Goal: Task Accomplishment & Management: Manage account settings

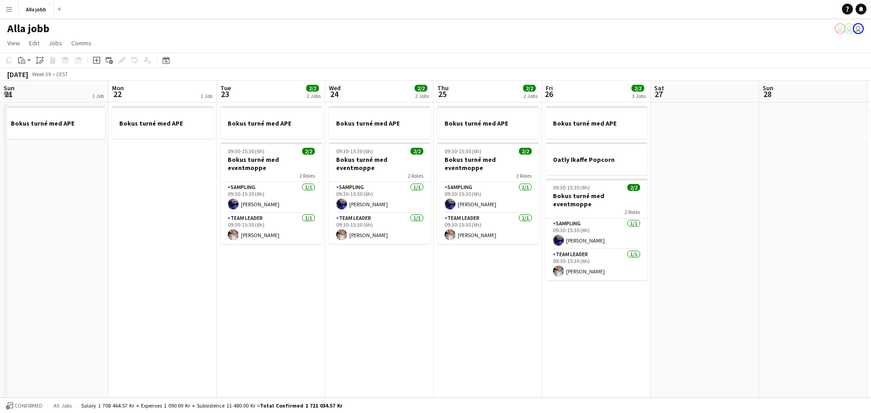
click at [0, 154] on app-calendar-viewport "Sun 21 1 Job Mon 22 1 Job Tue 23 2/2 2 Jobs Wed 24 2/2 2 Jobs Thu 25 2/2 2 Jobs…" at bounding box center [435, 239] width 871 height 317
click at [53, 138] on app-calendar-viewport "Sun 21 1 Job Mon 22 1 Job Tue 23 2/2 2 Jobs Wed 24 2/2 2 Jobs Thu 25 2/2 2 Jobs…" at bounding box center [435, 239] width 871 height 317
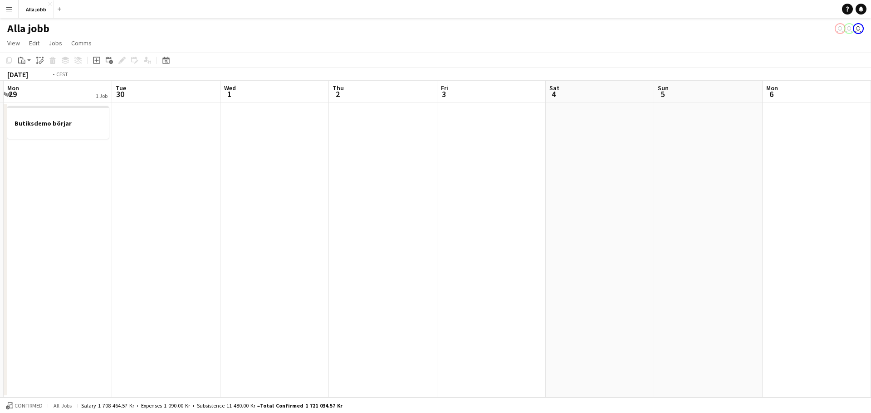
drag, startPoint x: 413, startPoint y: 165, endPoint x: 0, endPoint y: 136, distance: 414.0
click at [0, 137] on app-calendar-viewport "Fri 26 2/2 3 Jobs Sat 27 Sun 28 Mon 29 1 Job Tue 30 Wed 1 Thu 2 Fri 3 Sat 4 Sun…" at bounding box center [435, 239] width 871 height 317
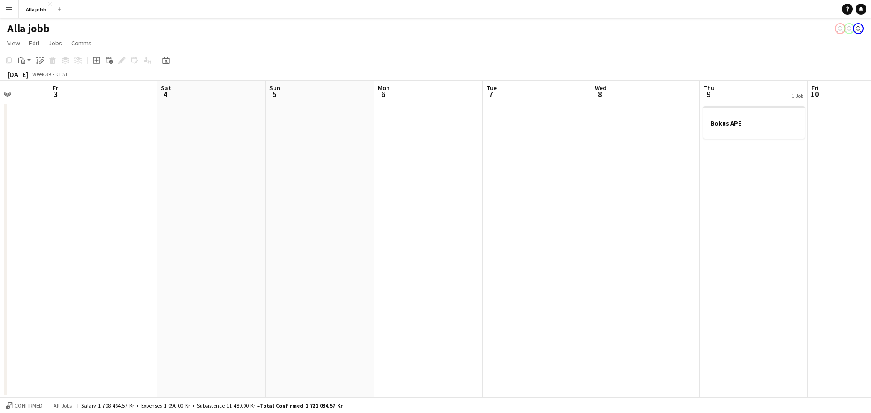
drag, startPoint x: 540, startPoint y: 184, endPoint x: 307, endPoint y: 127, distance: 239.4
click at [0, 122] on app-calendar-viewport "Mon 29 1 Job Tue 30 Wed 1 Thu 2 Fri 3 Sat 4 Sun 5 Mon 6 Tue 7 Wed 8 Thu 9 1 Job…" at bounding box center [435, 239] width 871 height 317
drag, startPoint x: 695, startPoint y: 148, endPoint x: 166, endPoint y: 104, distance: 530.9
click at [218, 108] on app-calendar-viewport "Tue 7 Wed 8 Thu 9 1 Job Fri 10 Sat 11 Sun 12 Mon 13 Tue 14 1 Job Wed 15 1 Job T…" at bounding box center [435, 239] width 871 height 317
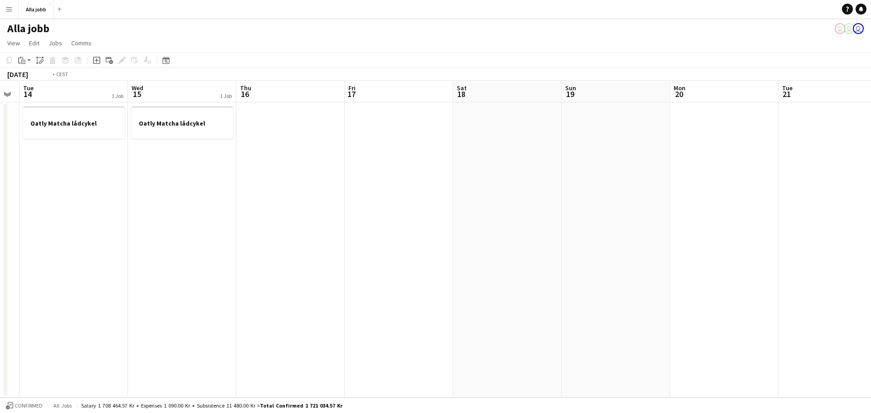
drag, startPoint x: 624, startPoint y: 130, endPoint x: 55, endPoint y: 113, distance: 569.3
click at [83, 113] on app-calendar-viewport "Fri 10 Sat 11 Sun 12 Mon 13 Tue 14 1 Job Wed 15 1 Job Thu 16 Fri 17 Sat 18 Sun …" at bounding box center [435, 239] width 871 height 317
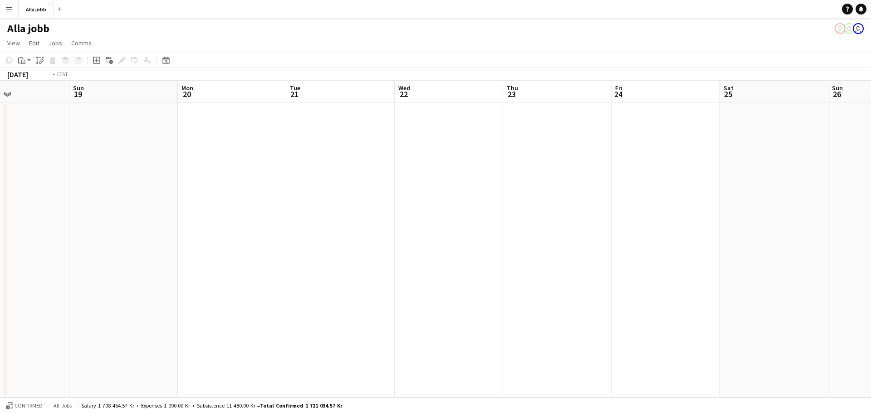
drag, startPoint x: 520, startPoint y: 149, endPoint x: 288, endPoint y: 146, distance: 231.9
click at [191, 153] on app-calendar-viewport "Wed 15 1 Job Thu 16 Fri 17 Sat 18 Sun 19 Mon 20 Tue 21 Wed 22 Thu 23 Fri 24 Sat…" at bounding box center [435, 239] width 871 height 317
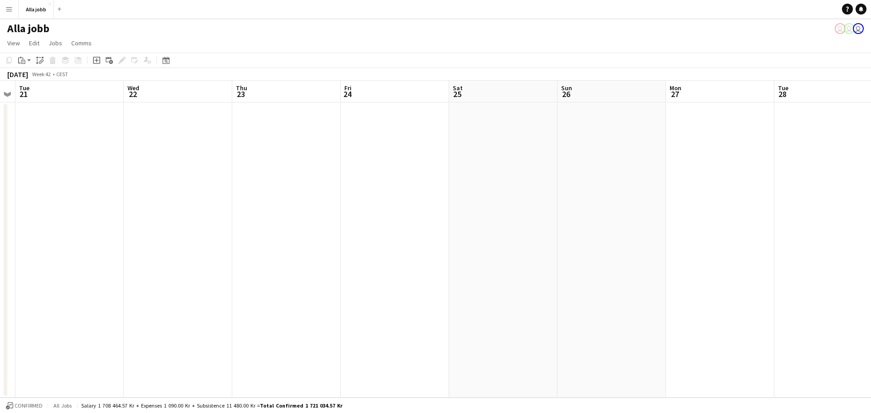
drag, startPoint x: 692, startPoint y: 177, endPoint x: 157, endPoint y: 124, distance: 538.6
click at [425, 154] on app-calendar-viewport "Fri 17 Sat 18 Sun 19 Mon 20 Tue 21 Wed 22 Thu 23 Fri 24 Sat 25 Sun 26 Mon 27 Tu…" at bounding box center [435, 239] width 871 height 317
click at [135, 115] on app-calendar-viewport "Tue 21 Wed 22 Thu 23 Fri 24 Sat 25 Sun 26 Mon 27 Tue 28 Wed 29 Thu 30 Fri 31 Sa…" at bounding box center [435, 239] width 871 height 317
click at [74, 170] on app-calendar-viewport "Tue 21 Wed 22 Thu 23 Fri 24 Sat 25 Sun 26 Mon 27 Tue 28 Wed 29 Thu 30 Fri 31 Sa…" at bounding box center [435, 239] width 871 height 317
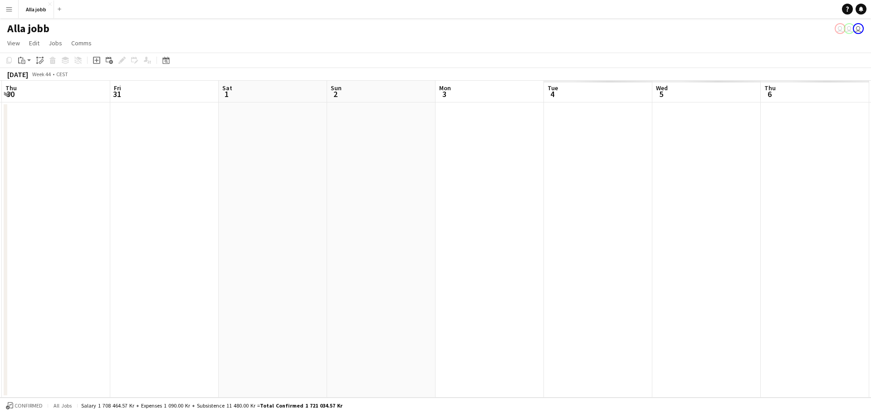
drag, startPoint x: 611, startPoint y: 199, endPoint x: 382, endPoint y: 182, distance: 230.2
click at [179, 201] on app-calendar-viewport "Mon 27 Tue 28 Wed 29 Thu 30 Fri 31 Sat 1 Sun 2 Mon 3 Tue 4 Wed 5 Thu 6 Fri 7 Sa…" at bounding box center [435, 239] width 871 height 317
drag, startPoint x: 274, startPoint y: 196, endPoint x: 89, endPoint y: 180, distance: 185.4
click at [101, 180] on app-calendar-viewport "Thu 30 Fri 31 Sat 1 Sun 2 Mon 3 Tue 4 Wed 5 Thu 6 Fri 7 Sat 8 Sun 9 Mon 10 Tue …" at bounding box center [435, 239] width 871 height 317
drag, startPoint x: 485, startPoint y: 177, endPoint x: 155, endPoint y: 171, distance: 330.0
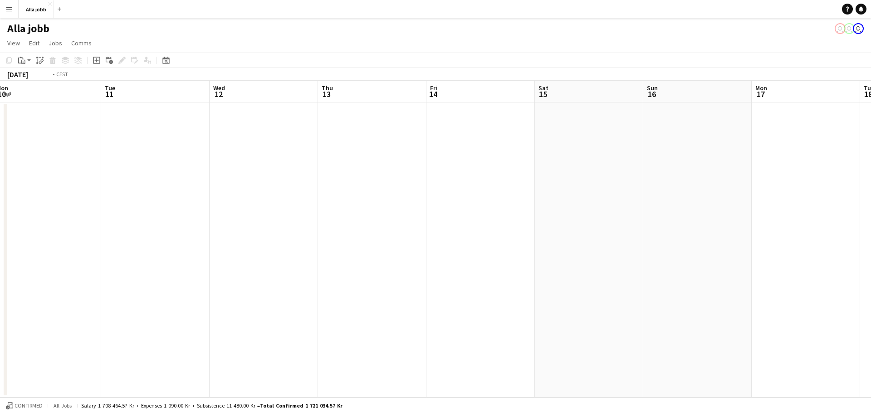
click at [154, 175] on app-calendar-viewport "Thu 6 Fri 7 Sat 8 Sun 9 Mon 10 Tue 11 Wed 12 Thu 13 Fri 14 Sat 15 Sun 16 Mon 17…" at bounding box center [435, 239] width 871 height 317
drag, startPoint x: 672, startPoint y: 191, endPoint x: 190, endPoint y: 192, distance: 482.4
click at [199, 190] on app-calendar-viewport "Sat 8 Sun 9 Mon 10 Tue 11 Wed 12 Thu 13 Fri 14 Sat 15 Sun 16 Mon 17 Tue 18 Wed …" at bounding box center [435, 239] width 871 height 317
drag, startPoint x: 525, startPoint y: 217, endPoint x: 187, endPoint y: 214, distance: 338.5
click at [157, 209] on app-calendar-viewport "Tue 11 Wed 12 Thu 13 Fri 14 Sat 15 Sun 16 Mon 17 Tue 18 Wed 19 Thu 20 Fri 21 Sa…" at bounding box center [435, 239] width 871 height 317
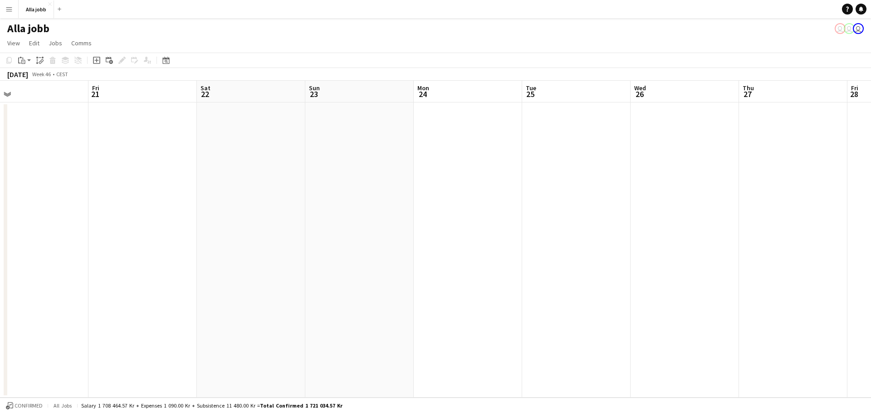
drag, startPoint x: 634, startPoint y: 229, endPoint x: 138, endPoint y: 218, distance: 496.6
click at [155, 215] on app-calendar-viewport "Sun 16 Mon 17 Tue 18 Wed 19 Thu 20 Fri 21 Sat 22 Sun 23 Mon 24 Tue 25 Wed 26 Th…" at bounding box center [435, 239] width 871 height 317
drag, startPoint x: 401, startPoint y: 230, endPoint x: 638, endPoint y: 216, distance: 237.3
click at [120, 215] on app-calendar-viewport "Mon 24 Tue 25 Wed 26 Thu 27 Fri 28 Sat 29 Sun 30 Mon 1 Tue 2 Wed 3 Thu 4 Fri 5 …" at bounding box center [435, 239] width 871 height 317
drag, startPoint x: 167, startPoint y: 233, endPoint x: 201, endPoint y: 234, distance: 34.0
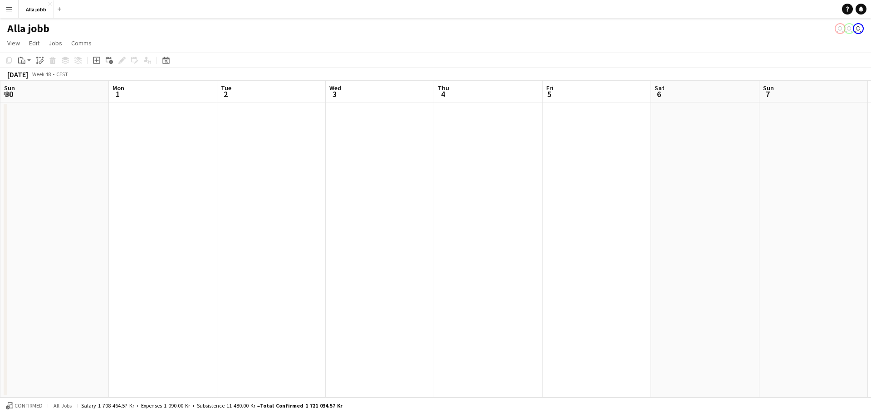
click at [48, 229] on app-calendar-viewport "Thu 27 Fri 28 Sat 29 Sun 30 Mon 1 Tue 2 Wed 3 Thu 4 Fri 5 Sat 6 Sun 7 Mon 8 Tue…" at bounding box center [435, 239] width 871 height 317
drag, startPoint x: 309, startPoint y: 255, endPoint x: 267, endPoint y: 243, distance: 43.7
click at [0, 244] on app-calendar-viewport "Mon 8 Tue 9 Wed 10 Thu 11 Fri 12 Sat 13 Sun 14 Mon 15 Tue 16 Wed 17 Thu 18 Fri …" at bounding box center [435, 239] width 871 height 317
drag, startPoint x: 520, startPoint y: 246, endPoint x: 98, endPoint y: 249, distance: 422.5
click at [86, 250] on app-calendar-viewport "Mon 8 Tue 9 Wed 10 Thu 11 Fri 12 Sat 13 Sun 14 Mon 15 Tue 16 Wed 17 Thu 18 Fri …" at bounding box center [435, 239] width 871 height 317
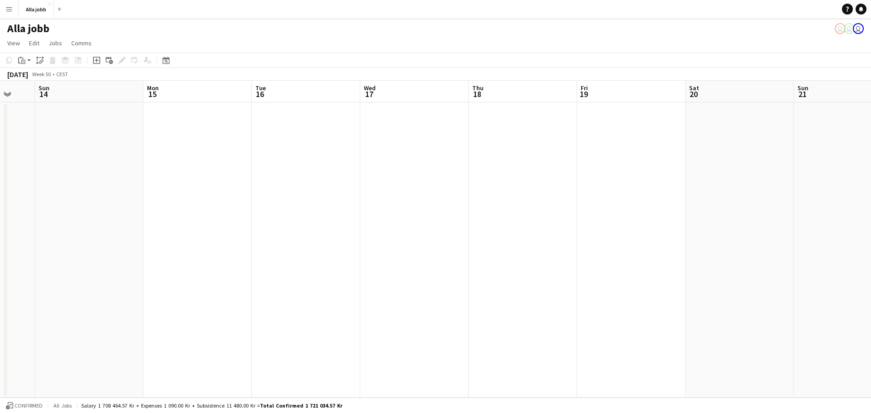
drag, startPoint x: 549, startPoint y: 248, endPoint x: 173, endPoint y: 220, distance: 376.3
click at [186, 222] on app-calendar-viewport "Thu 11 Fri 12 Sat 13 Sun 14 Mon 15 Tue 16 Wed 17 Thu 18 Fri 19 Sat 20 Sun 21 Mo…" at bounding box center [435, 239] width 871 height 317
drag, startPoint x: 311, startPoint y: 189, endPoint x: 482, endPoint y: 198, distance: 170.9
click at [482, 198] on app-calendar-viewport "Sat 13 Sun 14 Mon 15 Tue 16 Wed 17 Thu 18 Fri 19 Sat 20 Sun 21 Mon 22 Tue 23 We…" at bounding box center [435, 239] width 871 height 317
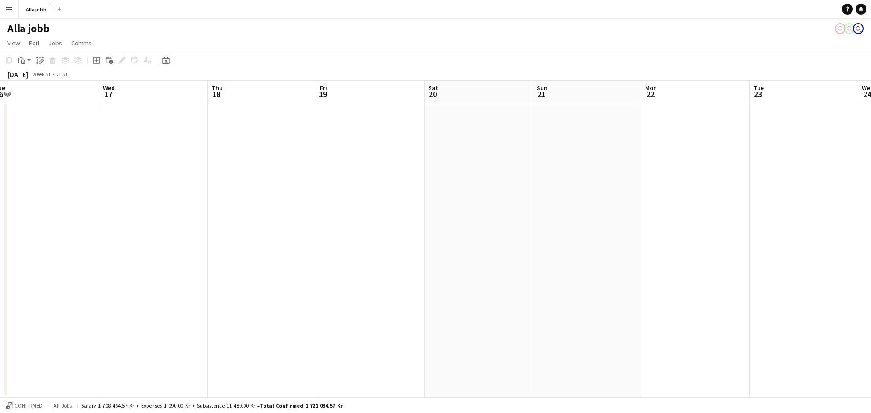
scroll to position [0, 403]
drag, startPoint x: 585, startPoint y: 211, endPoint x: 517, endPoint y: 201, distance: 69.4
click at [517, 201] on app-calendar-viewport "Sat 13 Sun 14 Mon 15 Tue 16 Wed 17 Thu 18 Fri 19 Sat 20 Sun 21 Mon 22 Tue 23 We…" at bounding box center [435, 239] width 871 height 317
drag, startPoint x: 514, startPoint y: 194, endPoint x: 1019, endPoint y: 203, distance: 505.2
click at [871, 203] on html "Menu Boards Boards Boards All jobs Status Workforce Workforce My Workforce Recr…" at bounding box center [435, 206] width 871 height 413
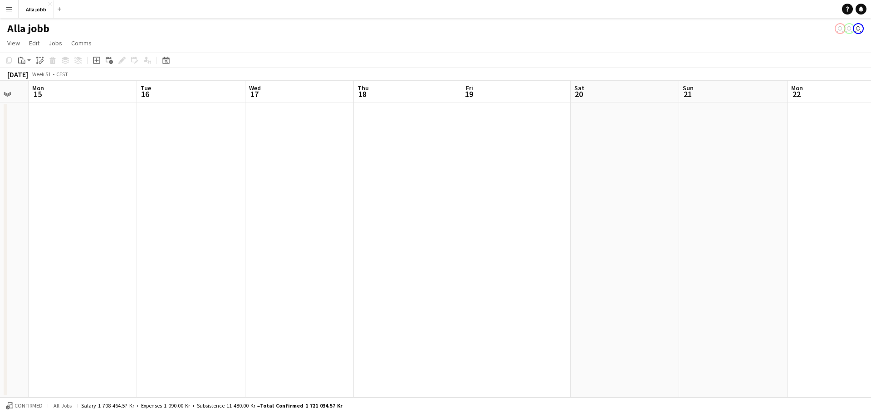
drag, startPoint x: 246, startPoint y: 160, endPoint x: 811, endPoint y: 240, distance: 570.5
click at [792, 236] on app-calendar-viewport "Sat 13 Sun 14 Mon 15 Tue 16 Wed 17 Thu 18 Fri 19 Sat 20 Sun 21 Mon 22 Tue 23 We…" at bounding box center [435, 239] width 871 height 317
drag, startPoint x: 76, startPoint y: 246, endPoint x: 655, endPoint y: 346, distance: 587.3
click at [614, 328] on app-calendar-viewport "Sun 7 Mon 8 Tue 9 Wed 10 Thu 11 Fri 12 Sat 13 Sun 14 Mon 15 Tue 16 Wed 17 Thu 1…" at bounding box center [435, 239] width 871 height 317
click at [464, 294] on app-calendar-viewport "Wed 3 Thu 4 Fri 5 Sat 6 Sun 7 Mon 8 Tue 9 Wed 10 Thu 11 Fri 12 Sat 13 Sun 14 Mo…" at bounding box center [435, 239] width 871 height 317
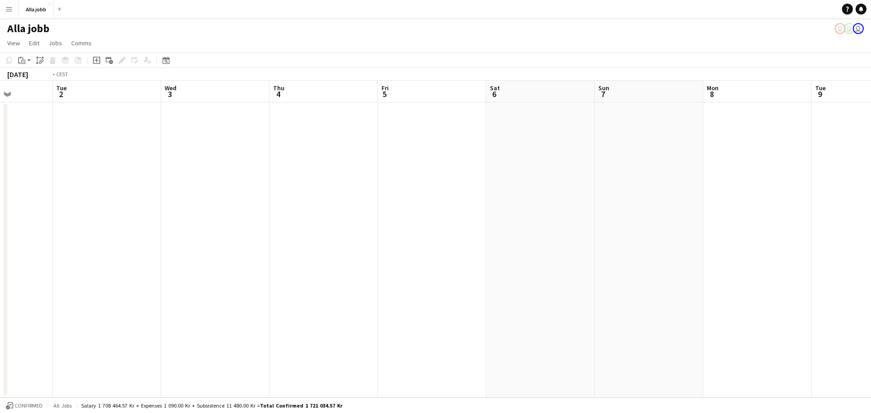
drag, startPoint x: 209, startPoint y: 253, endPoint x: 405, endPoint y: 285, distance: 198.6
click at [665, 324] on app-calendar-viewport "Sat 29 Sun 30 Mon 1 Tue 2 Wed 3 Thu 4 Fri 5 Sat 6 Sun 7 Mon 8 Tue 9 Wed 10 Thu …" at bounding box center [435, 239] width 871 height 317
drag, startPoint x: 225, startPoint y: 254, endPoint x: 606, endPoint y: 296, distance: 383.1
click at [606, 296] on app-calendar-viewport "Sat 22 Sun 23 Mon 24 Tue 25 Wed 26 Thu 27 Fri 28 Sat 29 Sun 30 Mon 1 Tue 2 Wed …" at bounding box center [435, 239] width 871 height 317
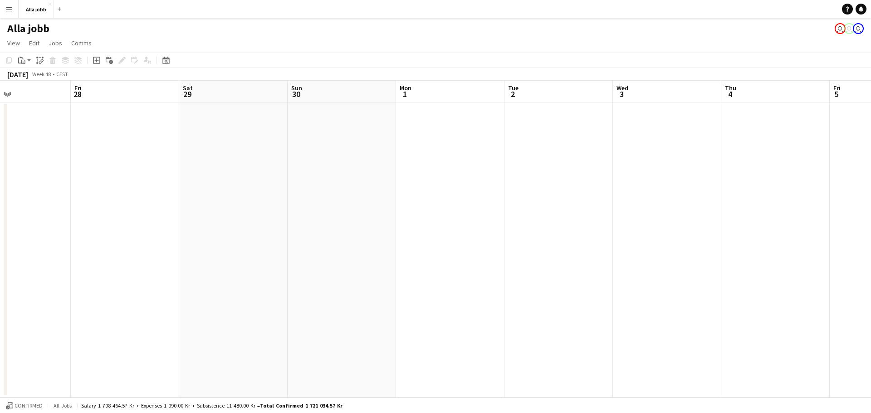
drag, startPoint x: 583, startPoint y: 221, endPoint x: 108, endPoint y: 218, distance: 475.6
click at [118, 216] on app-calendar-viewport "Mon 24 Tue 25 Wed 26 Thu 27 Fri 28 Sat 29 Sun 30 Mon 1 Tue 2 Wed 3 Thu 4 Fri 5 …" at bounding box center [435, 239] width 871 height 317
click at [227, 269] on app-calendar-viewport "Mon 24 Tue 25 Wed 26 Thu 27 Fri 28 Sat 29 Sun 30 Mon 1 Tue 2 Wed 3 Thu 4 Fri 5 …" at bounding box center [435, 239] width 871 height 317
click at [28, 5] on button "Alla jobb Close" at bounding box center [36, 9] width 35 height 18
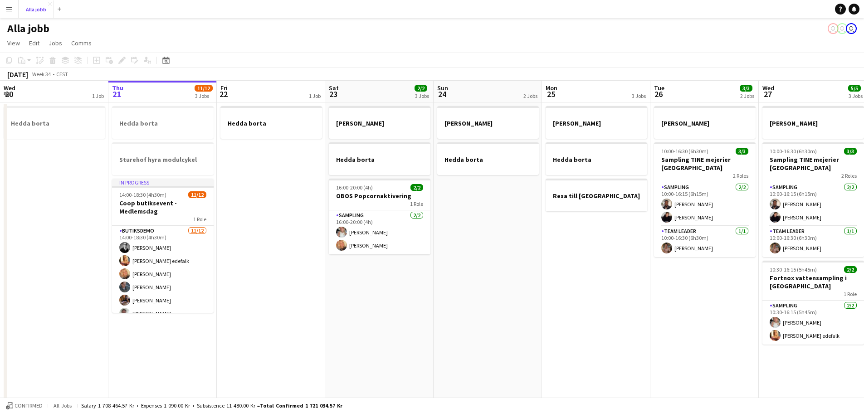
scroll to position [88, 0]
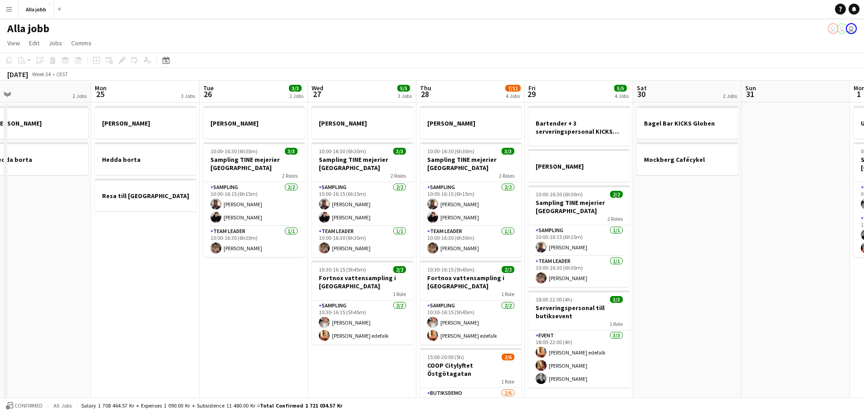
drag, startPoint x: 511, startPoint y: 274, endPoint x: 60, endPoint y: 226, distance: 453.5
click at [60, 226] on app-calendar-viewport "Thu 21 11/12 3 Jobs Fri 22 1 Job Sat 23 2/2 3 Jobs Sun 24 2 Jobs Mon 25 3 Jobs …" at bounding box center [432, 292] width 864 height 422
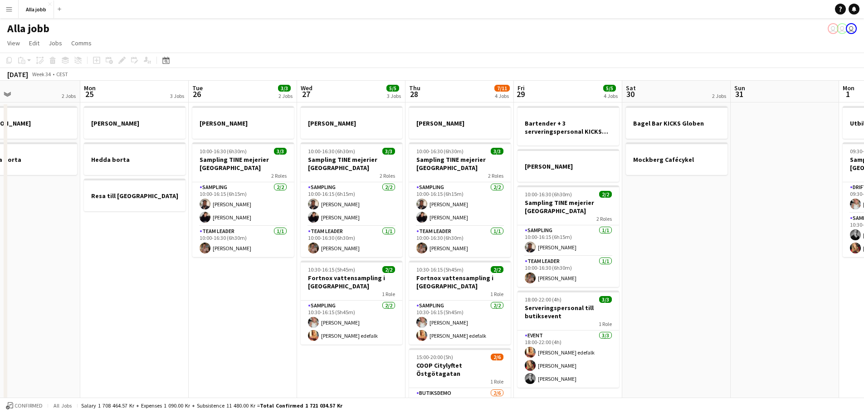
scroll to position [0, 303]
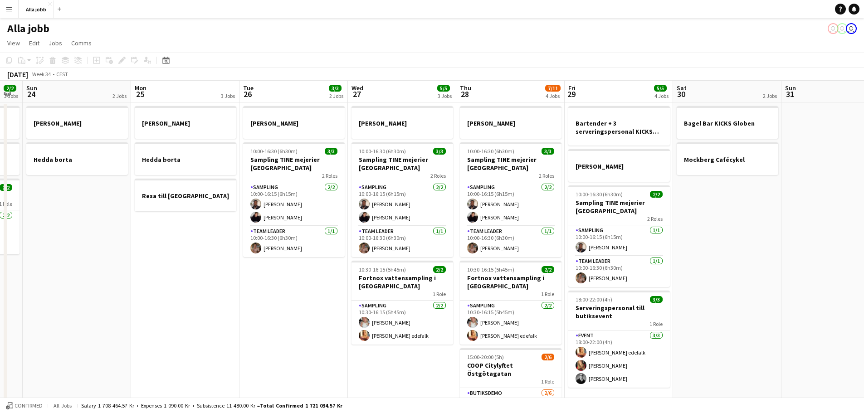
drag, startPoint x: 399, startPoint y: 255, endPoint x: 340, endPoint y: 250, distance: 59.2
click at [340, 250] on app-calendar-viewport "Thu 21 11/12 3 Jobs Fri 22 1 Job Sat 23 2/2 3 Jobs Sun 24 2 Jobs Mon 25 3 Jobs …" at bounding box center [432, 292] width 864 height 422
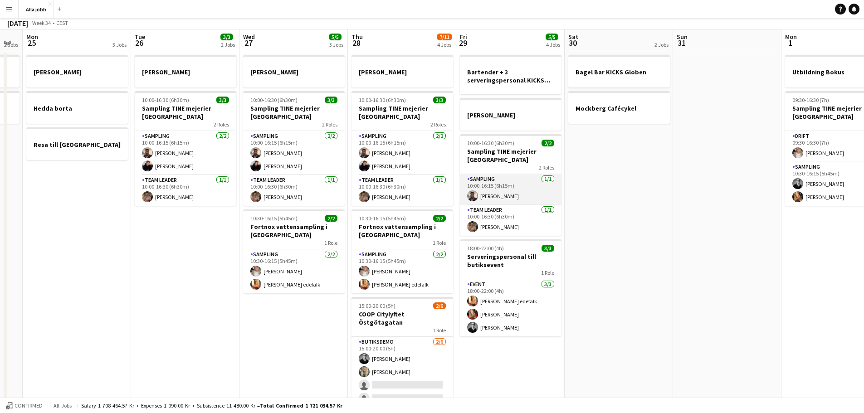
scroll to position [0, 0]
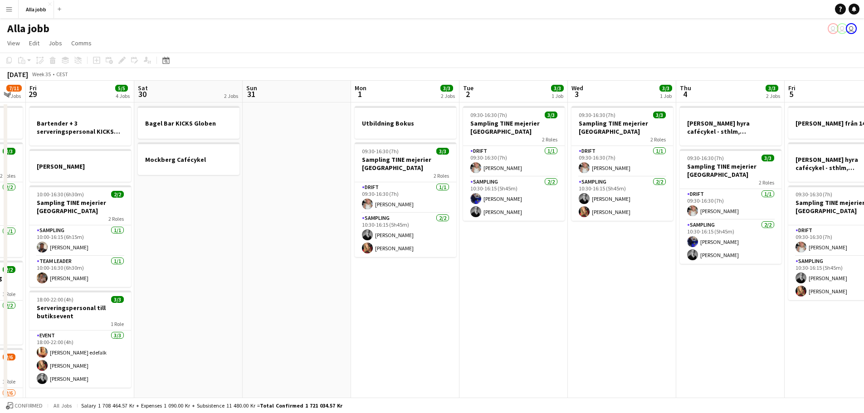
drag, startPoint x: 589, startPoint y: 241, endPoint x: 105, endPoint y: 199, distance: 485.6
click at [105, 199] on app-calendar-viewport "Tue 26 3/3 2 Jobs Wed 27 5/5 3 Jobs Thu 28 7/11 4 Jobs Fri 29 5/5 4 Jobs Sat 30…" at bounding box center [432, 292] width 864 height 422
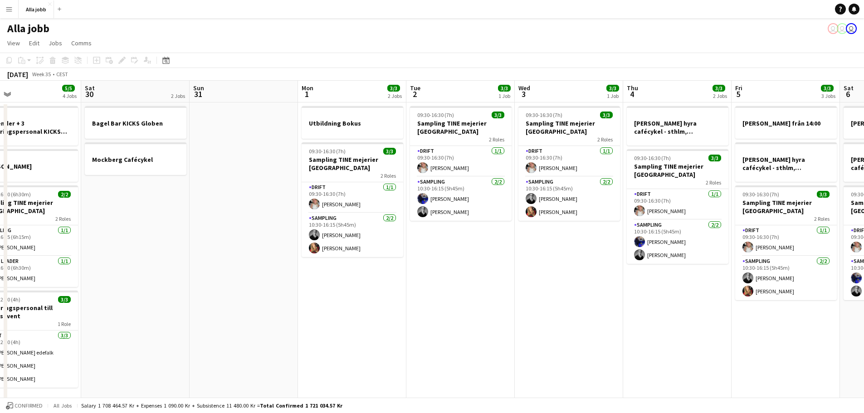
drag, startPoint x: 452, startPoint y: 211, endPoint x: 64, endPoint y: 190, distance: 389.0
click at [54, 188] on app-calendar-viewport "Tue 26 3/3 2 Jobs Wed 27 5/5 3 Jobs Thu 28 7/11 4 Jobs Fri 29 5/5 4 Jobs Sat 30…" at bounding box center [432, 292] width 864 height 422
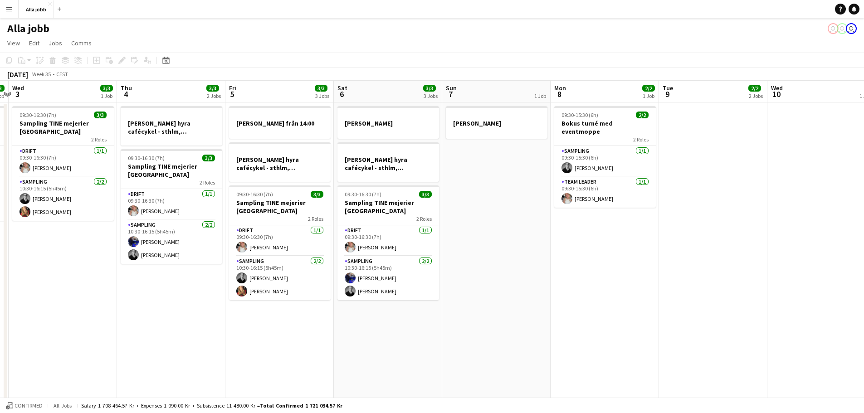
drag, startPoint x: 169, startPoint y: 208, endPoint x: 146, endPoint y: 206, distance: 23.3
click at [146, 206] on app-calendar-viewport "Sun 31 Mon 1 3/3 2 Jobs Tue 2 3/3 1 Job Wed 3 3/3 1 Job Thu 4 3/3 2 Jobs Fri 5 …" at bounding box center [432, 292] width 864 height 422
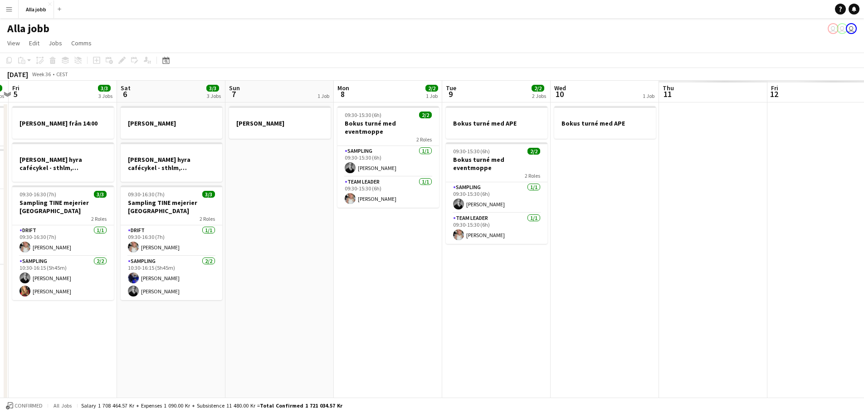
click at [208, 183] on app-calendar-viewport "Tue 2 3/3 1 Job Wed 3 3/3 1 Job Thu 4 3/3 2 Jobs Fri 5 3/3 3 Jobs Sat 6 3/3 3 J…" at bounding box center [432, 292] width 864 height 422
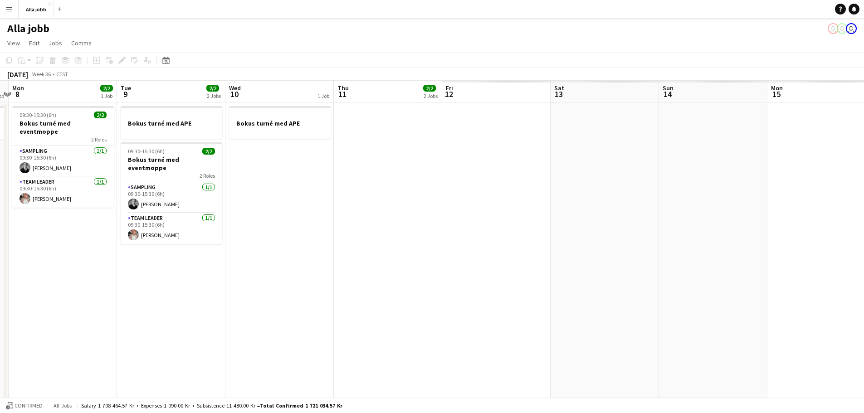
scroll to position [0, 264]
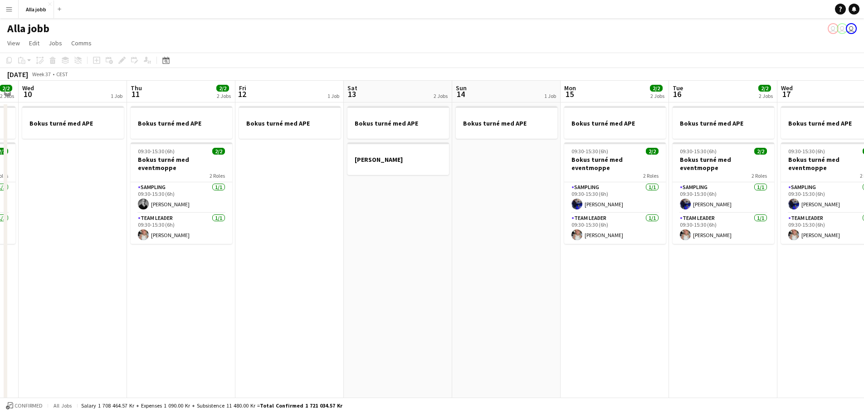
drag, startPoint x: 665, startPoint y: 238, endPoint x: 442, endPoint y: 245, distance: 222.9
click at [676, 240] on app-calendar-viewport "Sat 6 3/3 3 Jobs Sun 7 1 Job Mon 8 2/2 1 Job Tue 9 2/2 2 Jobs Wed 10 1 Job Thu …" at bounding box center [432, 292] width 864 height 422
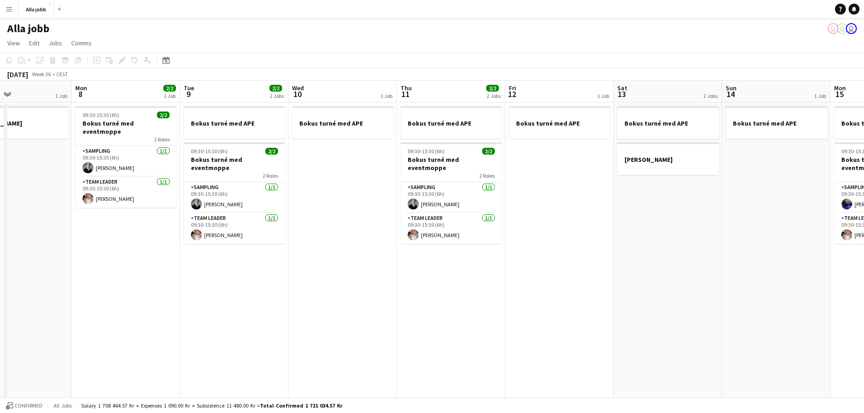
click at [660, 243] on app-calendar-viewport "Fri 5 3/3 3 Jobs Sat 6 3/3 3 Jobs Sun 7 1 Job Mon 8 2/2 1 Job Tue 9 2/2 2 Jobs …" at bounding box center [432, 292] width 864 height 422
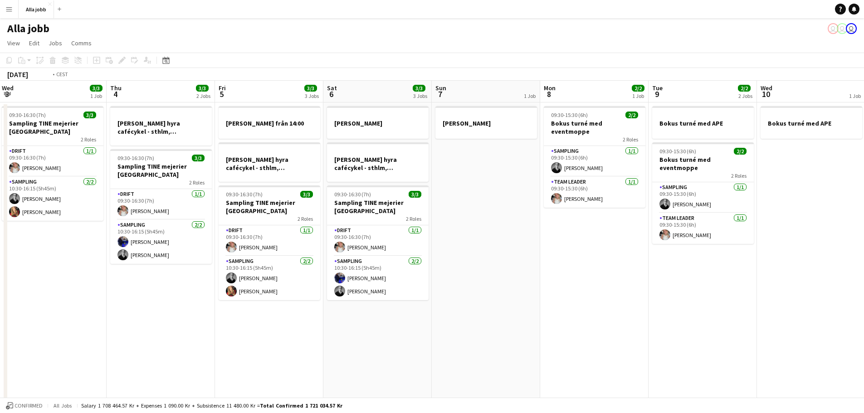
drag, startPoint x: 214, startPoint y: 224, endPoint x: 463, endPoint y: 215, distance: 249.3
click at [556, 226] on app-calendar-viewport "Mon 1 3/3 2 Jobs Tue 2 3/3 1 Job Wed 3 3/3 1 Job Thu 4 3/3 2 Jobs Fri 5 3/3 3 J…" at bounding box center [432, 292] width 864 height 422
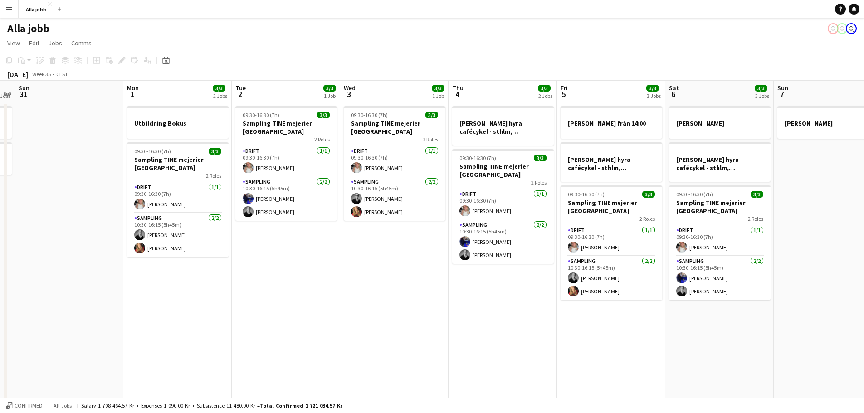
drag, startPoint x: 456, startPoint y: 217, endPoint x: 281, endPoint y: 200, distance: 175.6
click at [572, 221] on app-calendar-viewport "Thu 28 7/11 4 Jobs Fri 29 5/5 4 Jobs Sat 30 2 Jobs Sun 31 Mon 1 3/3 2 Jobs Tue …" at bounding box center [432, 292] width 864 height 422
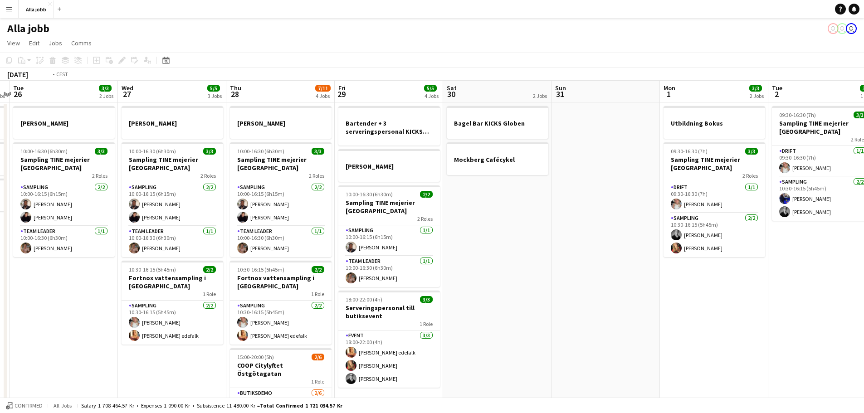
drag, startPoint x: 457, startPoint y: 216, endPoint x: 516, endPoint y: 214, distance: 58.6
click at [609, 218] on app-calendar-viewport "Sun 24 2 Jobs Mon 25 3 Jobs Tue 26 3/3 2 Jobs Wed 27 5/5 3 Jobs Thu 28 7/11 4 J…" at bounding box center [432, 292] width 864 height 422
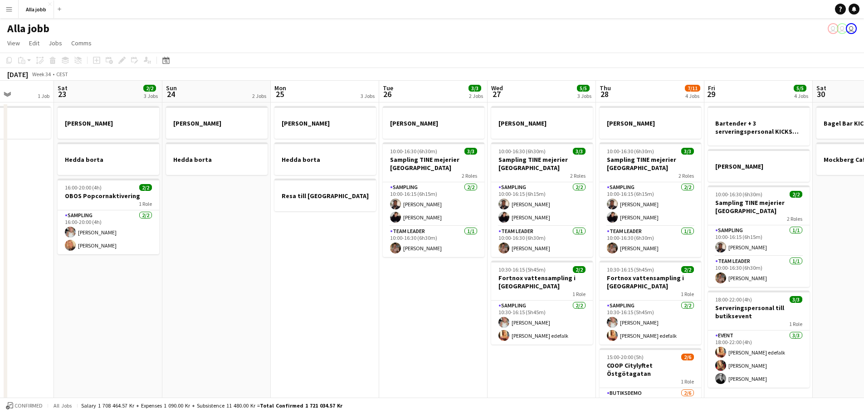
scroll to position [0, 356]
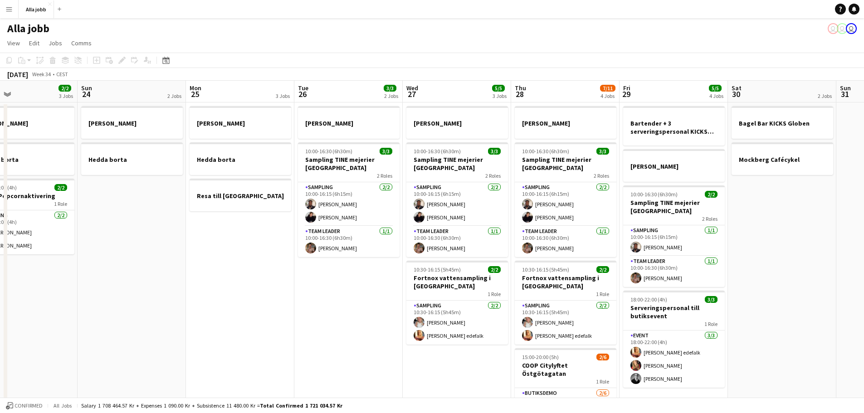
drag, startPoint x: 184, startPoint y: 203, endPoint x: 39, endPoint y: 232, distance: 147.1
click at [39, 232] on app-calendar-viewport "Wed 20 1 Job Thu 21 11/12 3 Jobs Fri 22 1 Job Sat 23 2/2 3 Jobs Sun 24 2 Jobs M…" at bounding box center [432, 292] width 864 height 422
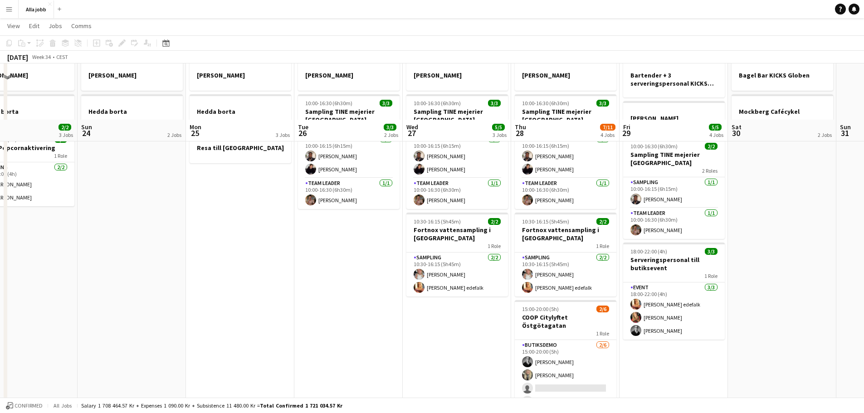
scroll to position [103, 0]
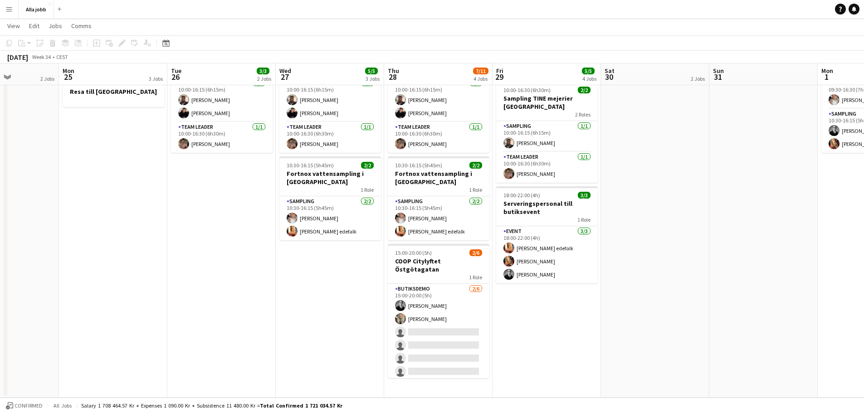
drag, startPoint x: 651, startPoint y: 255, endPoint x: 523, endPoint y: 270, distance: 128.9
click at [523, 270] on app-calendar-viewport "Fri 22 1 Job Sat 23 2/2 3 Jobs Sun 24 2 Jobs Mon 25 3 Jobs Tue 26 3/3 2 Jobs We…" at bounding box center [432, 165] width 864 height 466
click at [541, 324] on app-date-cell "Bartender + 3 serveringspersonal KICKS Globen [PERSON_NAME] 10:00-16:30 (6h30m)…" at bounding box center [546, 198] width 108 height 400
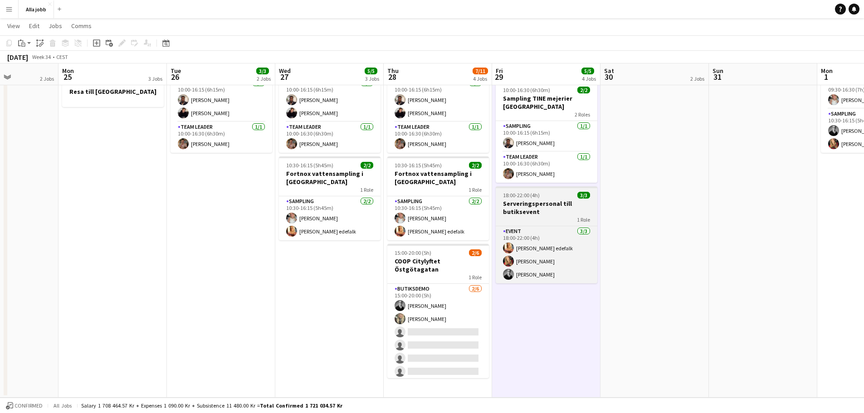
click at [530, 216] on div "1 Role" at bounding box center [547, 219] width 102 height 7
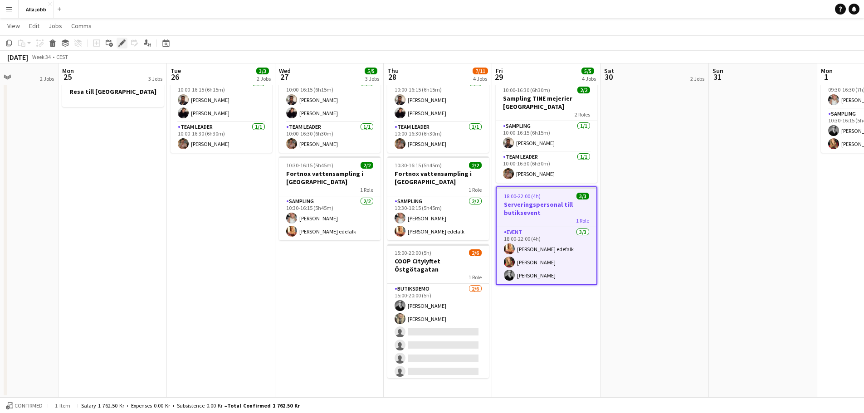
click at [124, 41] on icon at bounding box center [124, 40] width 2 height 2
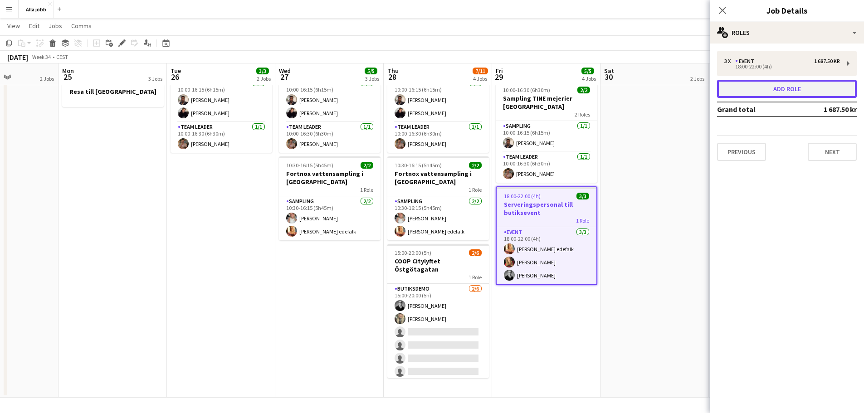
click at [761, 89] on button "Add role" at bounding box center [787, 89] width 140 height 18
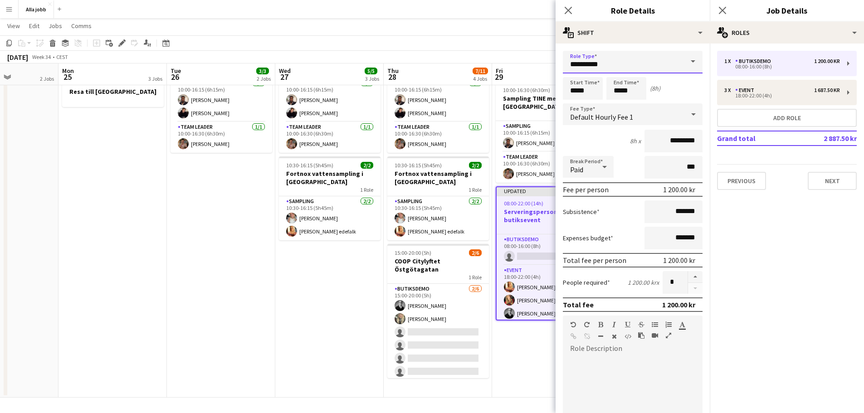
click at [618, 68] on input "**********" at bounding box center [633, 62] width 140 height 23
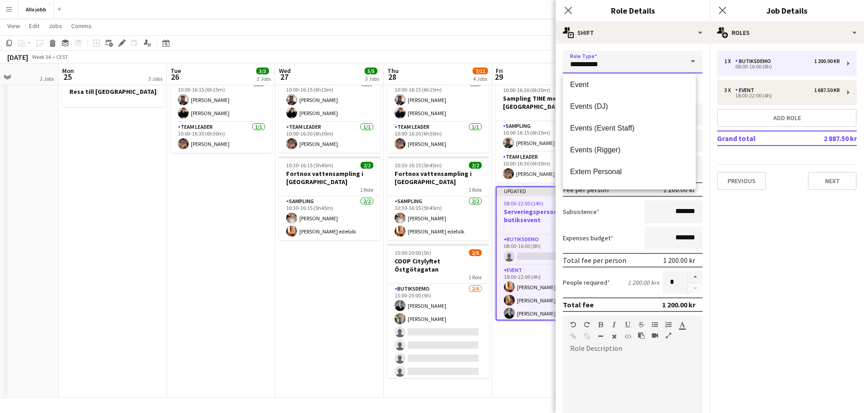
scroll to position [0, 0]
click at [324, 297] on app-date-cell "[PERSON_NAME] 10:00-16:30 (6h30m) 3/3 Sampling TINE mejerier Göteborg 2 Roles S…" at bounding box center [329, 198] width 108 height 400
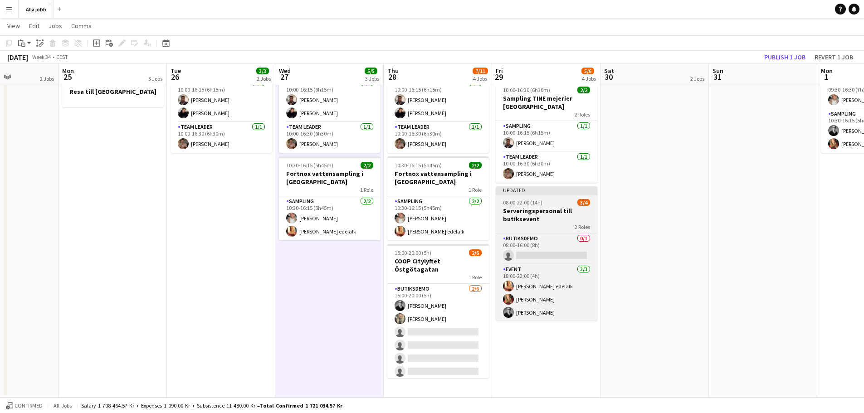
click at [546, 225] on div "2 Roles" at bounding box center [547, 226] width 102 height 7
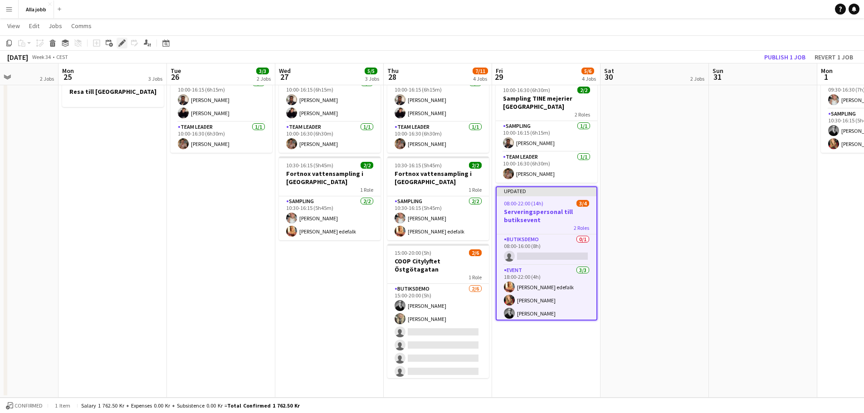
click at [119, 39] on icon "Edit" at bounding box center [121, 42] width 7 height 7
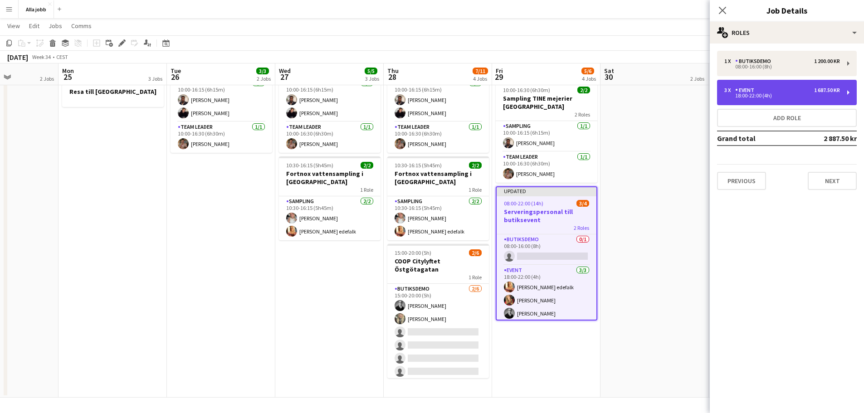
click at [776, 93] on div "3 x Event 1 687.50 kr" at bounding box center [783, 90] width 116 height 6
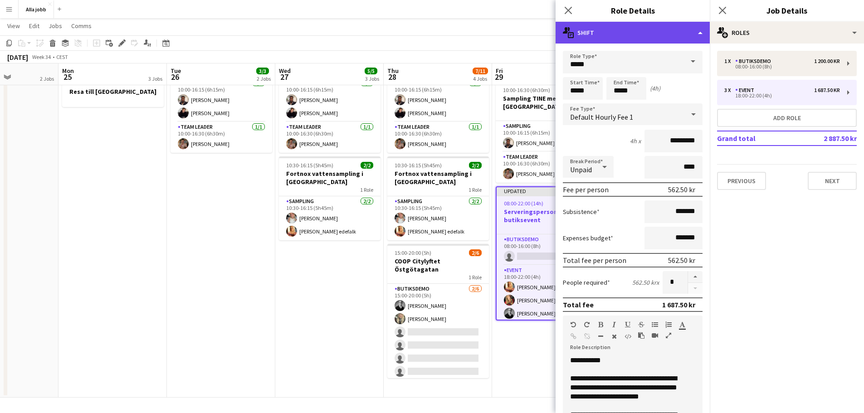
click at [604, 36] on div "multiple-actions-text Shift" at bounding box center [633, 33] width 154 height 22
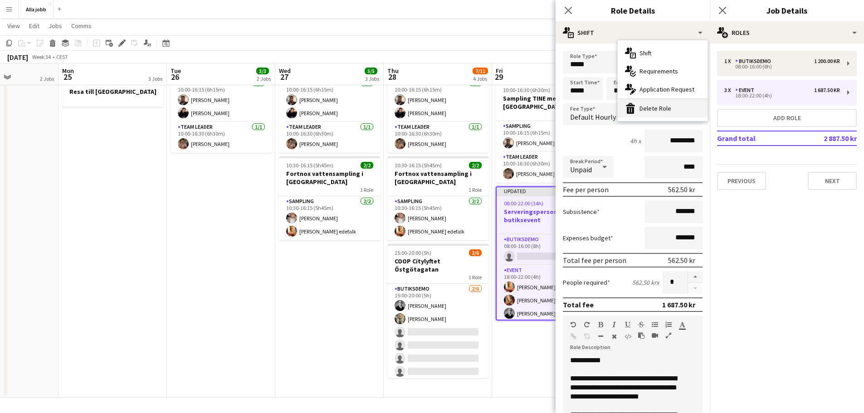
click at [650, 113] on div "bin-2 Delete Role" at bounding box center [663, 108] width 90 height 18
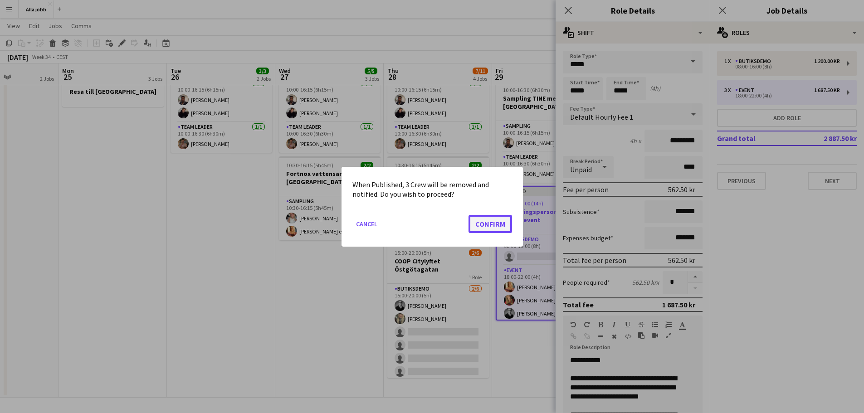
click at [478, 222] on button "Confirm" at bounding box center [491, 224] width 44 height 18
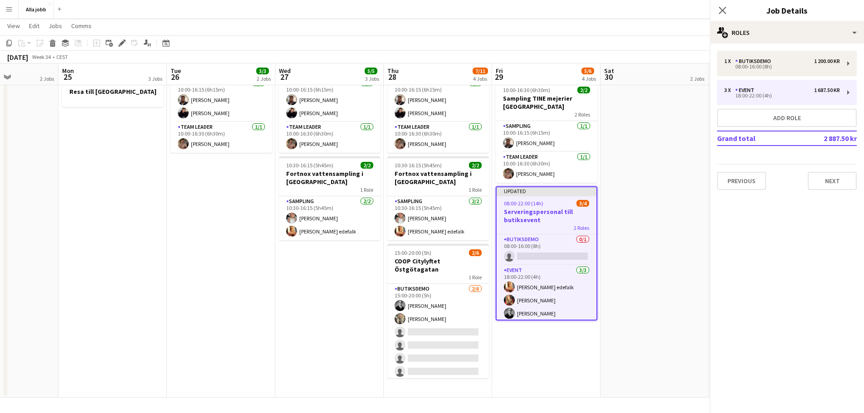
scroll to position [103, 0]
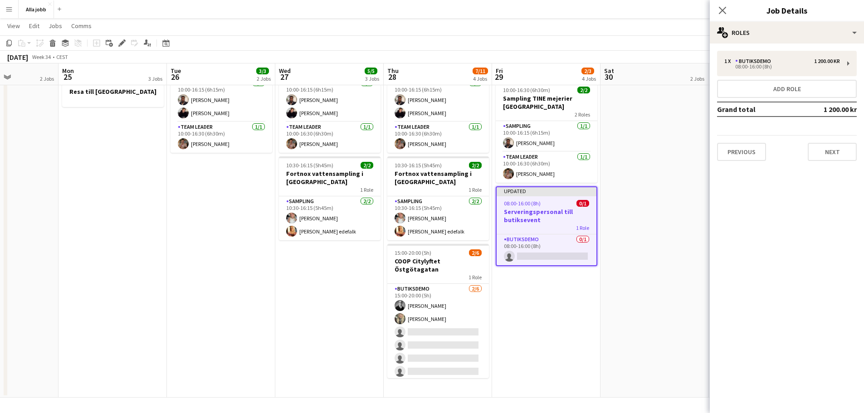
click at [663, 207] on app-date-cell "Bagel Bar KICKS Globen Mockberg Cafécykel" at bounding box center [655, 198] width 108 height 400
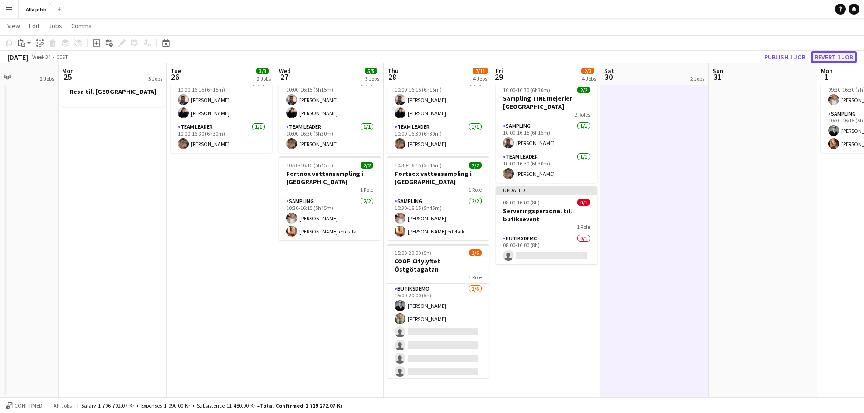
click at [828, 57] on button "Revert 1 job" at bounding box center [834, 57] width 46 height 12
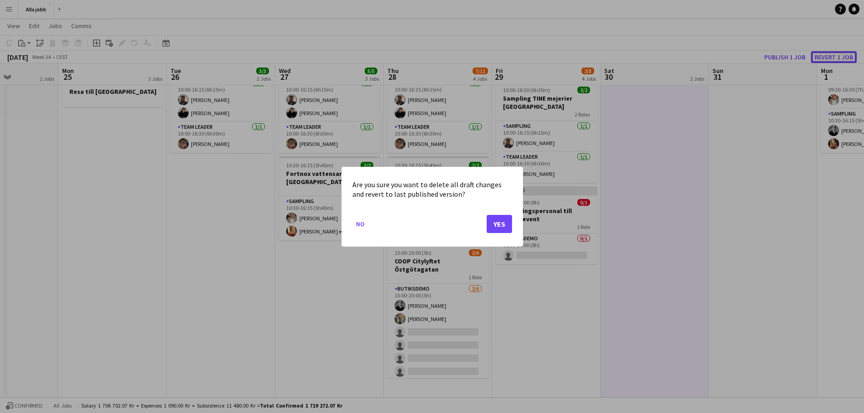
scroll to position [0, 0]
click at [505, 225] on button "Yes" at bounding box center [499, 224] width 25 height 18
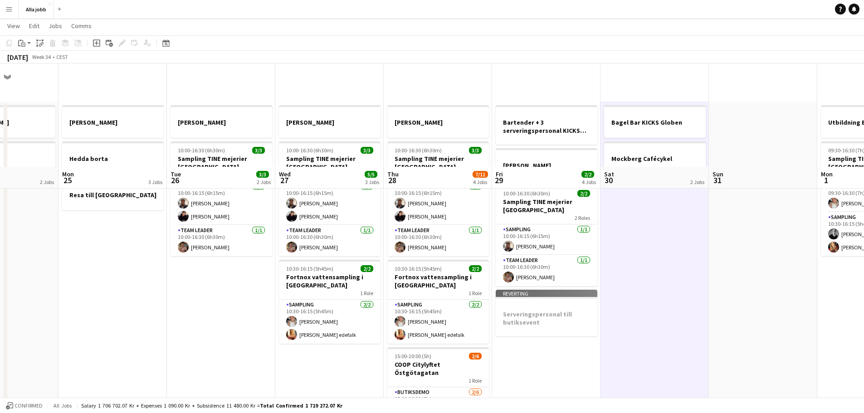
scroll to position [103, 0]
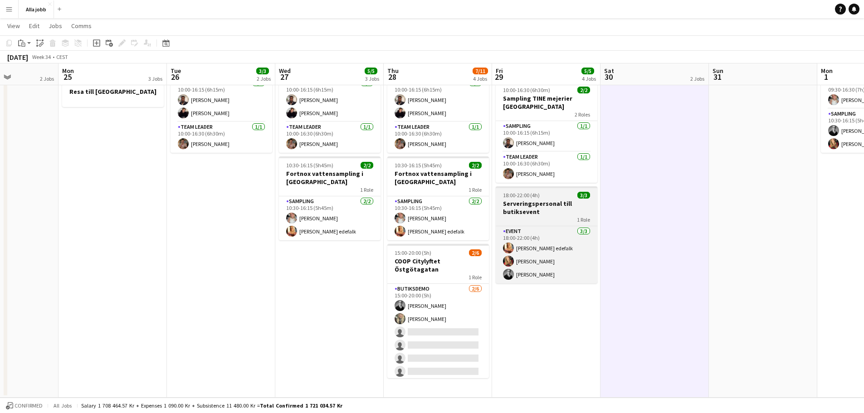
click at [534, 208] on h3 "Serveringspersonal till butiksevent" at bounding box center [547, 208] width 102 height 16
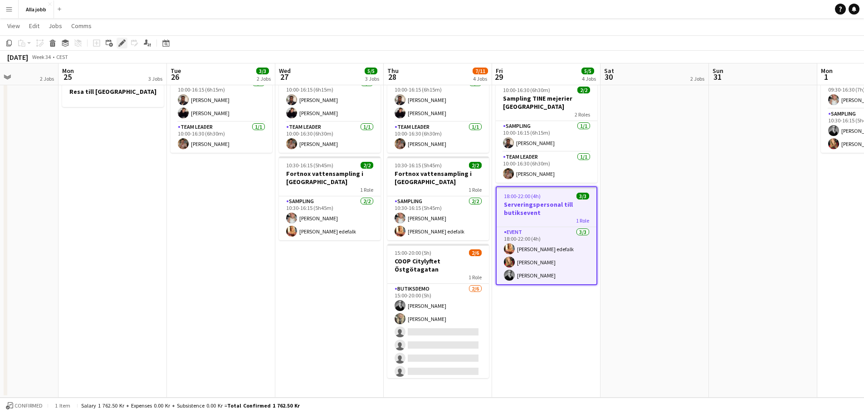
click at [118, 43] on icon "Edit" at bounding box center [121, 42] width 7 height 7
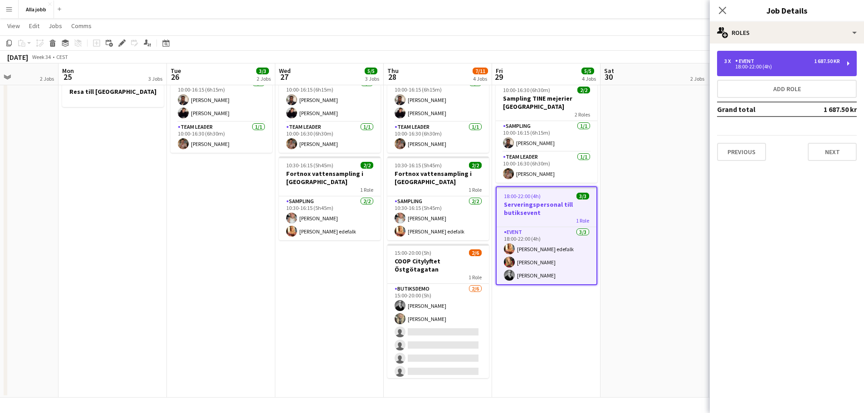
click at [747, 64] on div "Event" at bounding box center [747, 61] width 23 height 6
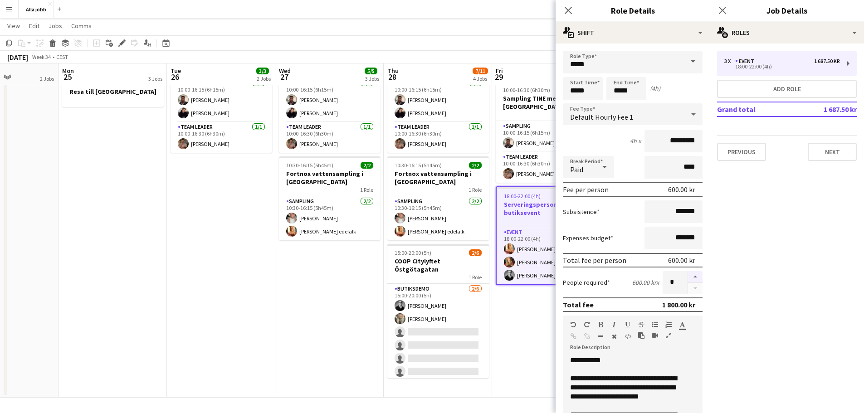
click at [690, 278] on button "button" at bounding box center [695, 277] width 15 height 12
type input "*"
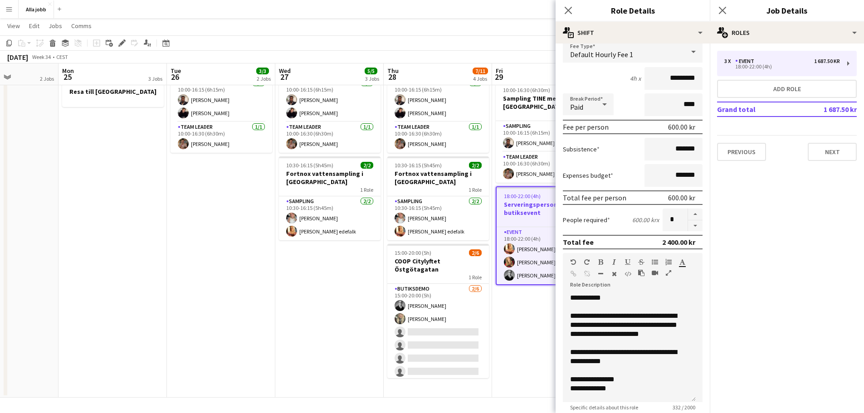
scroll to position [182, 0]
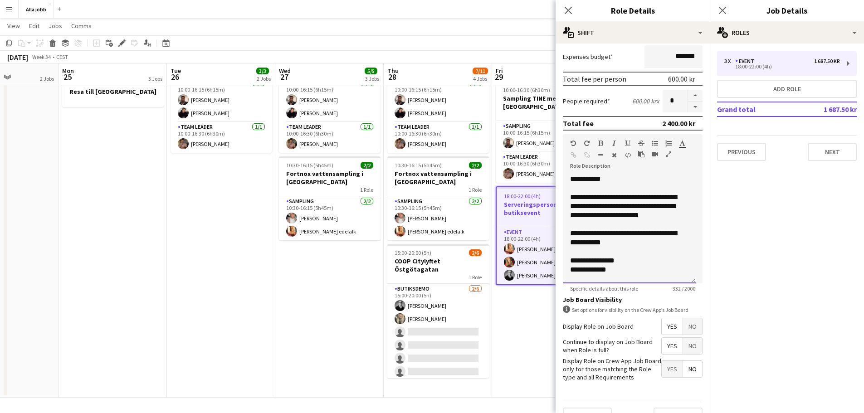
click at [603, 231] on div "**********" at bounding box center [626, 238] width 112 height 18
click at [575, 217] on div "**********" at bounding box center [626, 206] width 112 height 27
click at [653, 215] on div "**********" at bounding box center [626, 206] width 112 height 27
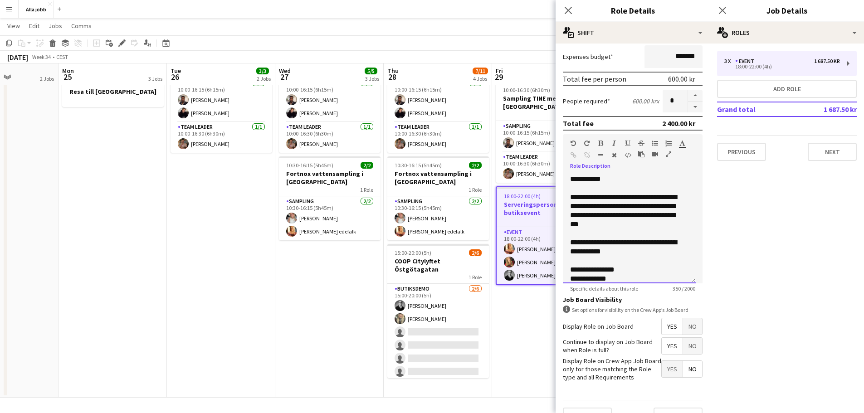
click at [588, 207] on div "**********" at bounding box center [626, 211] width 112 height 36
click at [601, 211] on div "**********" at bounding box center [626, 211] width 112 height 36
click at [645, 196] on div "**********" at bounding box center [626, 211] width 112 height 36
click at [667, 207] on div "**********" at bounding box center [626, 211] width 112 height 36
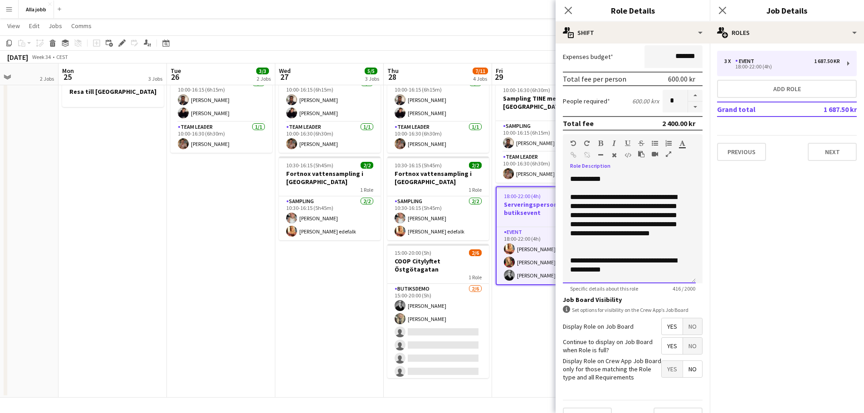
click at [613, 244] on div "**********" at bounding box center [626, 220] width 112 height 54
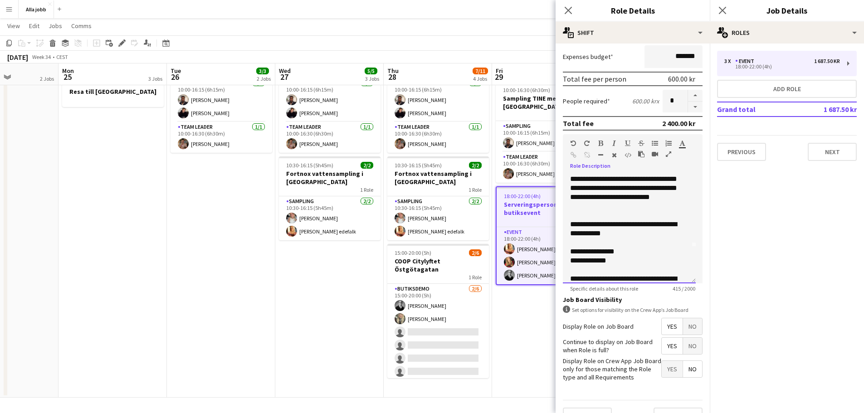
scroll to position [45, 0]
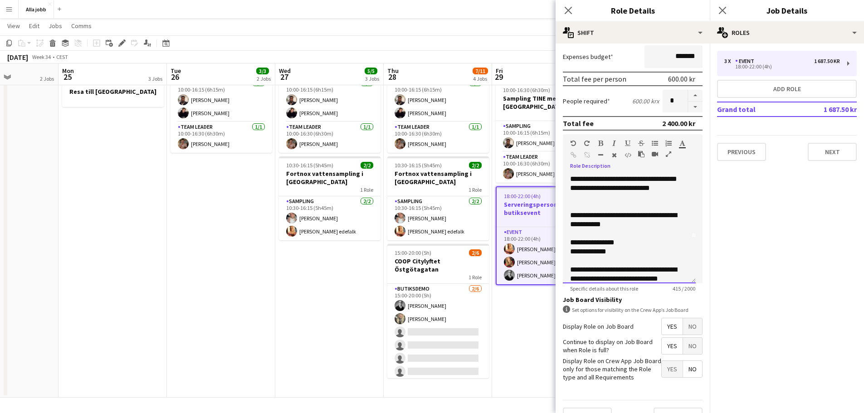
click at [632, 234] on div at bounding box center [629, 233] width 118 height 9
click at [619, 225] on div "**********" at bounding box center [626, 220] width 112 height 18
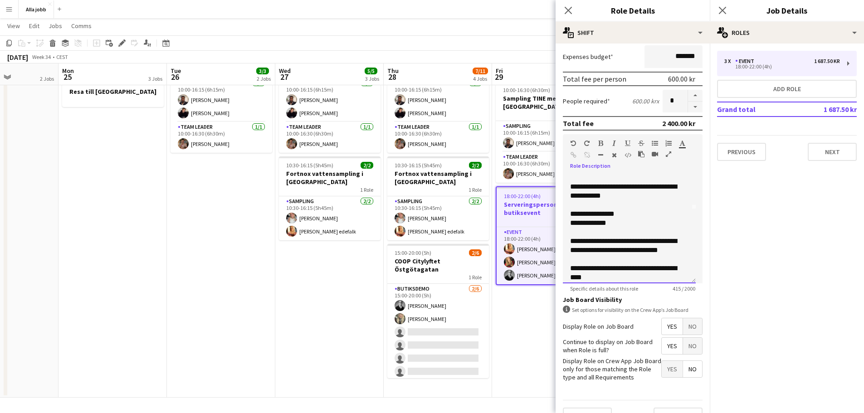
scroll to position [89, 0]
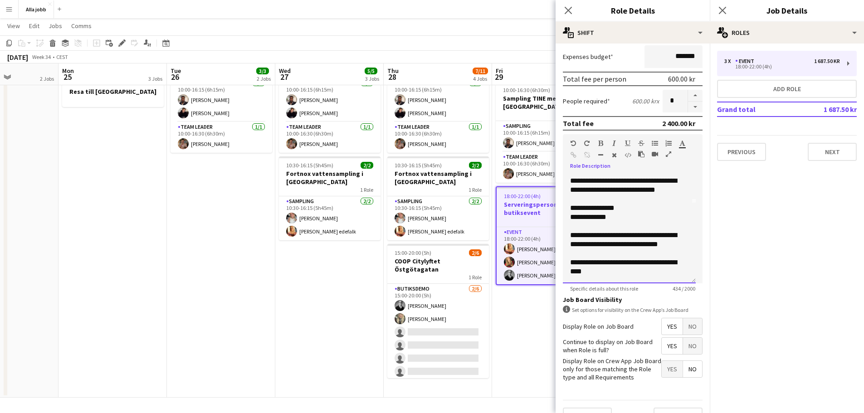
click at [619, 204] on div "**********" at bounding box center [626, 208] width 112 height 9
click at [621, 222] on div at bounding box center [629, 226] width 118 height 9
drag, startPoint x: 598, startPoint y: 243, endPoint x: 569, endPoint y: 223, distance: 35.4
click at [569, 223] on div "**********" at bounding box center [629, 229] width 133 height 109
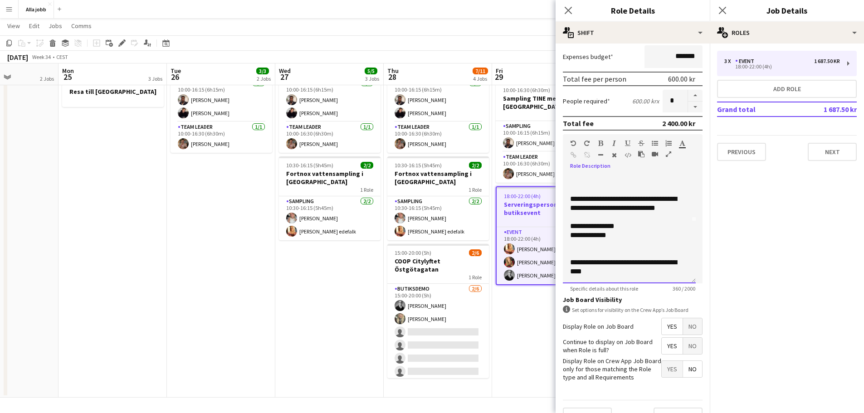
scroll to position [53, 0]
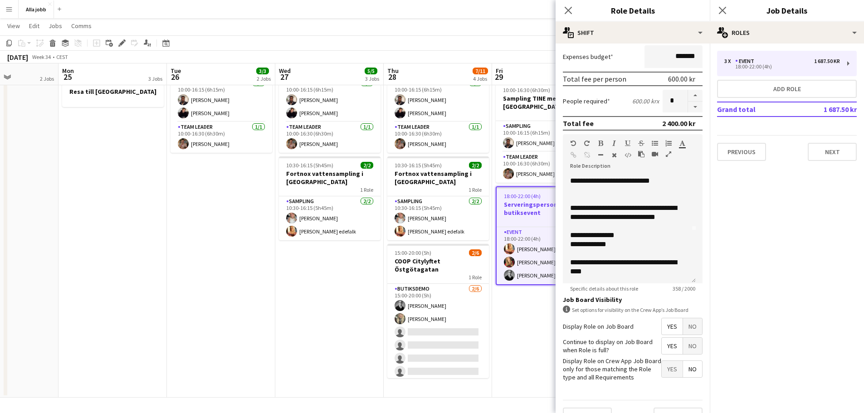
click at [324, 309] on app-date-cell "[PERSON_NAME] 10:00-16:30 (6h30m) 3/3 Sampling TINE mejerier Göteborg 2 Roles S…" at bounding box center [329, 198] width 108 height 400
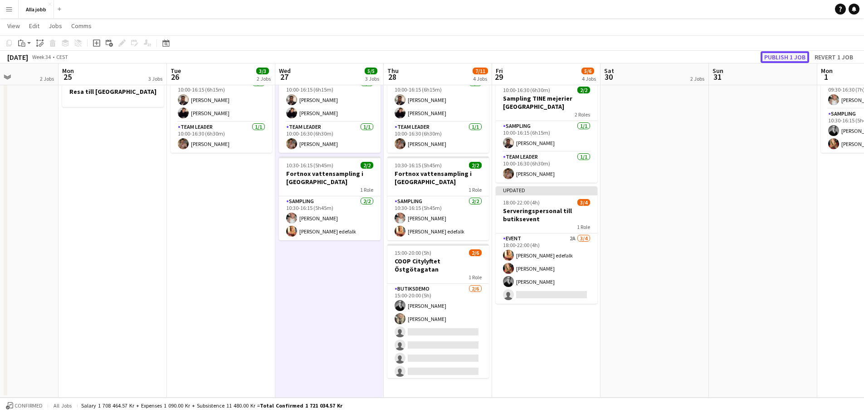
click at [785, 55] on button "Publish 1 job" at bounding box center [785, 57] width 49 height 12
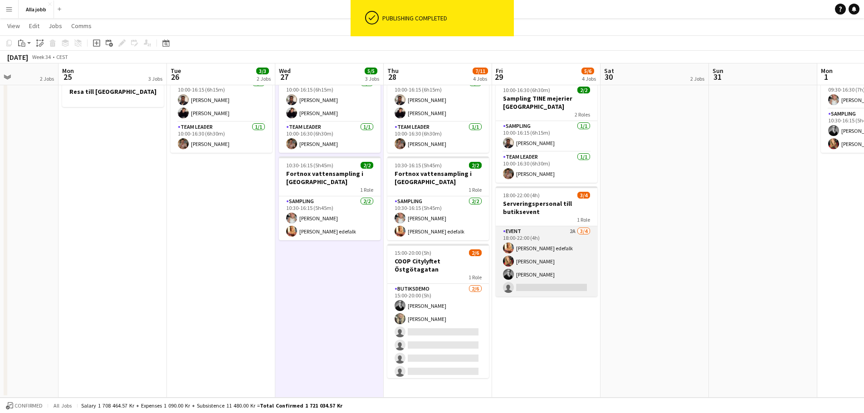
click at [571, 270] on app-card-role "Event 2A [DATE] 18:00-22:00 (4h) [PERSON_NAME] [PERSON_NAME] [PERSON_NAME] sing…" at bounding box center [547, 261] width 102 height 70
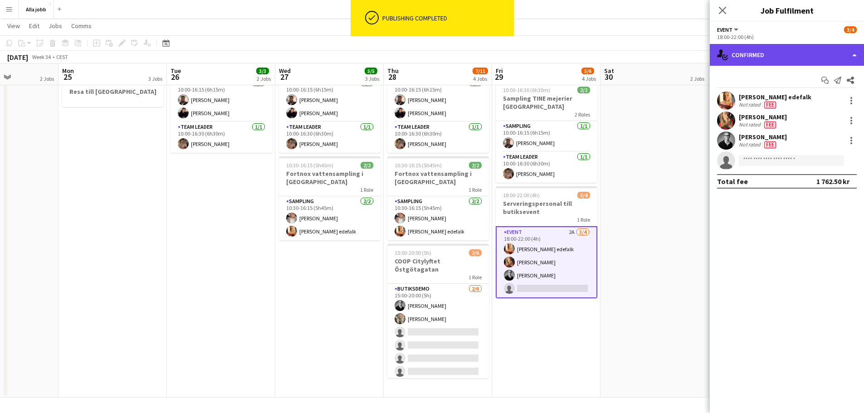
click at [758, 58] on div "single-neutral-actions-check-2 Confirmed" at bounding box center [787, 55] width 154 height 22
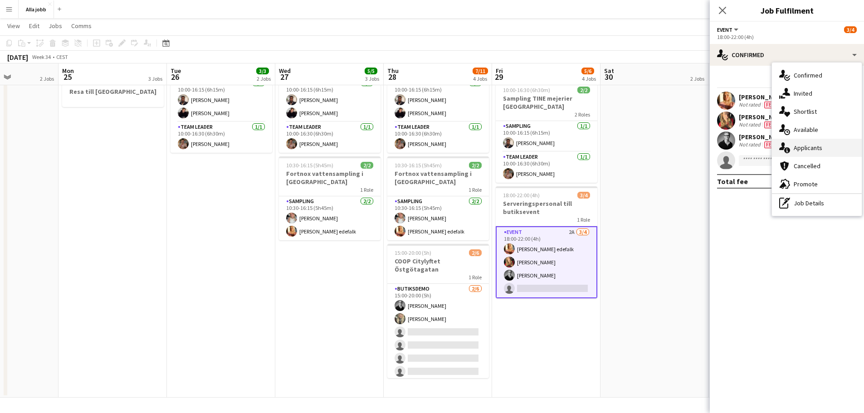
click at [795, 145] on div "single-neutral-actions-information Applicants" at bounding box center [817, 148] width 90 height 18
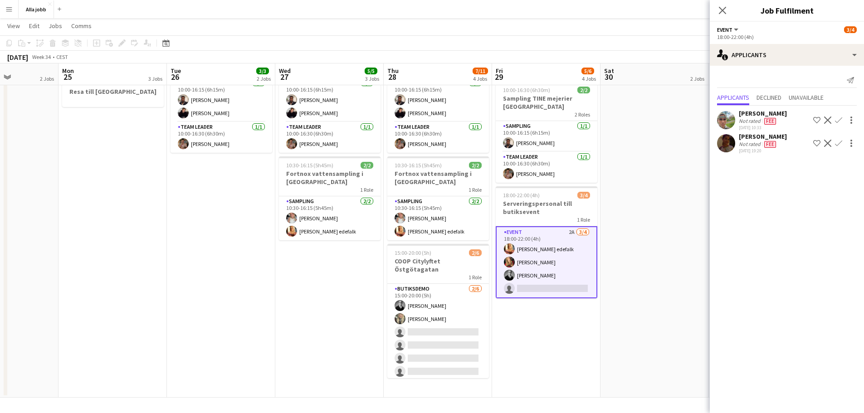
click at [633, 184] on app-date-cell "Bagel Bar KICKS Globen Mockberg Cafécykel" at bounding box center [655, 198] width 108 height 400
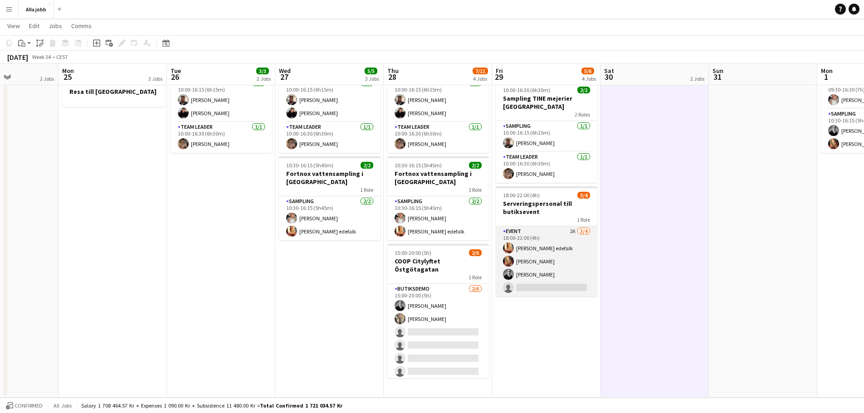
click at [578, 275] on app-card-role "Event 2A [DATE] 18:00-22:00 (4h) [PERSON_NAME] [PERSON_NAME] [PERSON_NAME] sing…" at bounding box center [547, 261] width 102 height 70
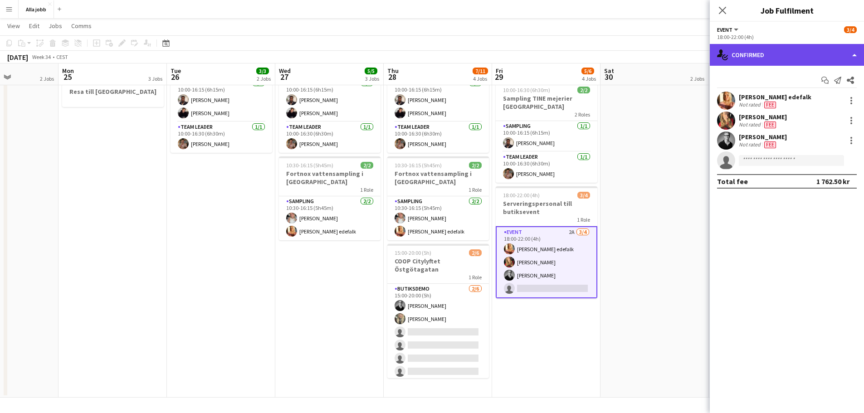
click at [797, 52] on div "single-neutral-actions-check-2 Confirmed" at bounding box center [787, 55] width 154 height 22
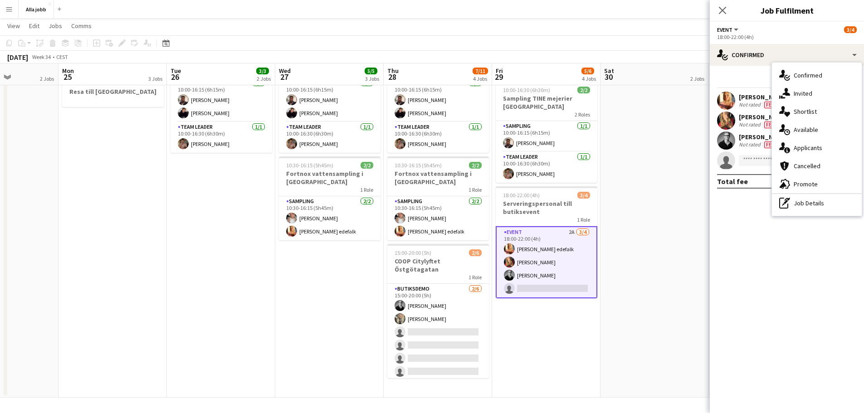
click at [637, 130] on app-date-cell "Bagel Bar KICKS Globen Mockberg Cafécykel" at bounding box center [655, 198] width 108 height 400
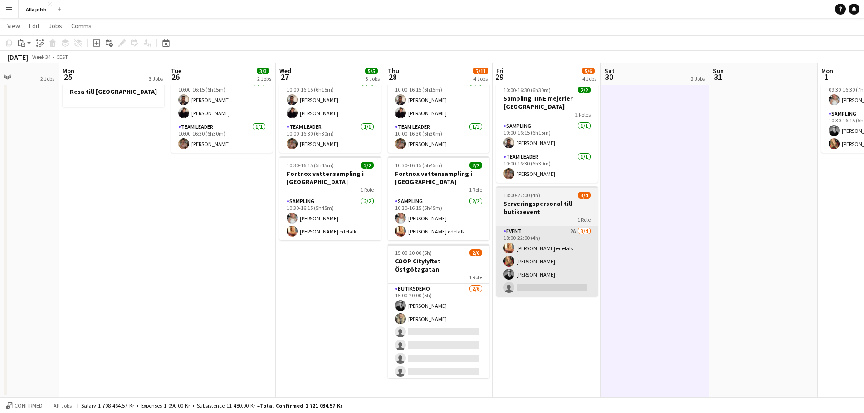
click at [437, 333] on app-card-role "Butiksdemo [DATE] 15:00-20:00 (5h) [PERSON_NAME] [PERSON_NAME] single-neutral-a…" at bounding box center [439, 332] width 102 height 97
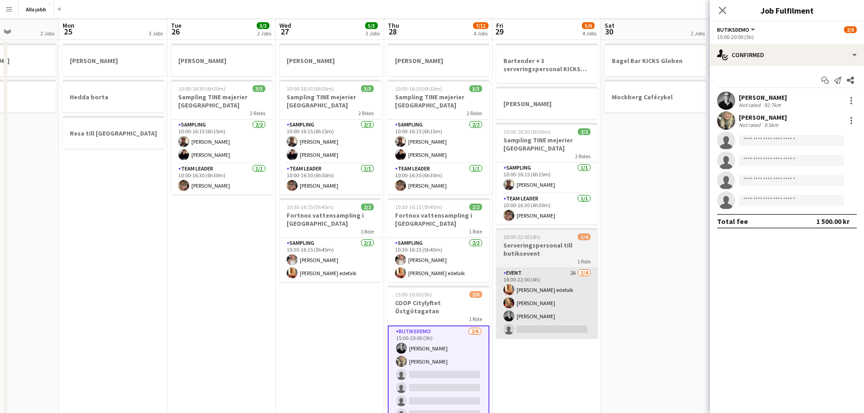
scroll to position [13, 0]
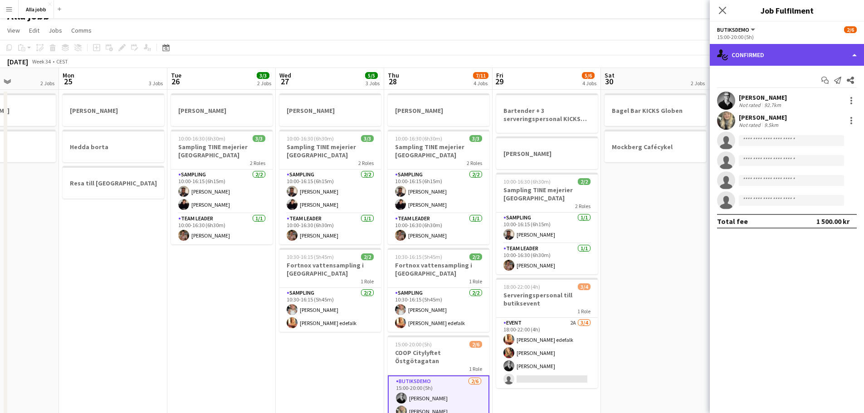
click at [773, 51] on div "single-neutral-actions-check-2 Confirmed" at bounding box center [787, 55] width 154 height 22
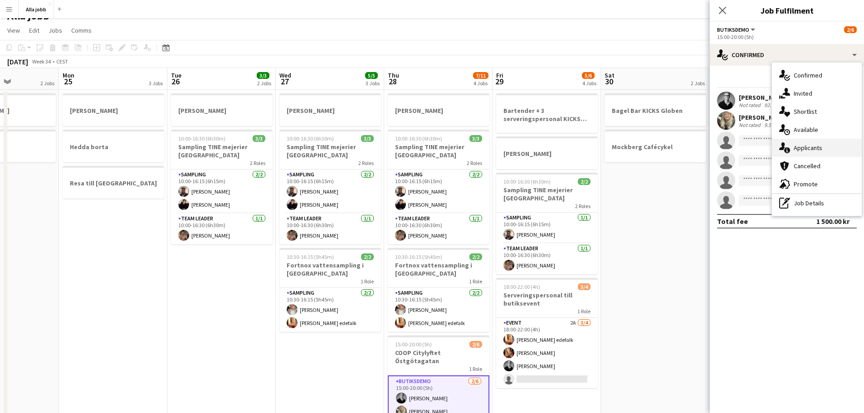
click at [814, 154] on div "single-neutral-actions-information Applicants" at bounding box center [817, 148] width 90 height 18
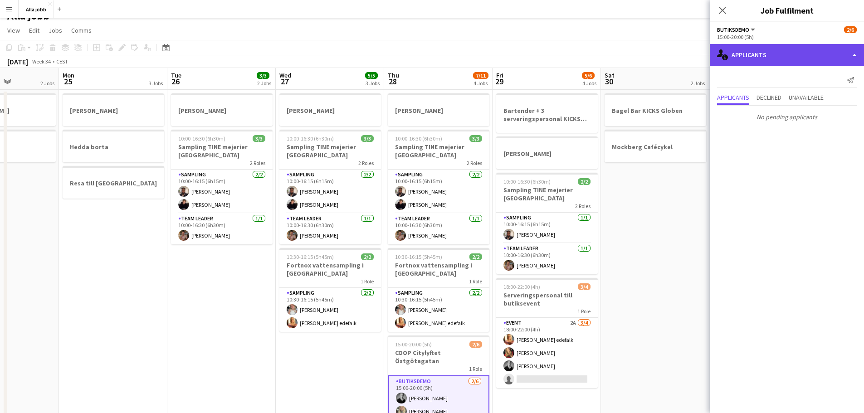
click at [751, 50] on div "single-neutral-actions-information Applicants" at bounding box center [787, 55] width 154 height 22
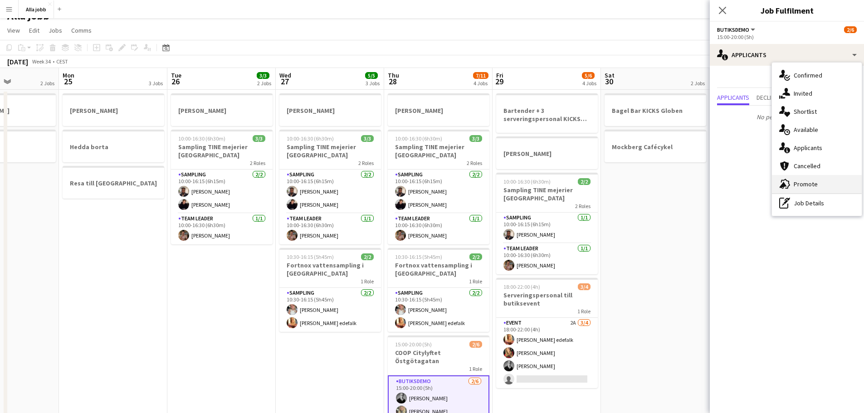
click at [801, 177] on div "advertising-megaphone Promote" at bounding box center [817, 184] width 90 height 18
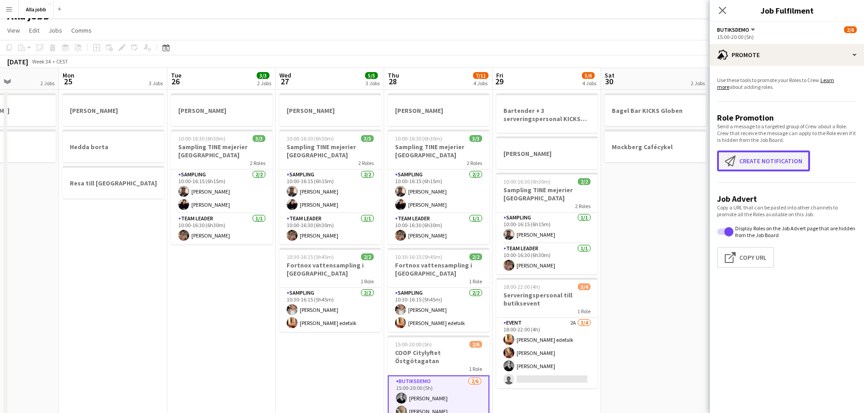
click at [756, 161] on button "Create notification Create notification" at bounding box center [763, 161] width 93 height 21
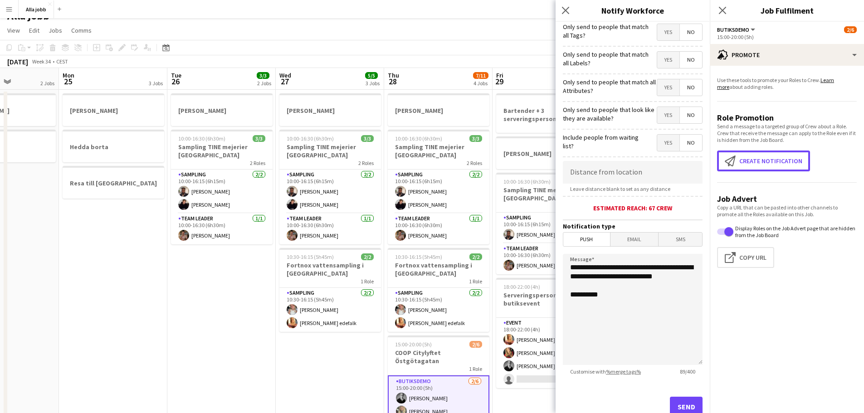
scroll to position [86, 0]
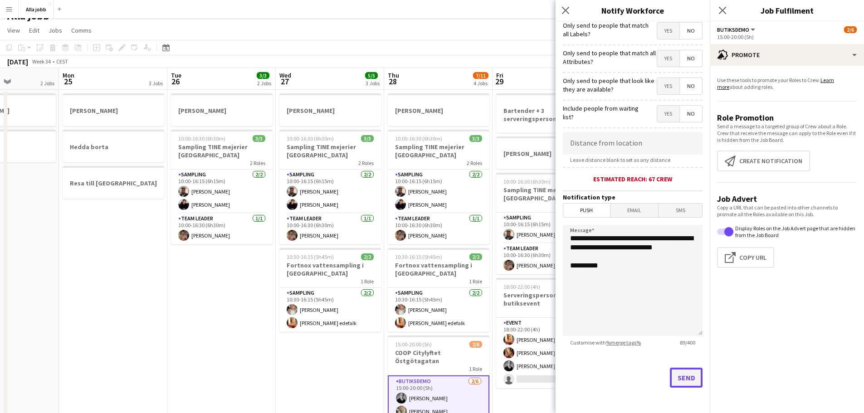
click at [684, 380] on button "Send" at bounding box center [686, 378] width 33 height 20
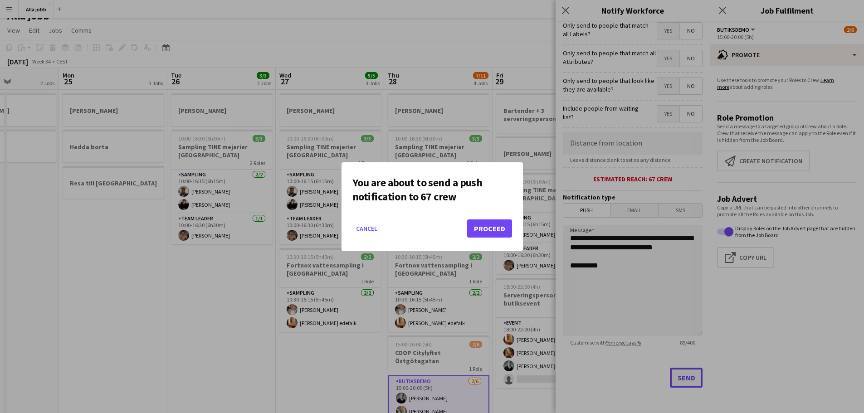
scroll to position [0, 0]
click at [363, 226] on button "Cancel" at bounding box center [367, 228] width 29 height 15
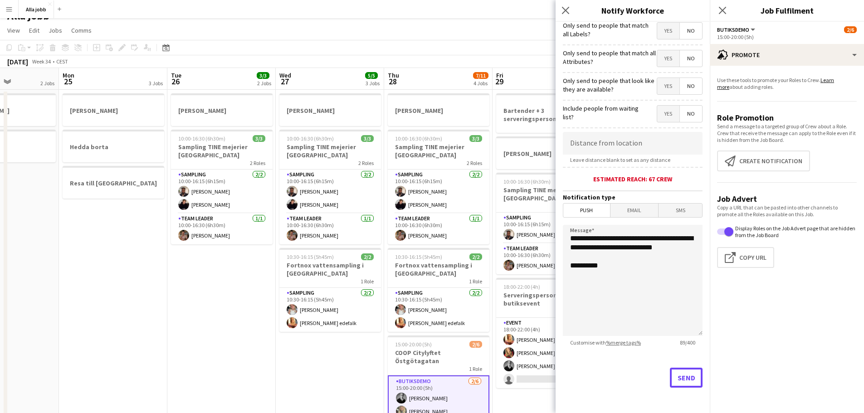
scroll to position [13, 0]
click at [679, 368] on div "Send" at bounding box center [633, 382] width 140 height 64
click at [677, 373] on button "Send" at bounding box center [686, 378] width 33 height 20
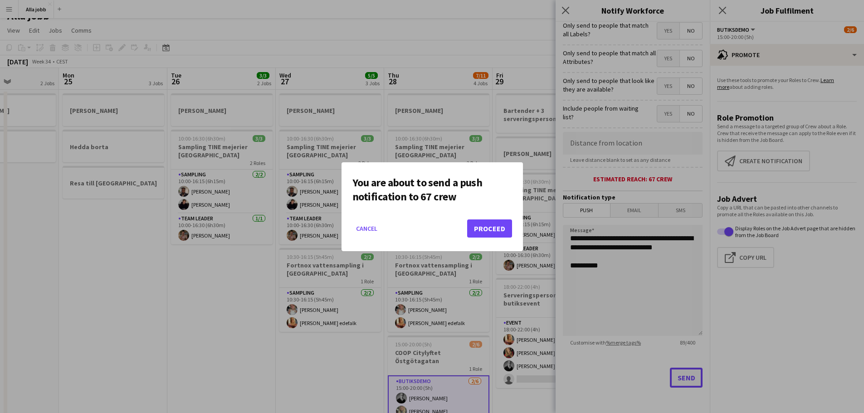
scroll to position [0, 0]
click at [492, 239] on mat-dialog-actions "Cancel Proceed" at bounding box center [433, 232] width 160 height 39
click at [492, 237] on button "Proceed" at bounding box center [489, 229] width 45 height 18
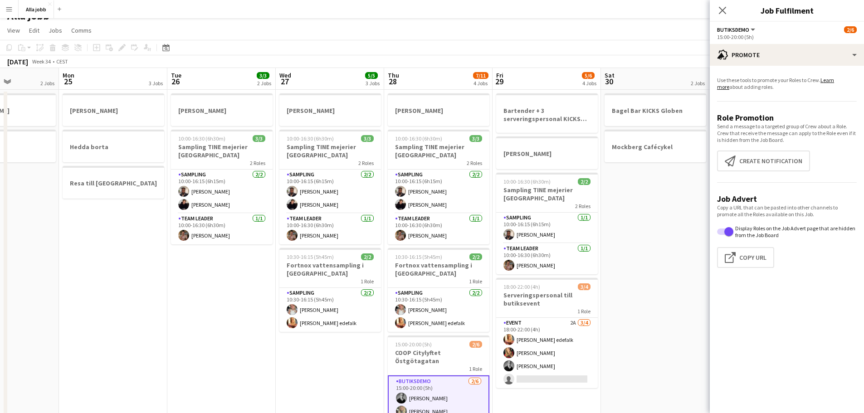
click at [122, 290] on app-date-cell "[PERSON_NAME] borta Resa till [GEOGRAPHIC_DATA]" at bounding box center [113, 290] width 108 height 400
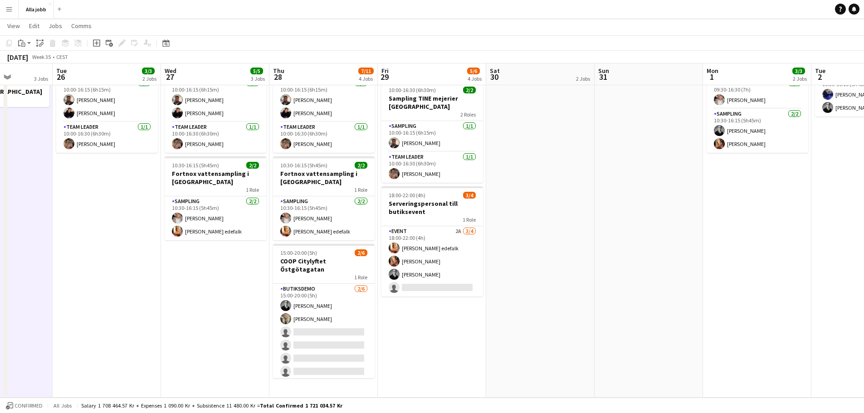
scroll to position [0, 260]
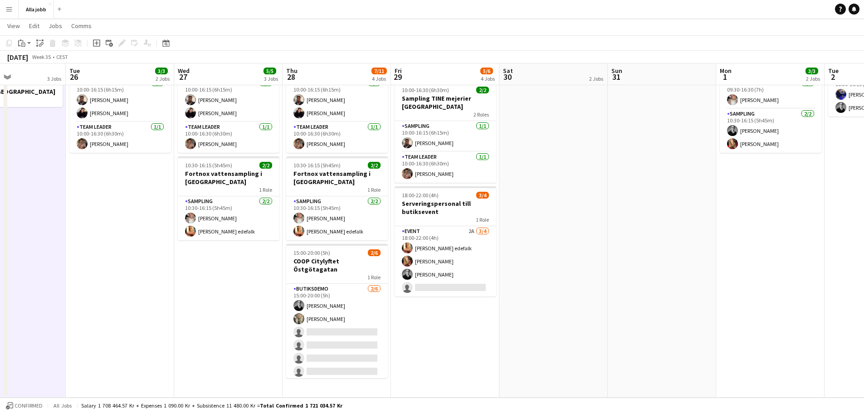
drag, startPoint x: 675, startPoint y: 326, endPoint x: 573, endPoint y: 313, distance: 102.6
click at [573, 313] on app-calendar-viewport "Sat 23 2/2 3 Jobs Sun 24 2 Jobs Mon 25 3 Jobs Tue 26 3/3 2 Jobs Wed 27 5/5 3 Jo…" at bounding box center [432, 165] width 864 height 466
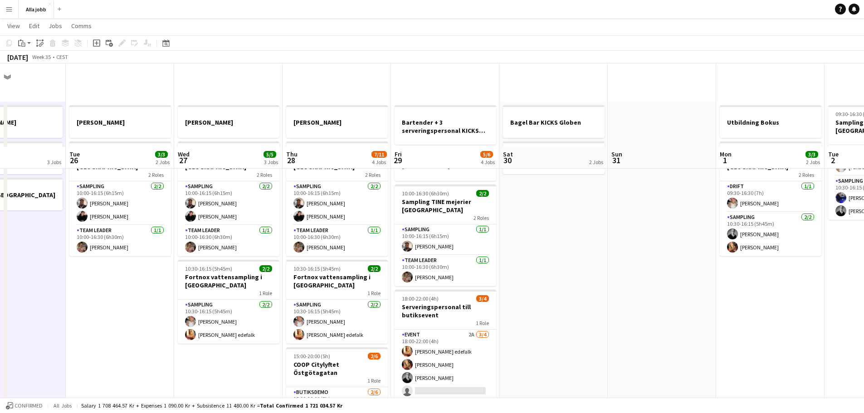
scroll to position [103, 0]
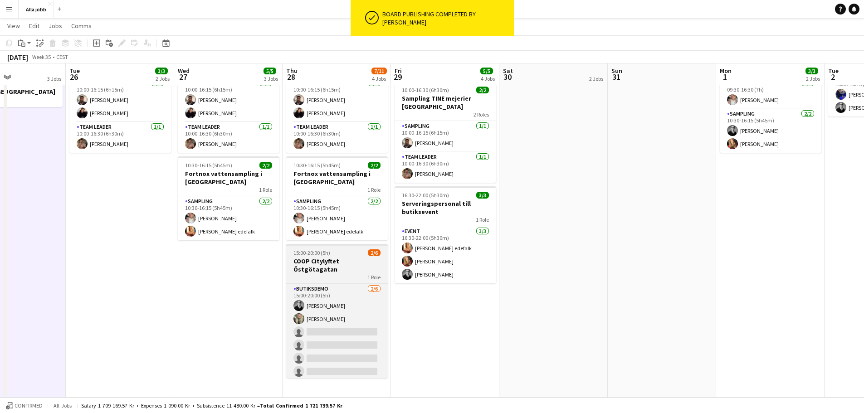
click at [324, 274] on div "1 Role" at bounding box center [337, 277] width 102 height 7
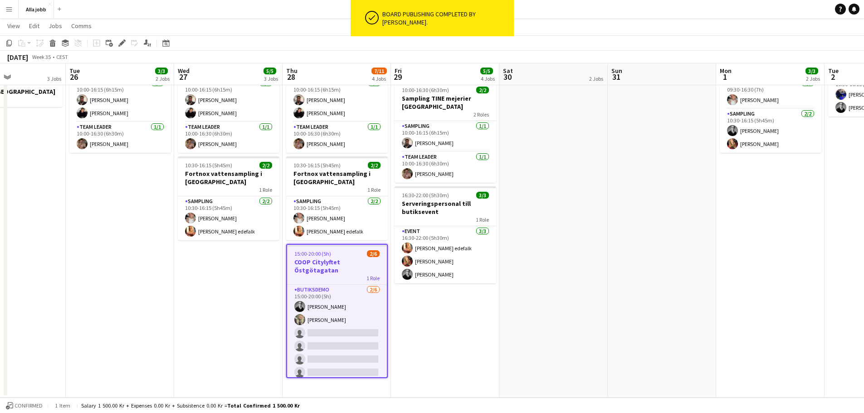
click at [117, 45] on div "Edit" at bounding box center [122, 43] width 11 height 11
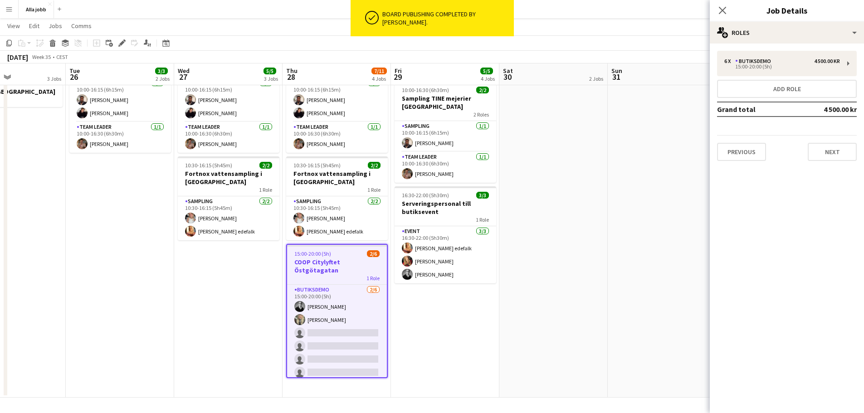
click at [604, 241] on app-date-cell "Bagel Bar KICKS Globen Mockberg Cafécykel" at bounding box center [554, 198] width 108 height 400
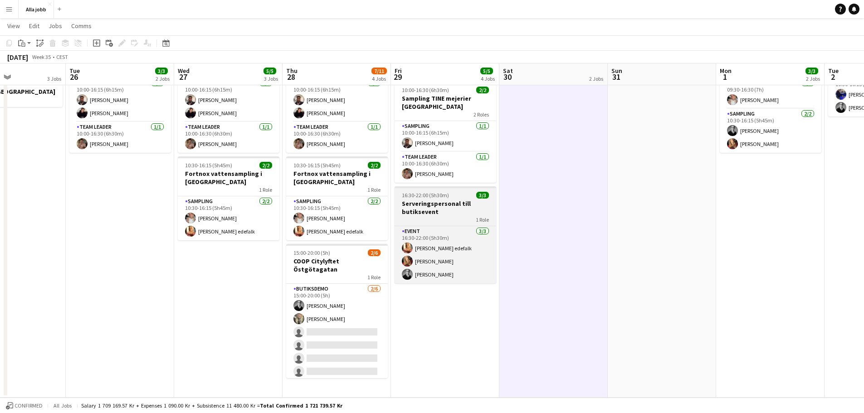
click at [466, 211] on h3 "Serveringspersonal till butiksevent" at bounding box center [446, 208] width 102 height 16
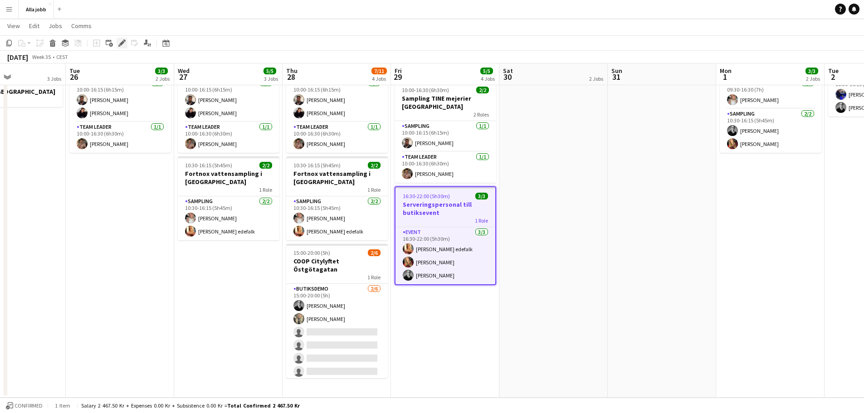
click at [123, 42] on icon at bounding box center [121, 43] width 5 height 5
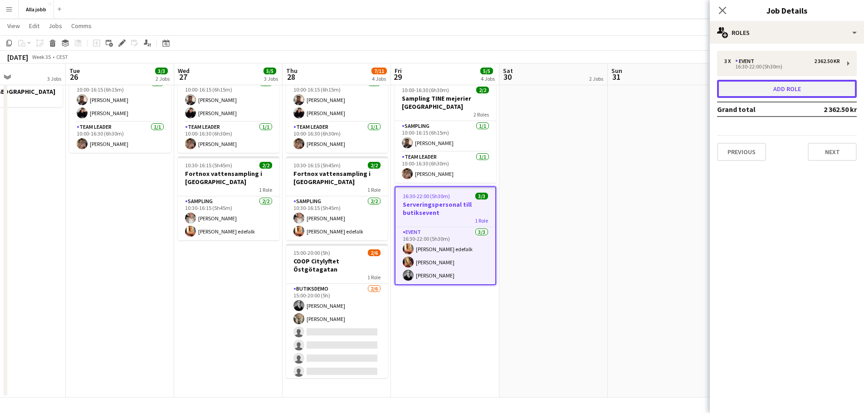
click at [763, 86] on button "Add role" at bounding box center [787, 89] width 140 height 18
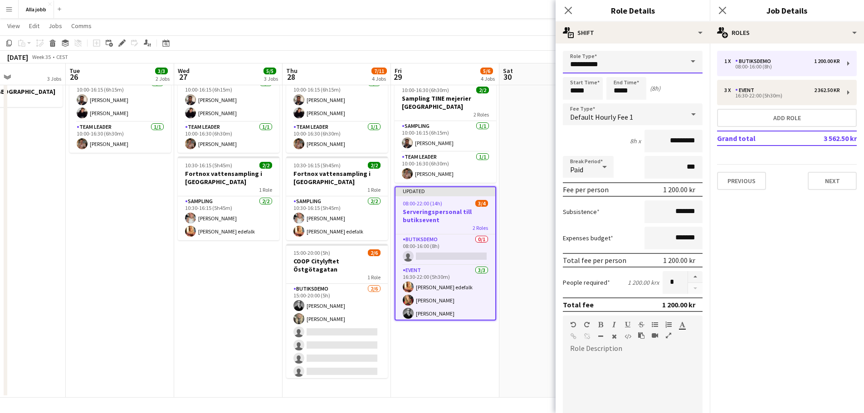
click at [630, 71] on input "**********" at bounding box center [633, 62] width 140 height 23
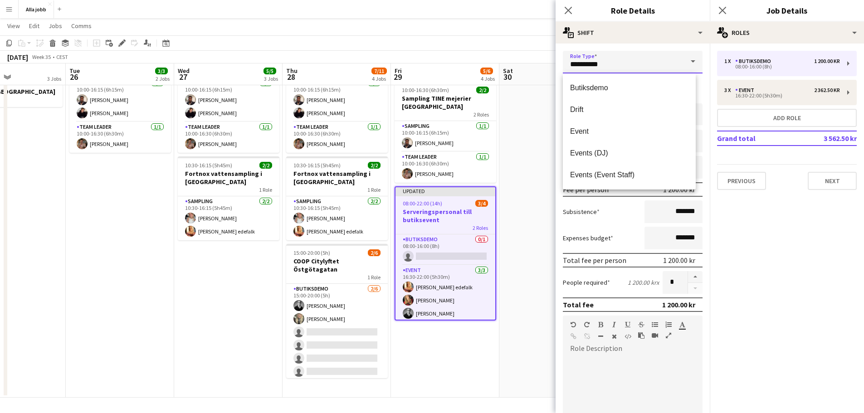
click at [629, 59] on input "**********" at bounding box center [633, 62] width 140 height 23
click at [676, 63] on input "**********" at bounding box center [633, 62] width 140 height 23
click at [692, 61] on span at bounding box center [693, 62] width 19 height 22
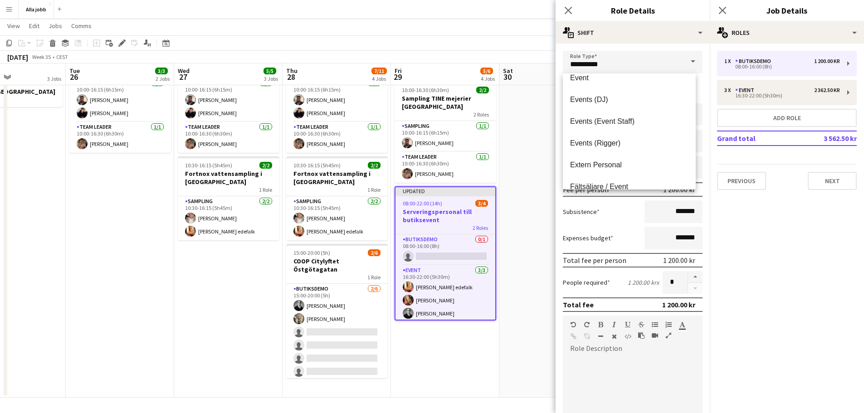
scroll to position [38, 0]
click at [593, 93] on span "Event" at bounding box center [629, 93] width 118 height 9
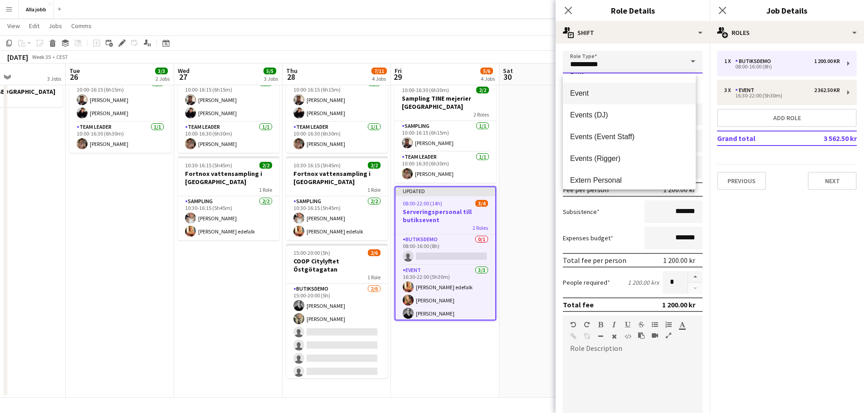
type input "*****"
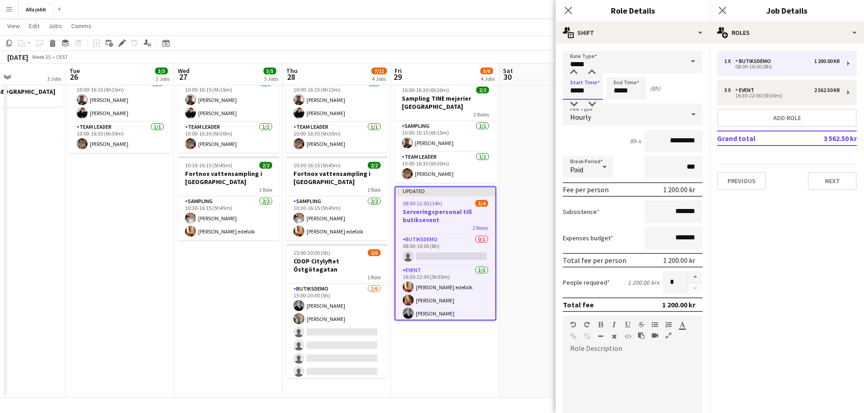
drag, startPoint x: 589, startPoint y: 92, endPoint x: 560, endPoint y: 97, distance: 29.5
click at [560, 97] on form "Role Type ***** Start Time ***** End Time ***** (8h) Fee Type Hourly 8h x *****…" at bounding box center [633, 333] width 154 height 564
type input "*****"
click at [518, 127] on app-date-cell "Bagel Bar KICKS Globen Mockberg Cafécykel" at bounding box center [554, 198] width 108 height 400
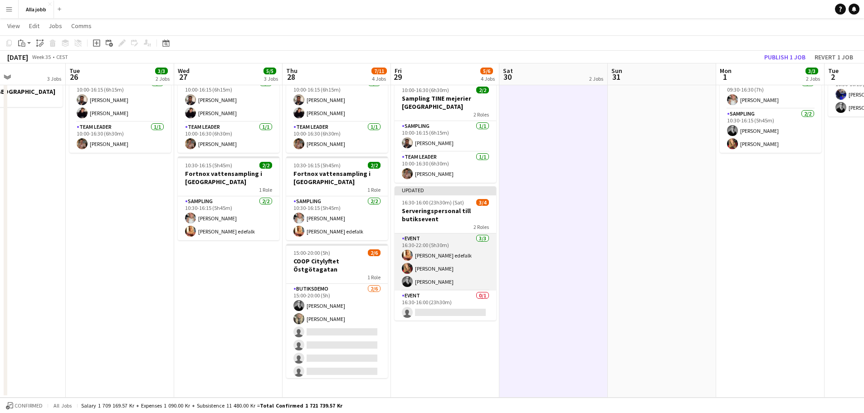
click at [433, 259] on app-card-role "Event [DATE] 16:30-22:00 (5h30m) [PERSON_NAME] [PERSON_NAME] [PERSON_NAME]" at bounding box center [446, 262] width 102 height 57
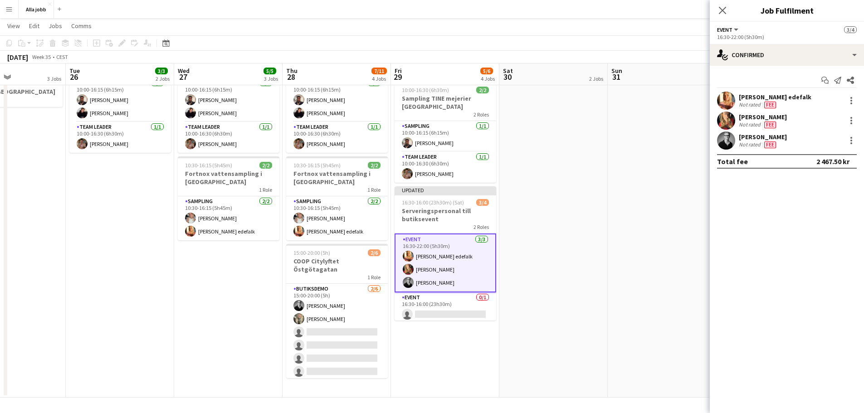
click at [619, 146] on app-date-cell at bounding box center [662, 198] width 108 height 400
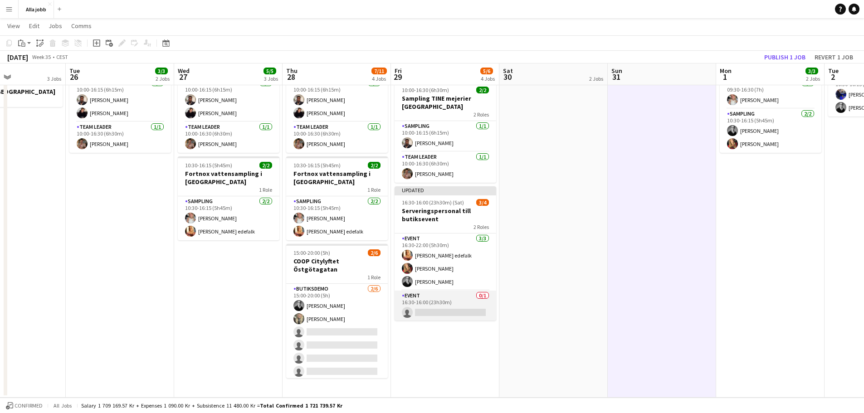
click at [434, 306] on app-card-role "Event 0/1 16:30-16:00 (23h30m) single-neutral-actions" at bounding box center [446, 306] width 102 height 31
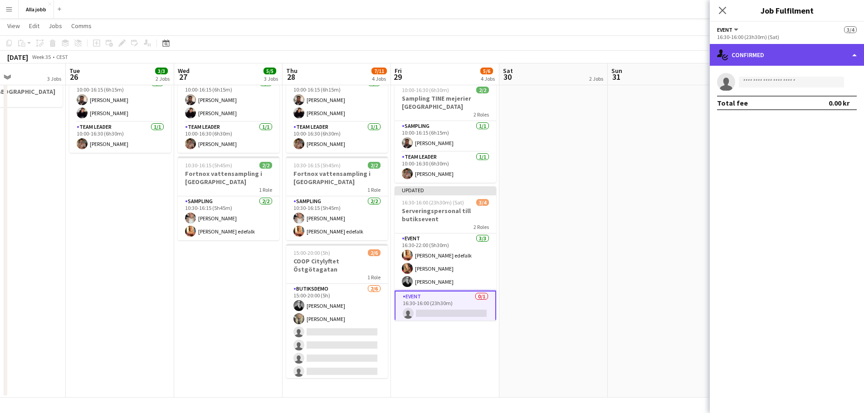
drag, startPoint x: 735, startPoint y: 47, endPoint x: 740, endPoint y: 52, distance: 7.7
click at [736, 47] on div "single-neutral-actions-check-2 Confirmed" at bounding box center [787, 55] width 154 height 22
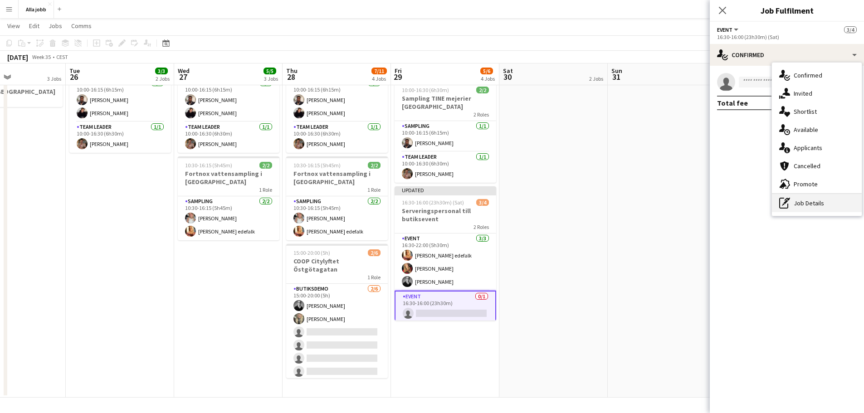
click at [803, 201] on div "pen-write Job Details" at bounding box center [817, 203] width 90 height 18
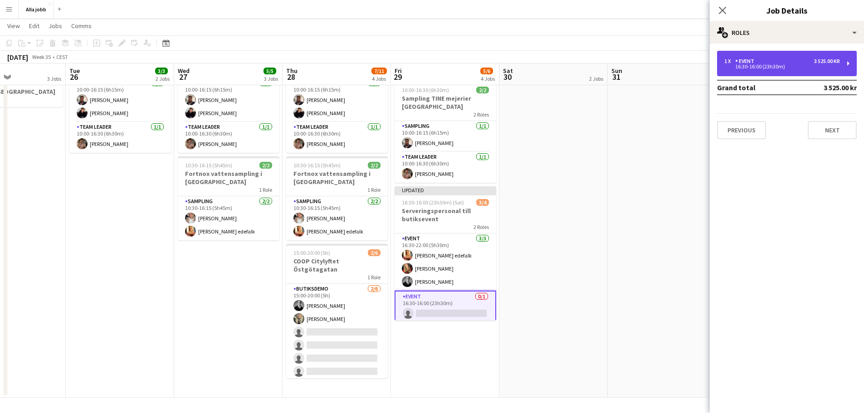
click at [758, 69] on div "16:30-16:00 (23h30m)" at bounding box center [783, 66] width 116 height 5
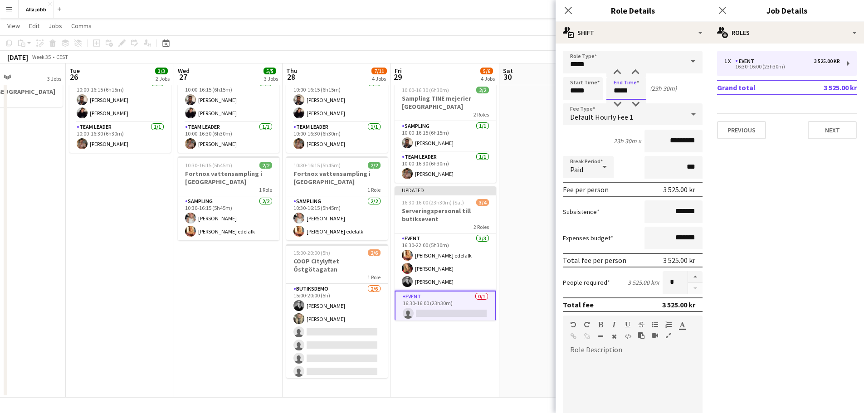
drag, startPoint x: 642, startPoint y: 94, endPoint x: 588, endPoint y: 95, distance: 54.0
click at [588, 95] on div "Start Time ***** End Time ***** (23h 30m)" at bounding box center [633, 88] width 140 height 23
type input "*****"
click at [530, 270] on app-date-cell "Bagel Bar KICKS Globen Mockberg Cafécykel" at bounding box center [554, 198] width 108 height 400
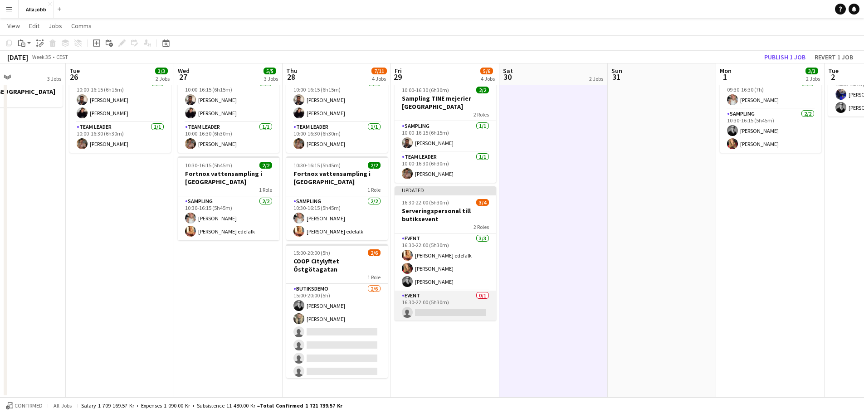
scroll to position [1, 0]
click at [437, 302] on app-card-role "Event 0/1 16:30-22:00 (5h30m) single-neutral-actions" at bounding box center [446, 305] width 102 height 31
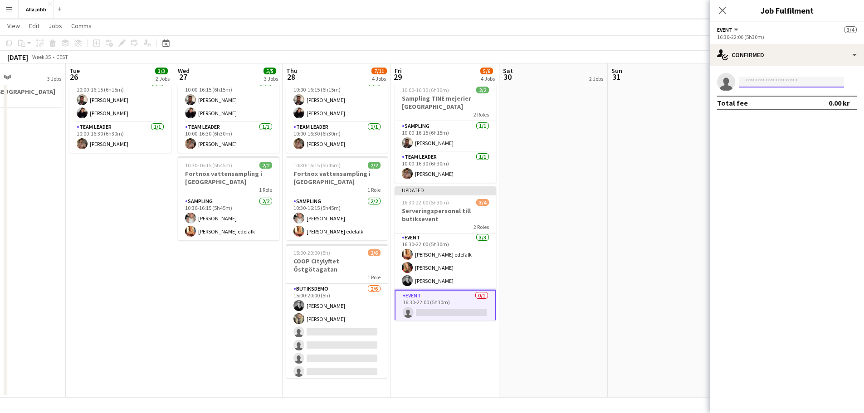
click at [755, 82] on input at bounding box center [791, 82] width 105 height 11
type input "*"
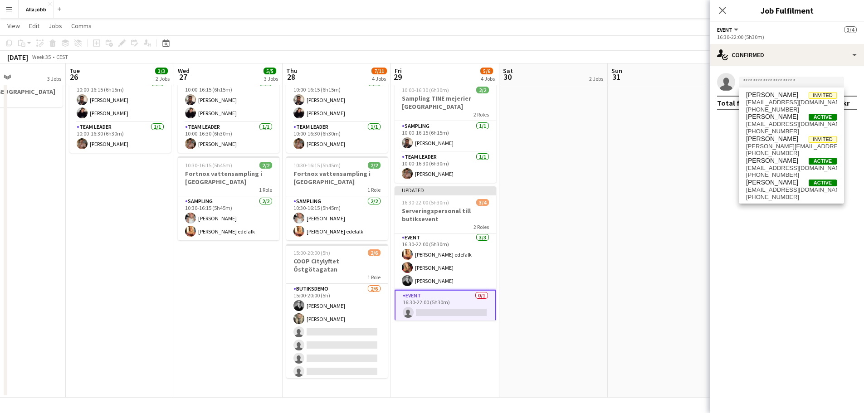
click at [546, 184] on app-date-cell "Bagel Bar KICKS Globen Mockberg Cafécykel" at bounding box center [554, 198] width 108 height 400
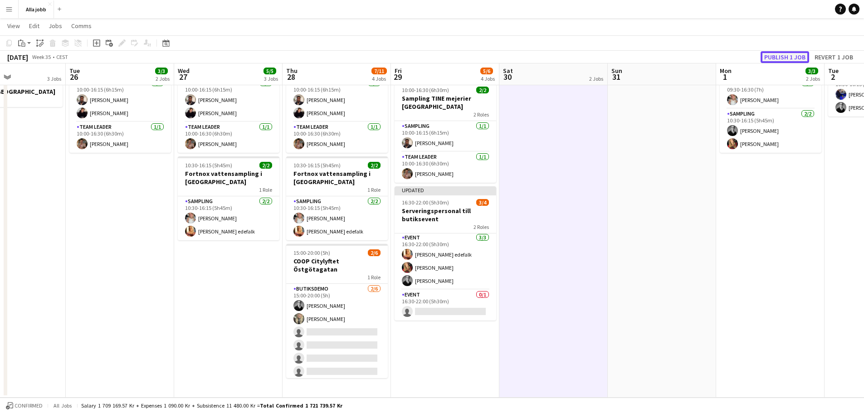
click at [795, 57] on button "Publish 1 job" at bounding box center [785, 57] width 49 height 12
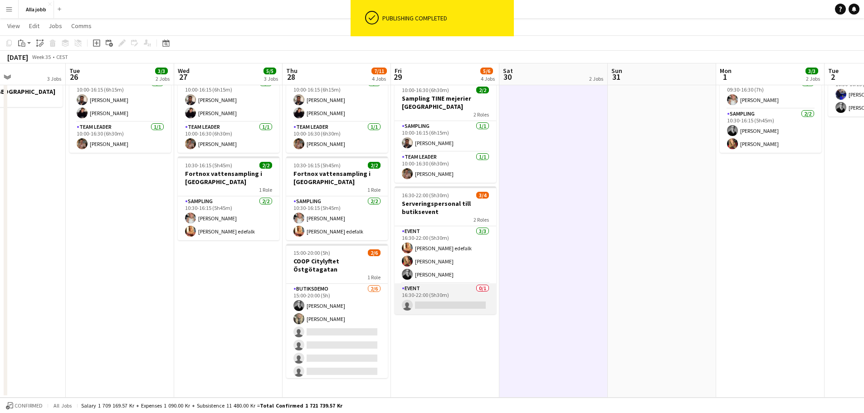
scroll to position [0, 0]
click at [442, 303] on app-card-role "Event 0/1 16:30-22:00 (5h30m) single-neutral-actions" at bounding box center [446, 299] width 102 height 31
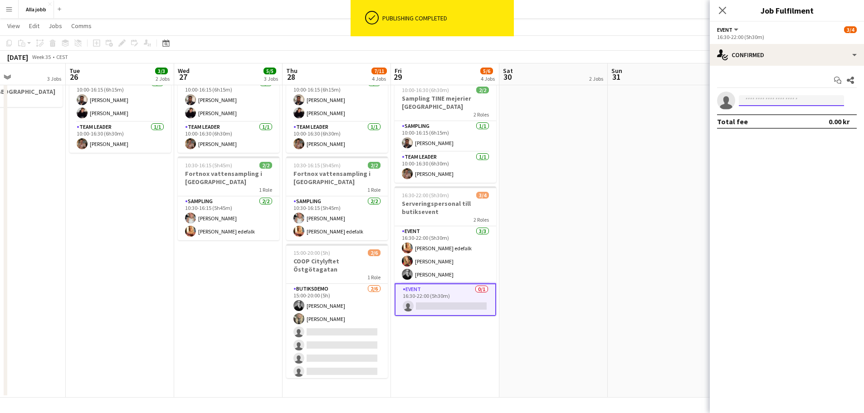
click at [757, 100] on input at bounding box center [791, 100] width 105 height 11
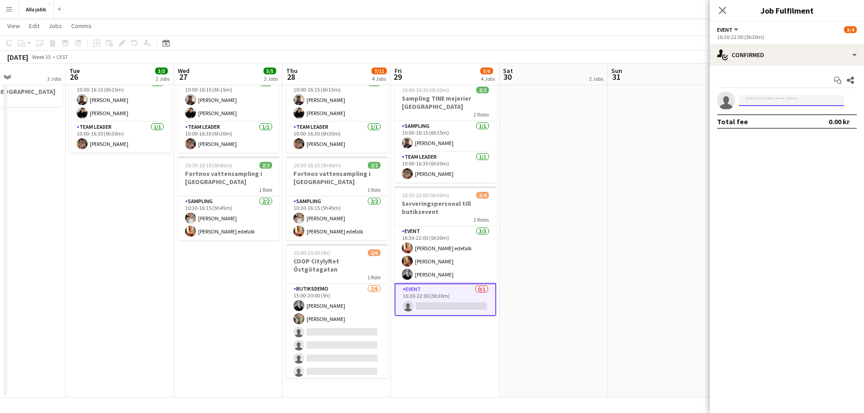
type input "*"
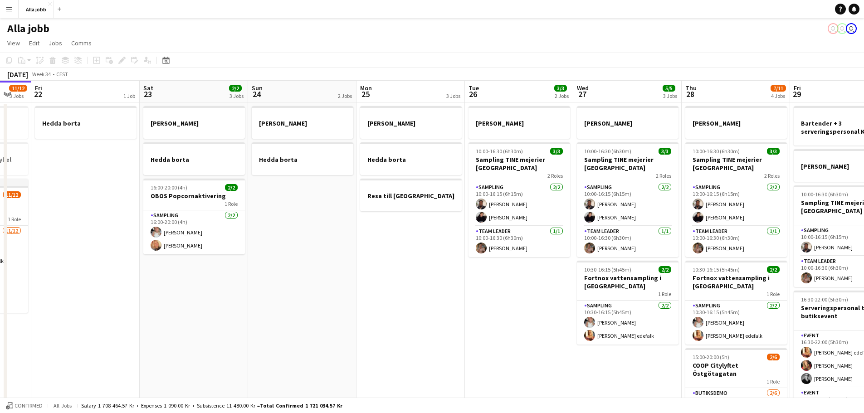
drag, startPoint x: 688, startPoint y: 265, endPoint x: 278, endPoint y: 284, distance: 410.6
click at [278, 284] on app-calendar-viewport "Mon 18 2 Jobs Tue 19 1 Job Wed 20 1 Job Thu 21 11/12 3 Jobs Fri 22 1 Job Sat 23…" at bounding box center [432, 292] width 864 height 422
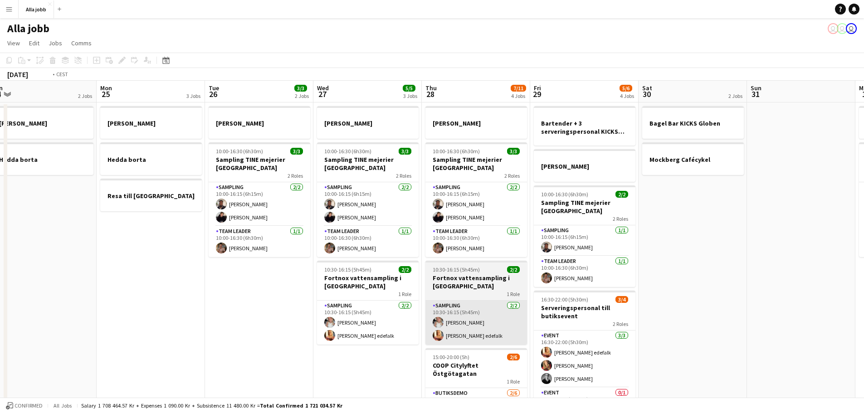
drag, startPoint x: 491, startPoint y: 277, endPoint x: 188, endPoint y: 304, distance: 303.9
click at [184, 305] on app-calendar-viewport "Wed 20 1 Job Thu 21 11/12 3 Jobs Fri 22 1 Job Sat 23 2/2 3 Jobs Sun 24 2 Jobs M…" at bounding box center [432, 292] width 864 height 422
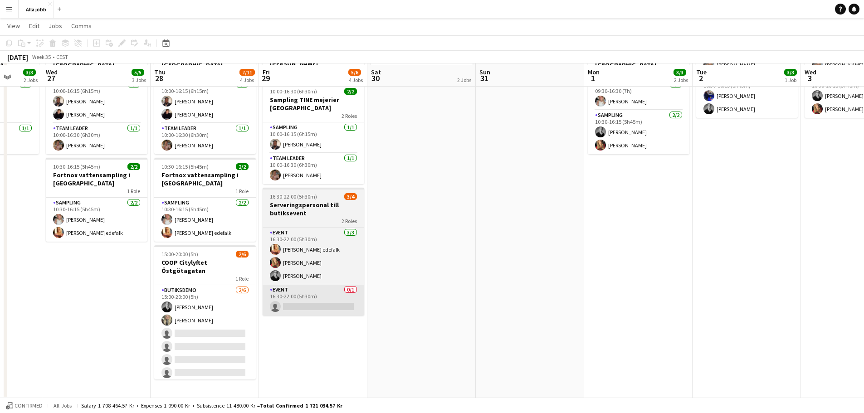
scroll to position [103, 0]
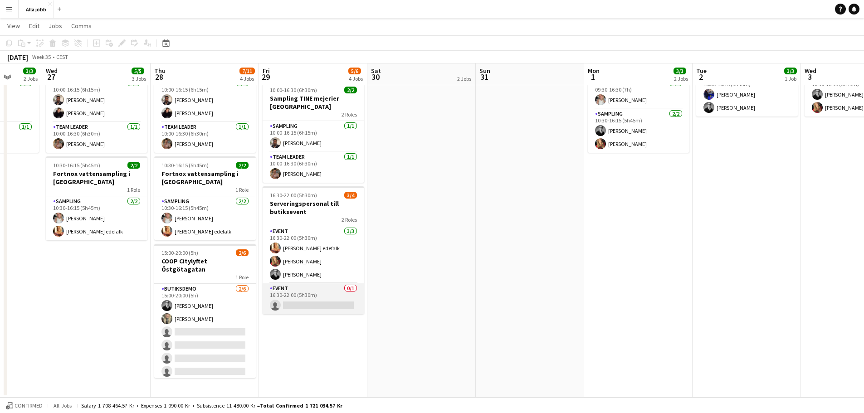
click at [296, 302] on app-card-role "Event 0/1 16:30-22:00 (5h30m) single-neutral-actions" at bounding box center [314, 299] width 102 height 31
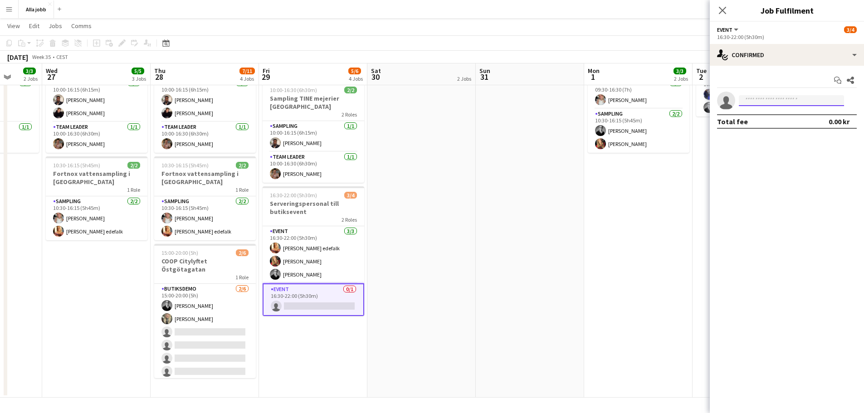
click at [748, 98] on input at bounding box center [791, 100] width 105 height 11
type input "*"
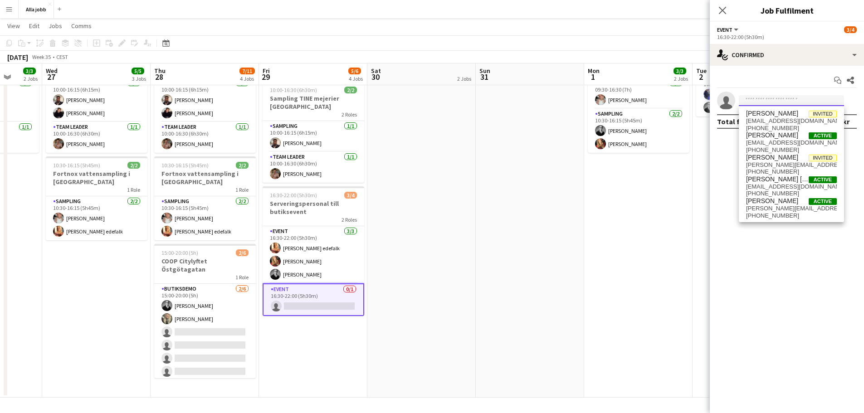
type input "*"
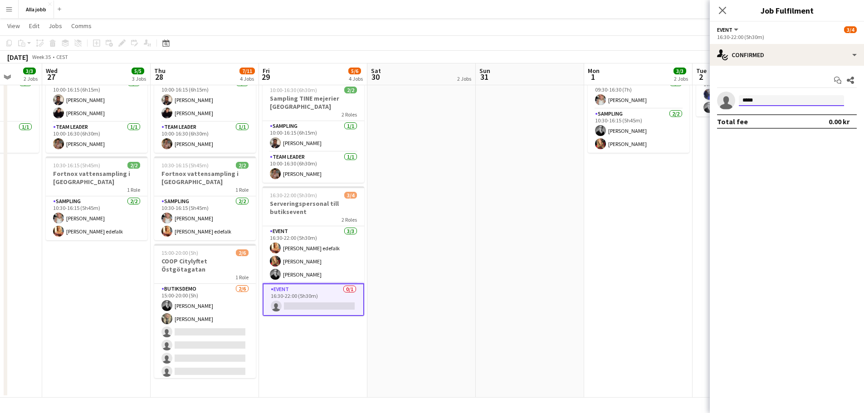
type input "****"
click at [378, 164] on app-date-cell "Bagel Bar KICKS Globen Mockberg Cafécykel" at bounding box center [422, 198] width 108 height 400
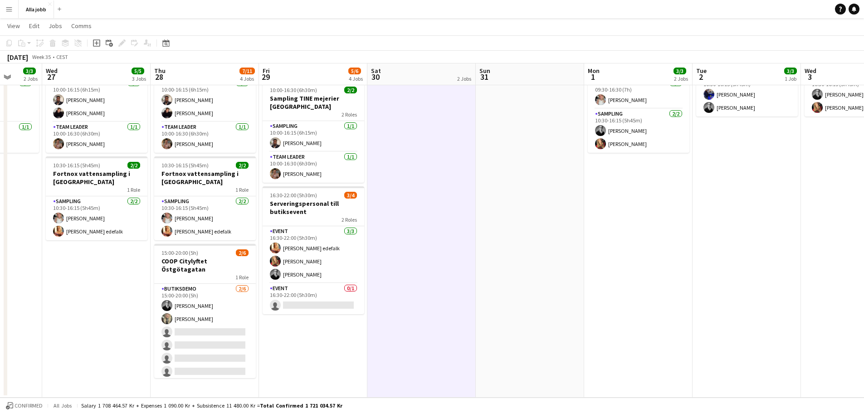
click at [15, 8] on button "Menu" at bounding box center [9, 9] width 18 height 18
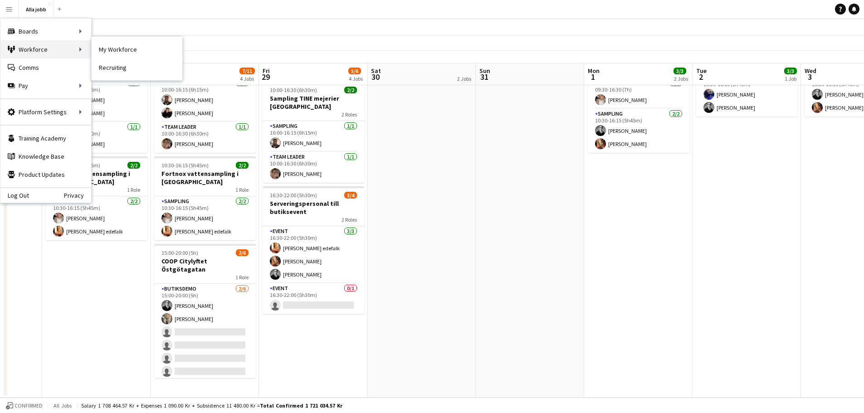
click at [51, 51] on div "Workforce Workforce" at bounding box center [45, 49] width 91 height 18
click at [56, 48] on div "Workforce Workforce" at bounding box center [45, 49] width 91 height 18
click at [109, 50] on link "My Workforce" at bounding box center [137, 49] width 91 height 18
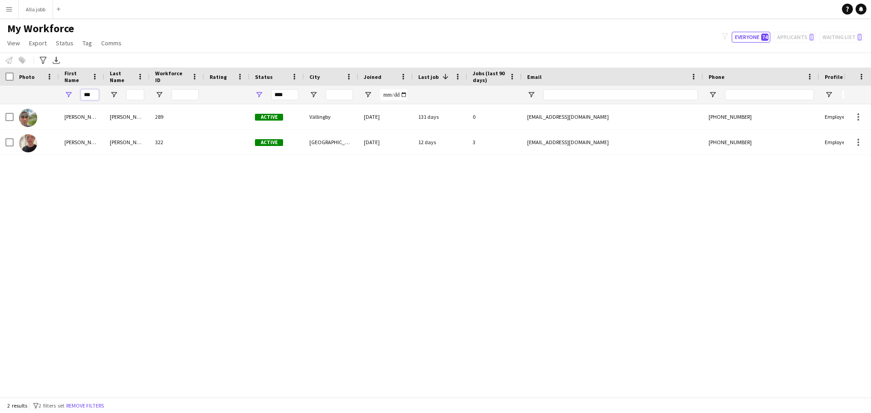
click at [90, 95] on input "***" at bounding box center [90, 94] width 18 height 11
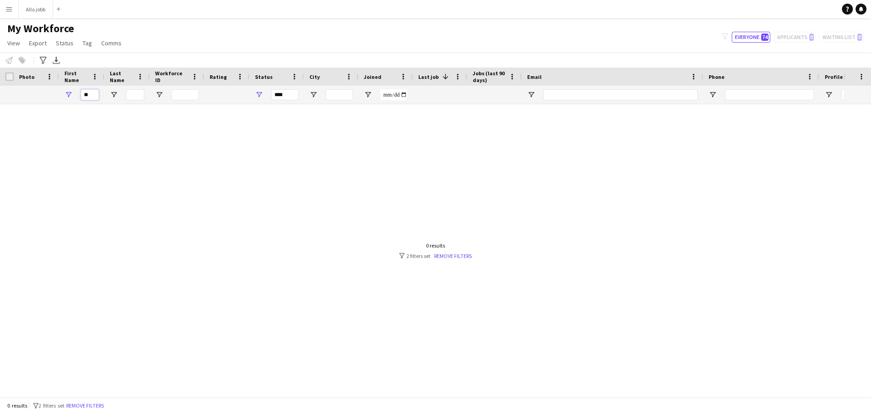
type input "*"
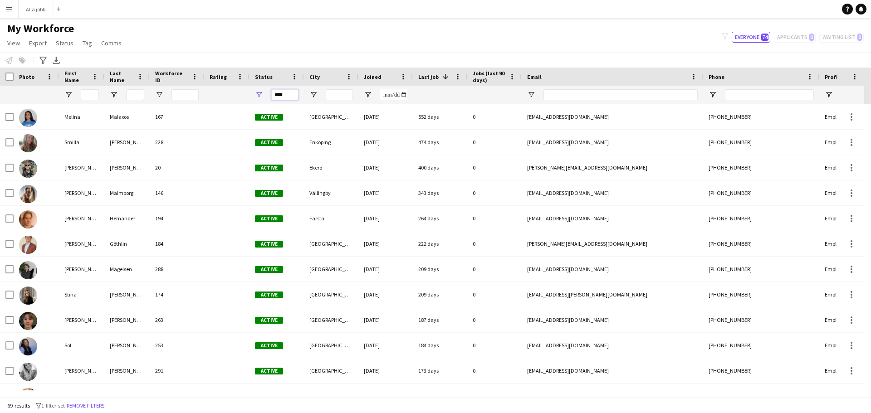
click at [279, 95] on input "****" at bounding box center [284, 94] width 27 height 11
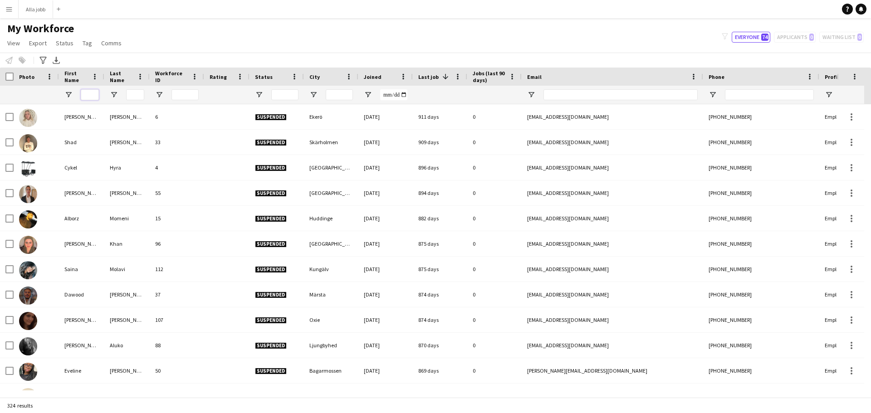
click at [90, 93] on input "First Name Filter Input" at bounding box center [90, 94] width 18 height 11
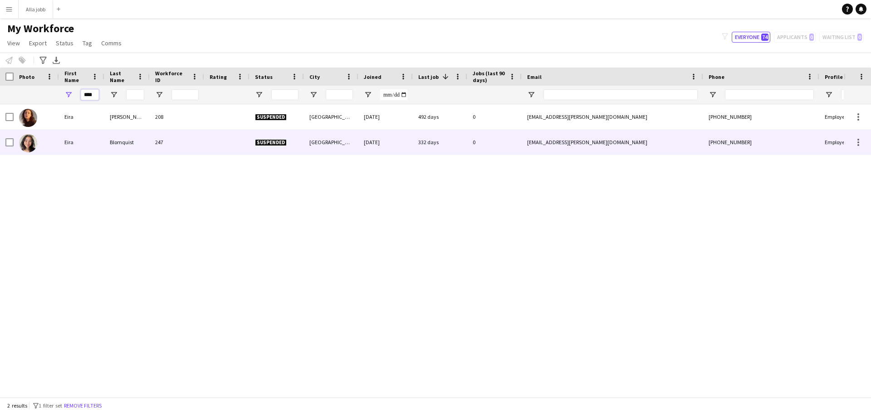
type input "****"
click at [79, 145] on div "Eira" at bounding box center [81, 142] width 45 height 25
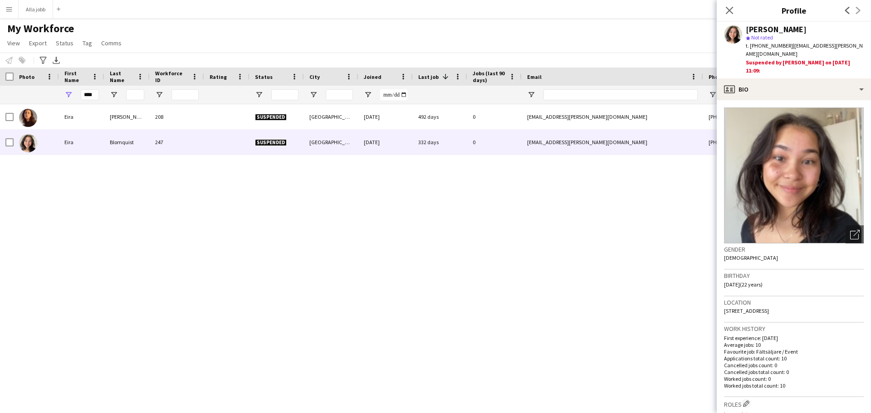
click at [769, 100] on app-crew-profile-bio "Open photos pop-in Gender Female Birthday 20-12-2002 (22 years) Location Jordka…" at bounding box center [794, 256] width 154 height 313
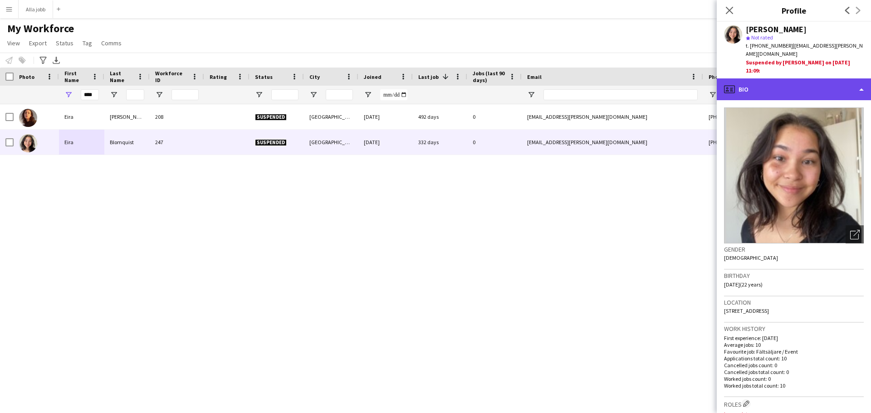
click at [770, 79] on div "profile Bio" at bounding box center [794, 90] width 154 height 22
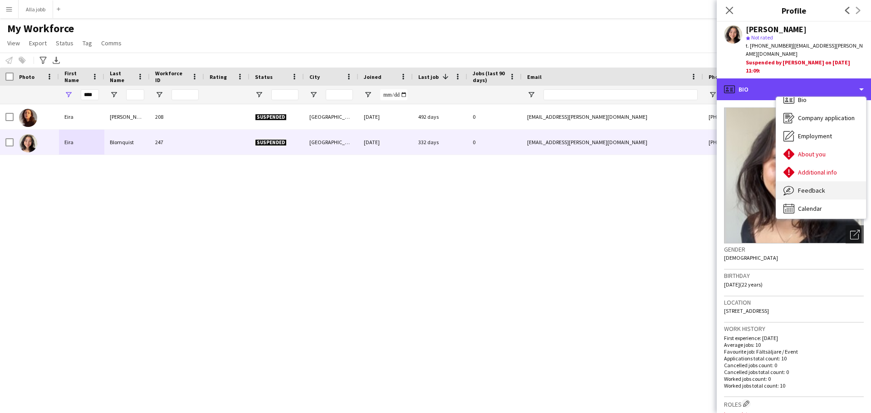
scroll to position [13, 0]
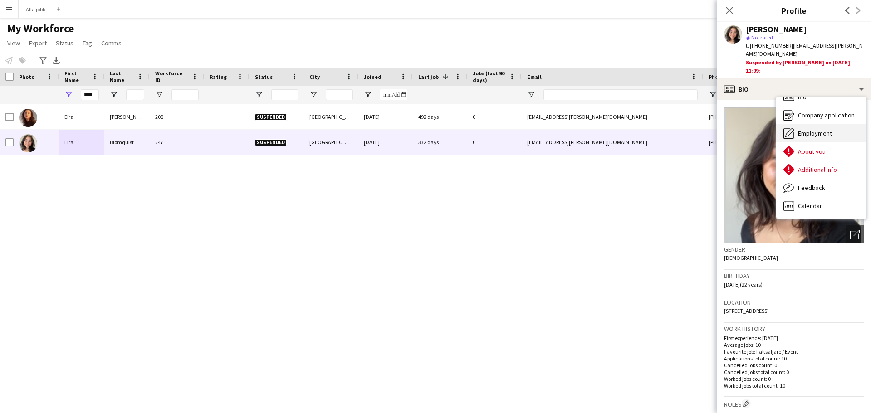
click at [817, 129] on span "Employment" at bounding box center [815, 133] width 34 height 8
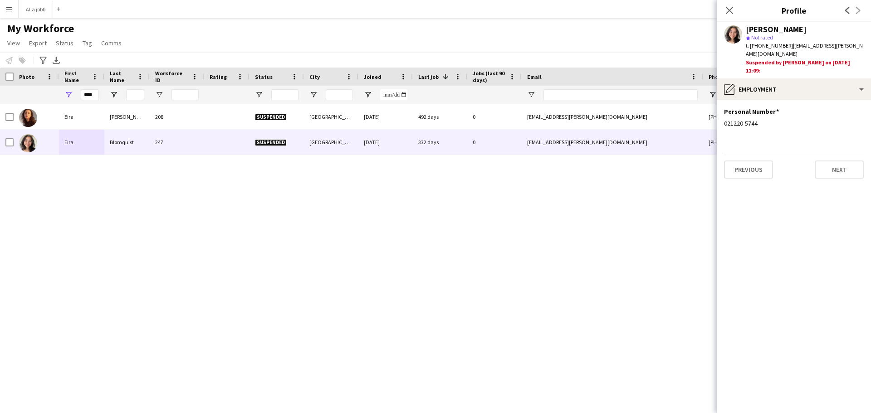
scroll to position [0, 0]
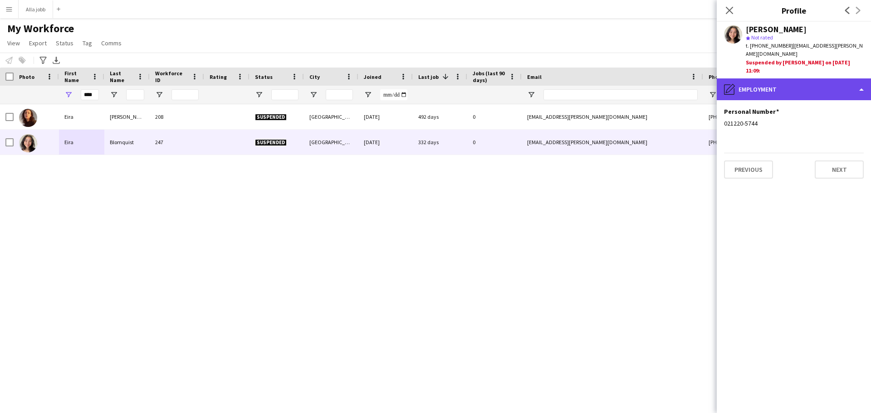
click at [771, 79] on div "pencil4 Employment" at bounding box center [794, 90] width 154 height 22
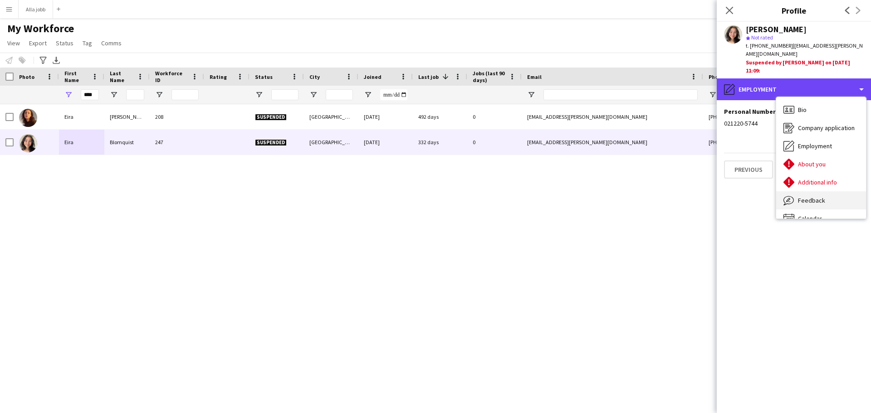
scroll to position [13, 0]
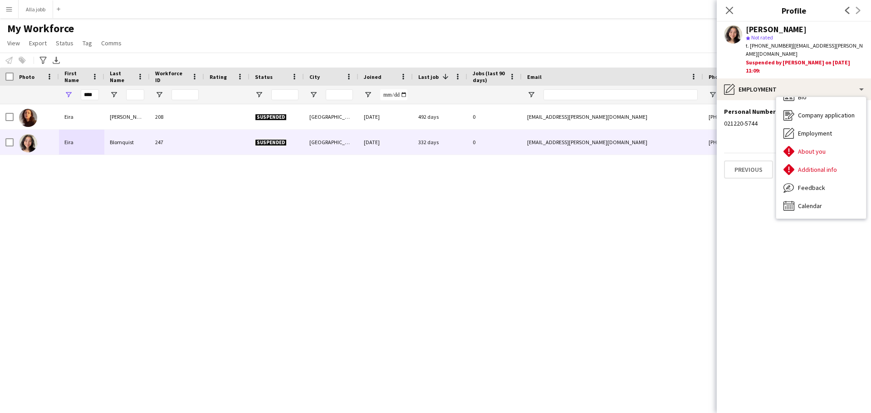
click at [595, 238] on div "Eira Medero 208 Suspended Gothenburg 08-03-2024 492 days 0 eira.medero@icloud.c…" at bounding box center [422, 247] width 844 height 286
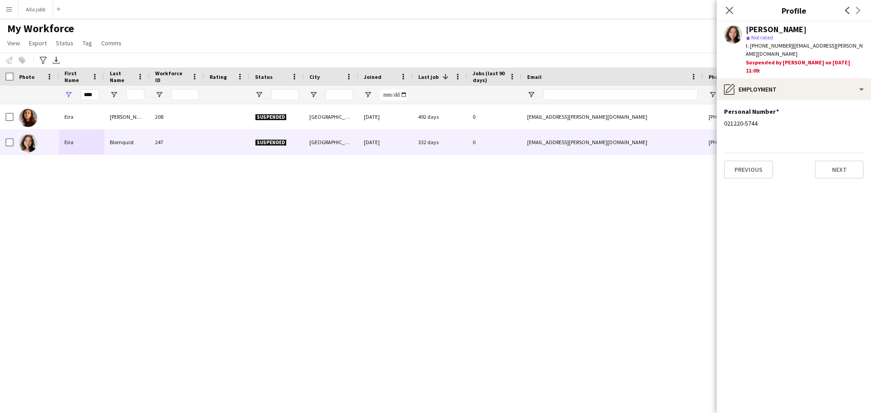
click at [610, 210] on div "Eira Medero 208 Suspended Gothenburg 08-03-2024 492 days 0 eira.medero@icloud.c…" at bounding box center [422, 247] width 844 height 286
click at [688, 184] on div "Eira Medero 208 Suspended Gothenburg 08-03-2024 492 days 0 eira.medero@icloud.c…" at bounding box center [422, 247] width 844 height 286
click at [595, 221] on div "Eira Medero 208 Suspended Gothenburg 08-03-2024 492 days 0 eira.medero@icloud.c…" at bounding box center [422, 247] width 844 height 286
click at [303, 195] on div "Eira Medero 208 Suspended Gothenburg 08-03-2024 492 days 0 eira.medero@icloud.c…" at bounding box center [422, 247] width 844 height 286
click at [727, 8] on icon at bounding box center [729, 10] width 9 height 9
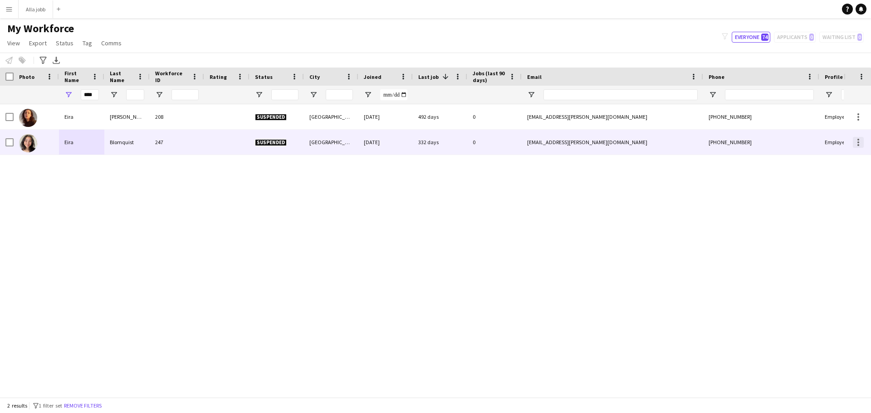
click at [859, 142] on div at bounding box center [859, 143] width 2 height 2
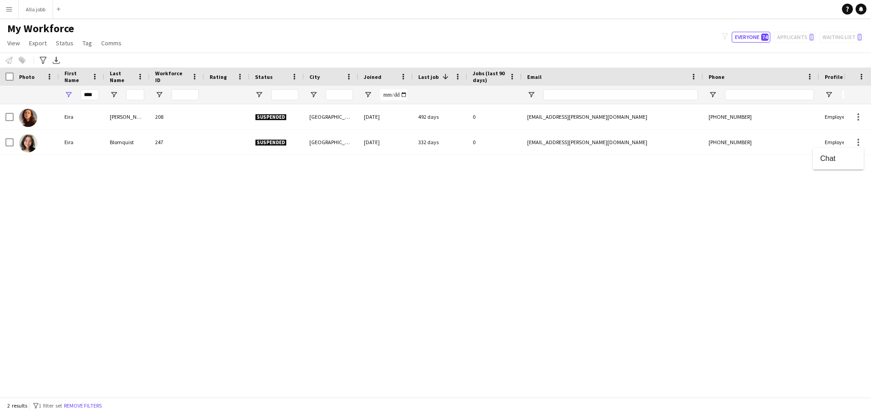
click at [240, 145] on div at bounding box center [435, 206] width 871 height 413
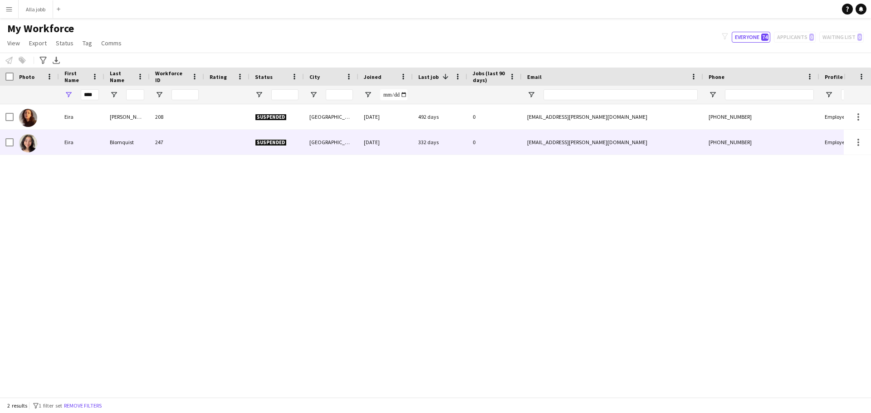
click at [201, 138] on div "247" at bounding box center [177, 142] width 54 height 25
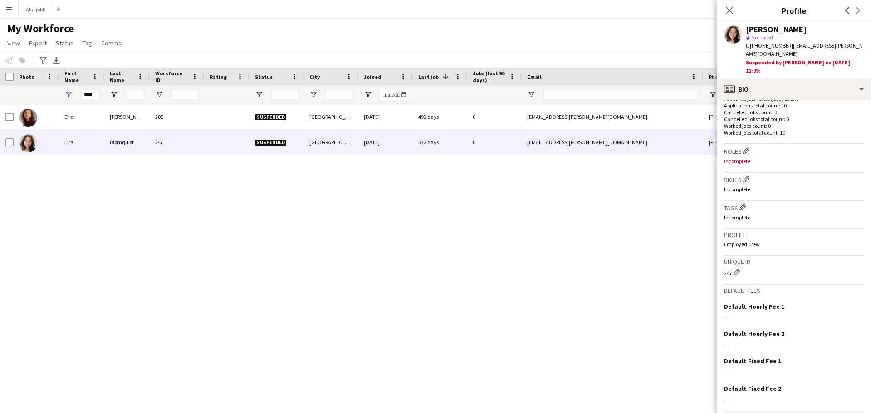
scroll to position [269, 0]
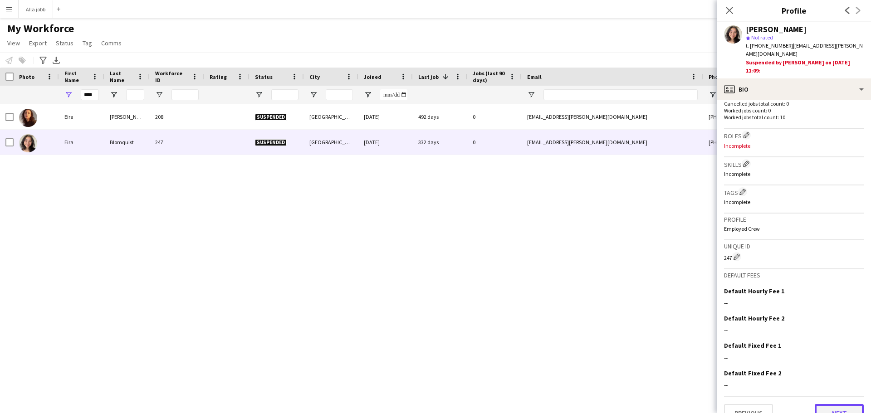
click at [825, 404] on button "Next" at bounding box center [839, 413] width 49 height 18
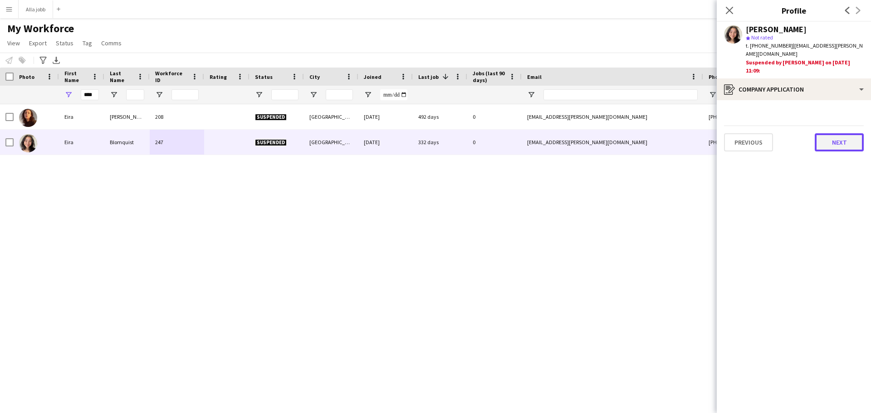
click at [841, 133] on button "Next" at bounding box center [839, 142] width 49 height 18
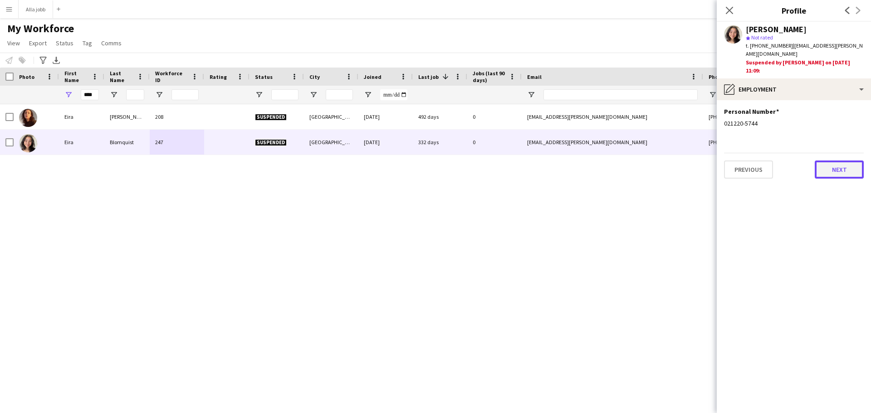
click at [842, 161] on button "Next" at bounding box center [839, 170] width 49 height 18
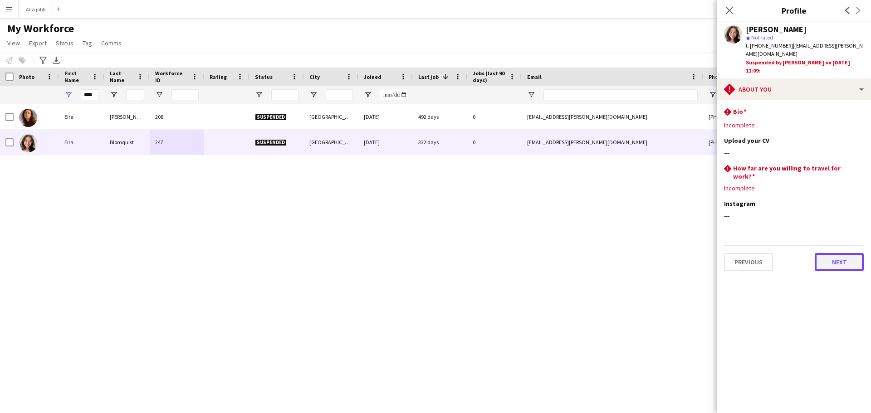
click at [825, 253] on button "Next" at bounding box center [839, 262] width 49 height 18
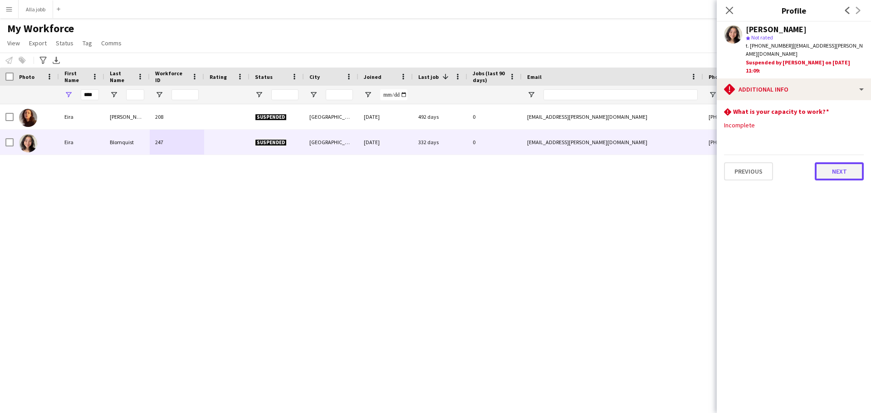
click at [839, 162] on button "Next" at bounding box center [839, 171] width 49 height 18
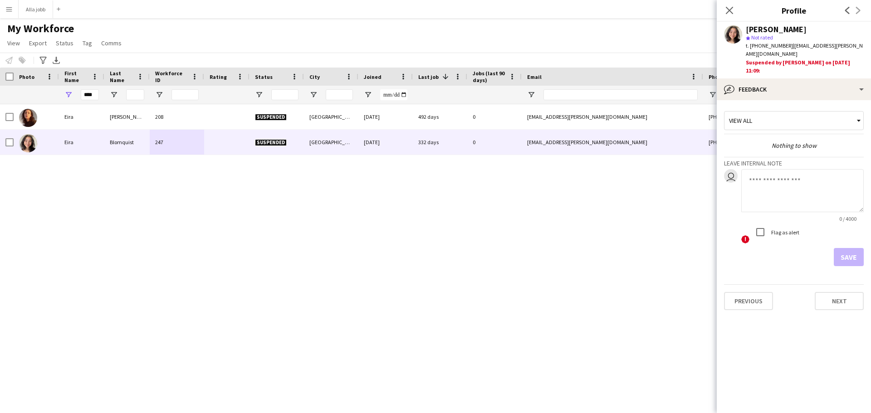
click at [560, 261] on div "Eira Medero 208 Suspended Gothenburg 08-03-2024 492 days 0 eira.medero@icloud.c…" at bounding box center [422, 247] width 844 height 286
click at [726, 11] on icon "Close pop-in" at bounding box center [729, 10] width 9 height 9
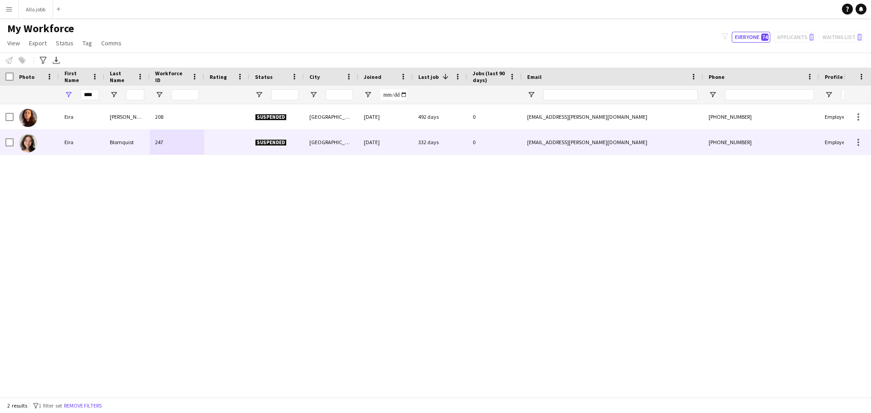
click at [278, 139] on span "Suspended" at bounding box center [271, 142] width 32 height 7
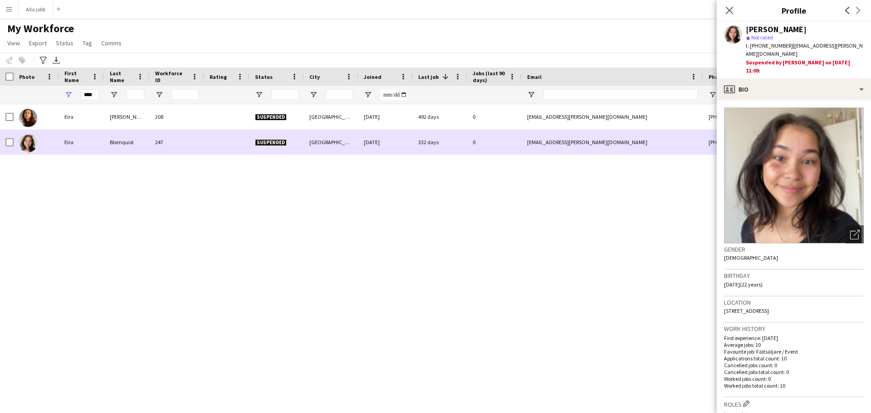
click at [271, 142] on span "Suspended" at bounding box center [271, 142] width 32 height 7
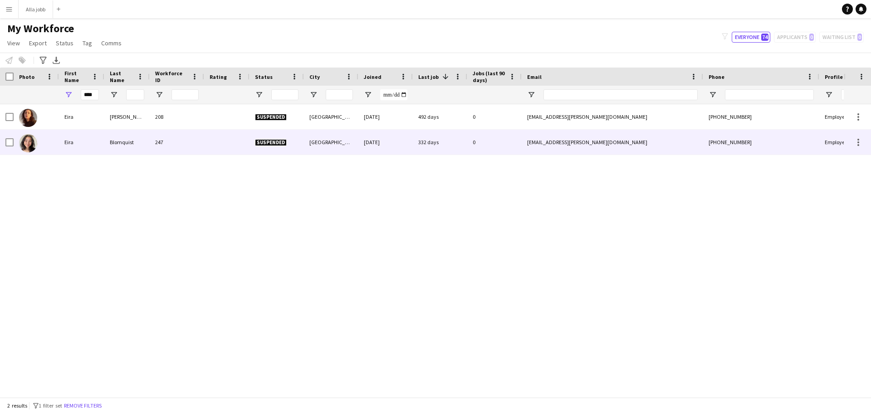
click at [275, 142] on span "Suspended" at bounding box center [271, 142] width 32 height 7
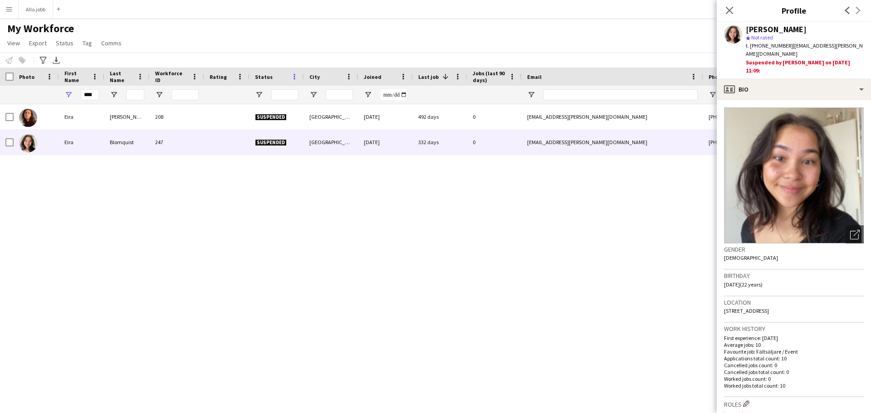
click at [294, 74] on span at bounding box center [294, 77] width 8 height 8
click at [255, 194] on div "Eira Medero 208 Suspended Gothenburg 08-03-2024 492 days 0 eira.medero@icloud.c…" at bounding box center [422, 247] width 844 height 286
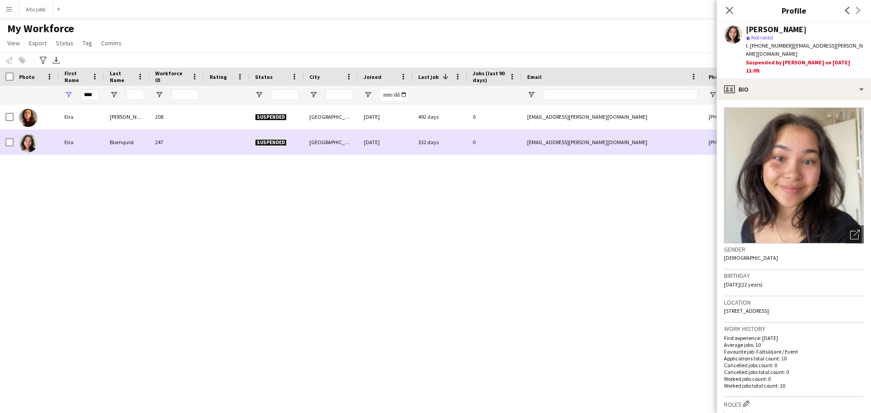
click at [264, 141] on span "Suspended" at bounding box center [271, 142] width 32 height 7
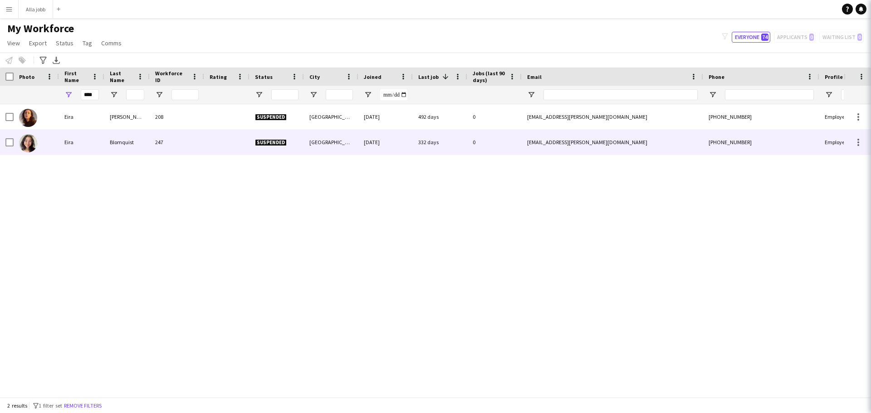
click at [265, 141] on span "Suspended" at bounding box center [271, 142] width 32 height 7
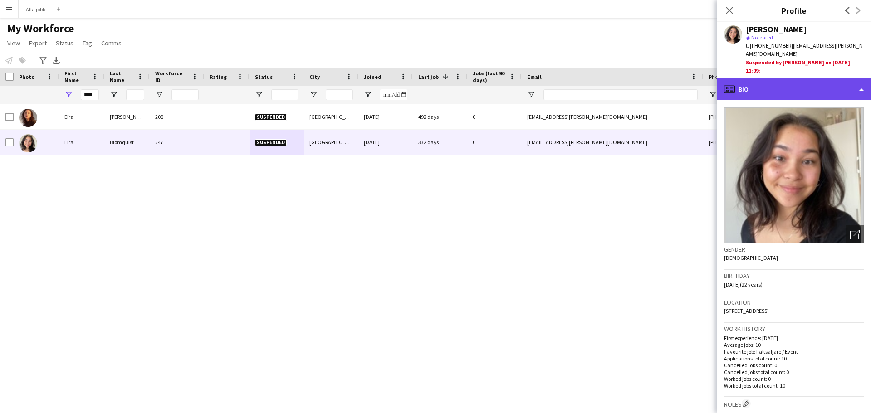
click at [774, 79] on div "profile Bio" at bounding box center [794, 90] width 154 height 22
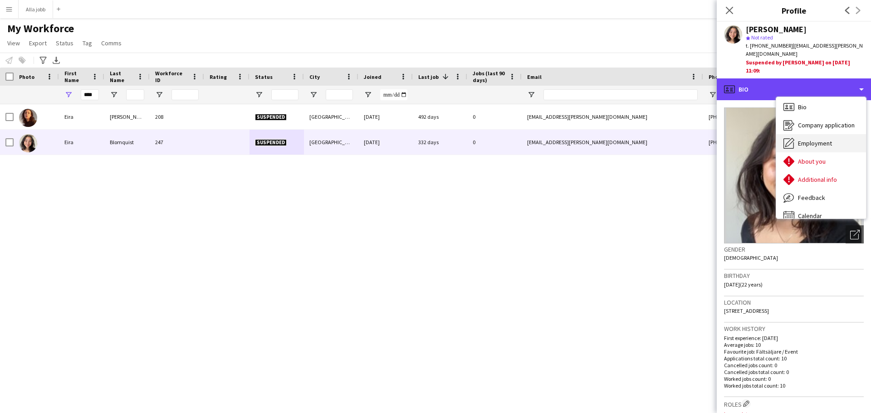
scroll to position [0, 0]
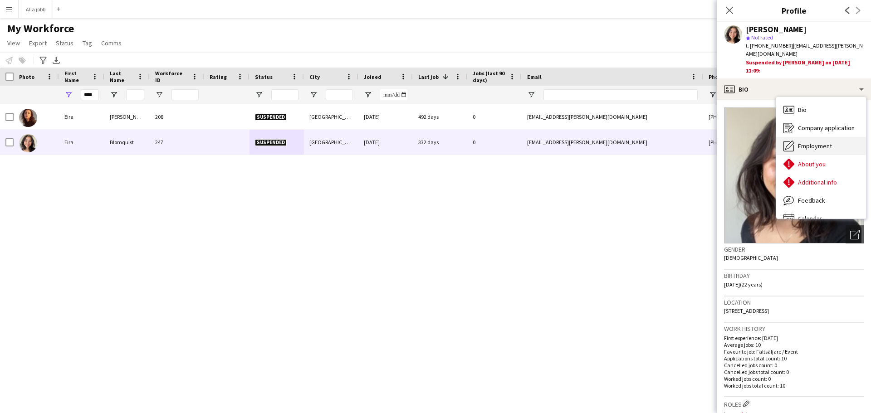
click at [815, 142] on span "Employment" at bounding box center [815, 146] width 34 height 8
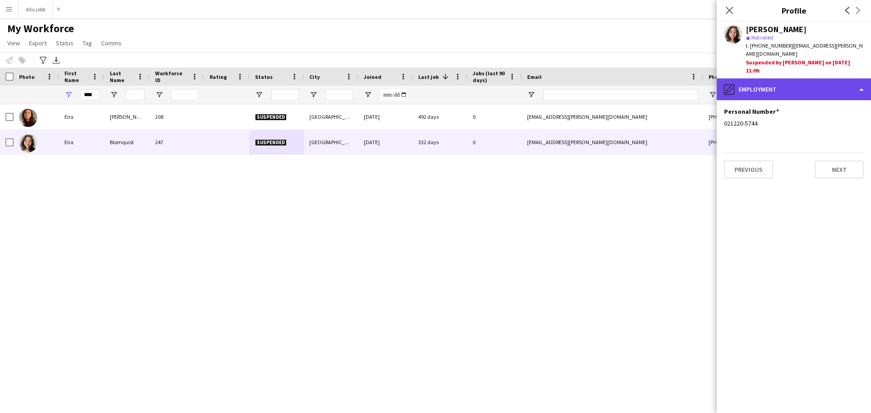
click at [762, 79] on div "pencil4 Employment" at bounding box center [794, 90] width 154 height 22
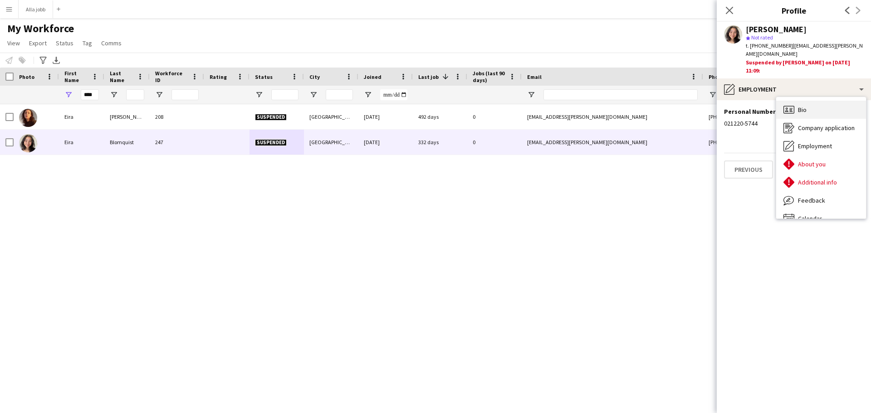
click at [810, 101] on div "Bio Bio" at bounding box center [821, 110] width 90 height 18
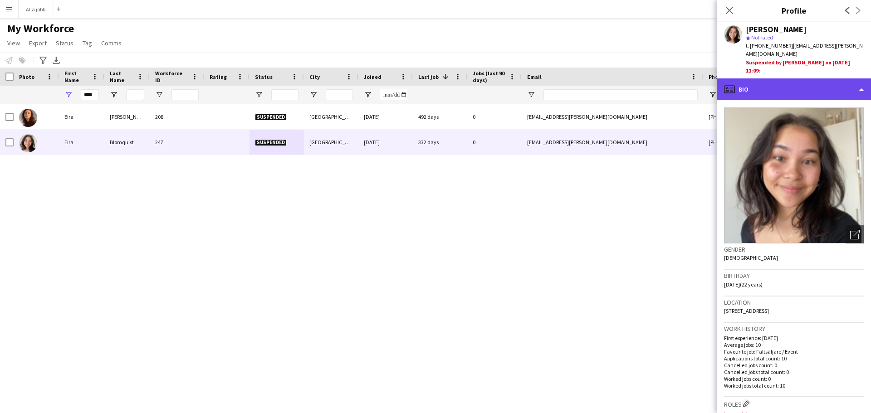
click at [756, 79] on div "profile Bio" at bounding box center [794, 90] width 154 height 22
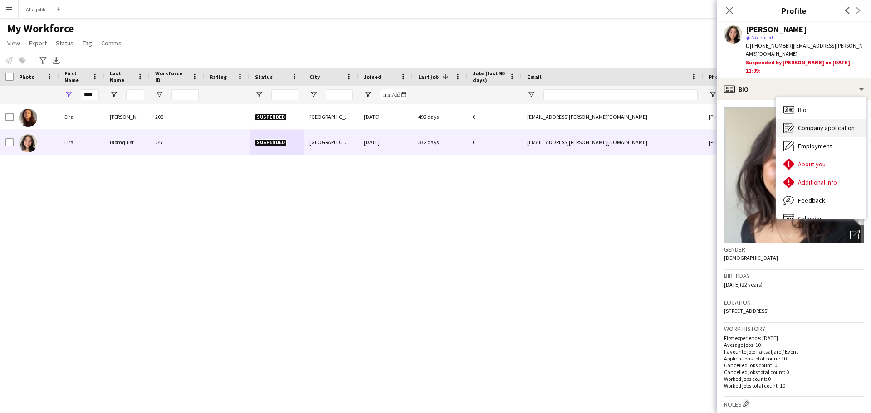
click at [821, 124] on span "Company application" at bounding box center [826, 128] width 57 height 8
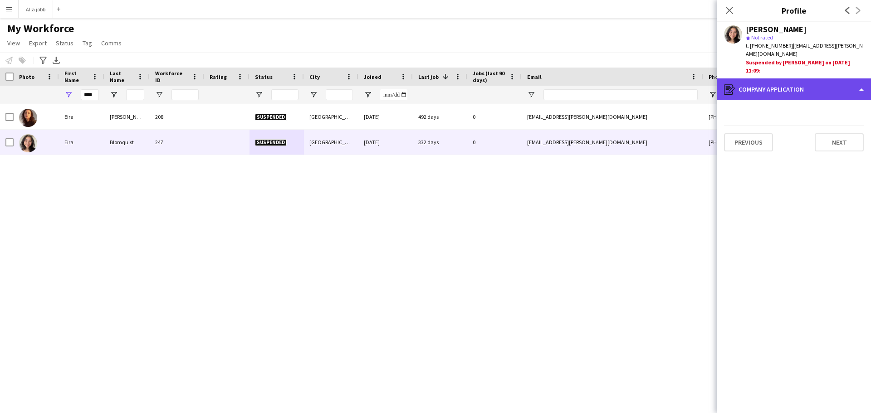
click at [755, 79] on div "register Company application" at bounding box center [794, 90] width 154 height 22
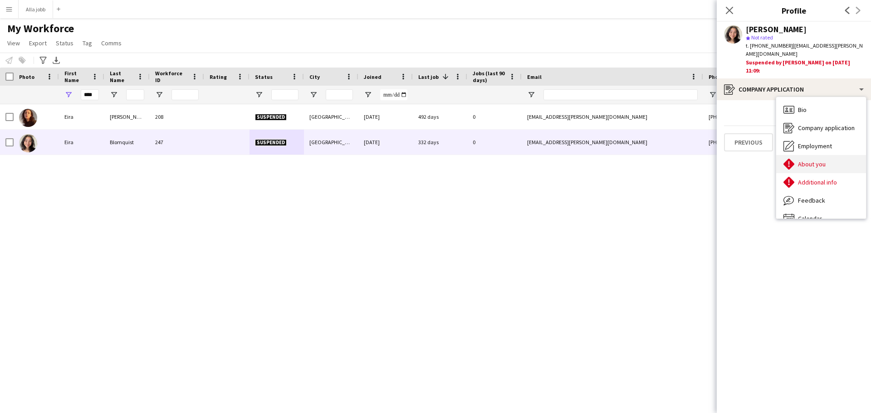
click at [805, 155] on div "About you About you" at bounding box center [821, 164] width 90 height 18
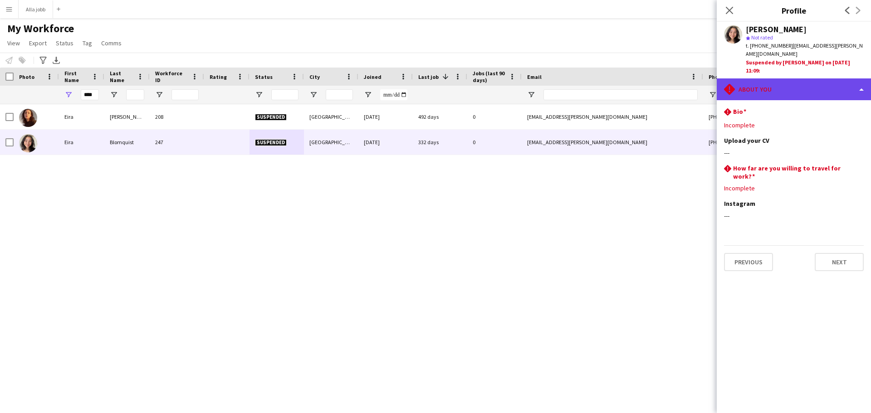
click at [747, 79] on div "rhombus-alert About you" at bounding box center [794, 90] width 154 height 22
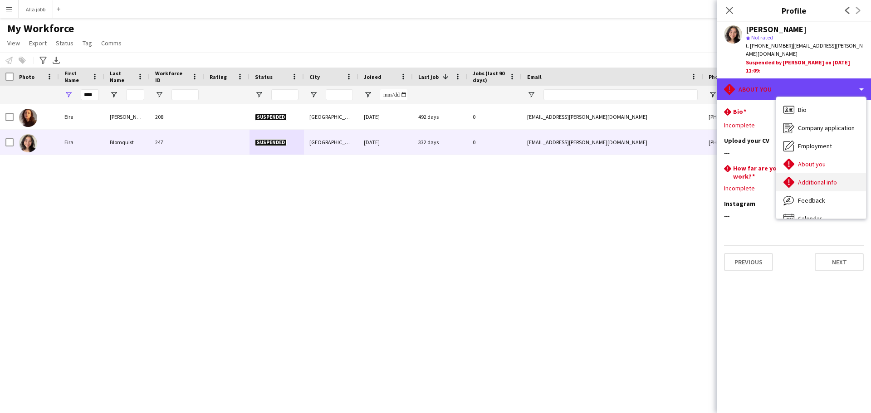
scroll to position [13, 0]
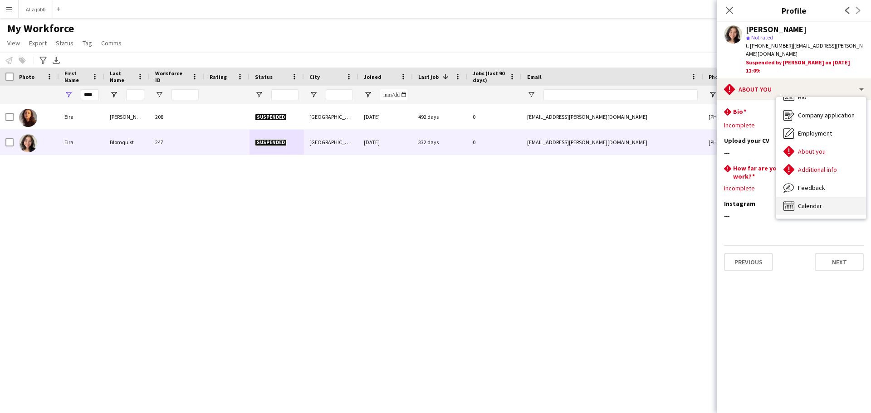
click at [810, 202] on span "Calendar" at bounding box center [810, 206] width 24 height 8
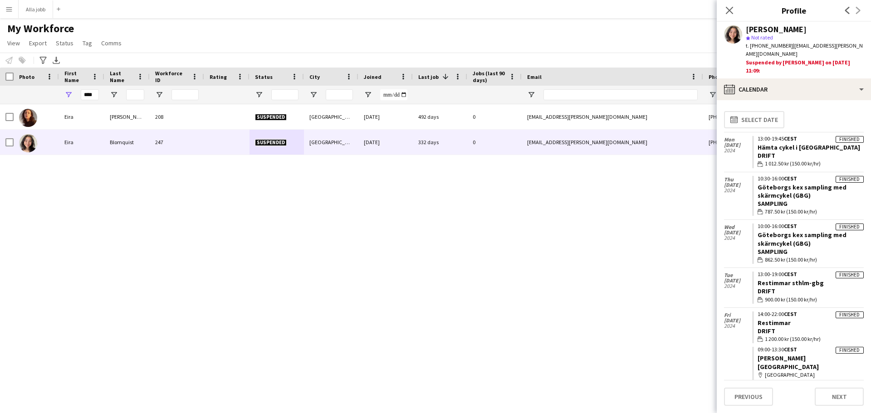
click at [503, 246] on div "Eira Medero 208 Suspended Gothenburg 08-03-2024 492 days 0 eira.medero@icloud.c…" at bounding box center [422, 247] width 844 height 286
click at [265, 151] on div "Suspended" at bounding box center [277, 142] width 54 height 25
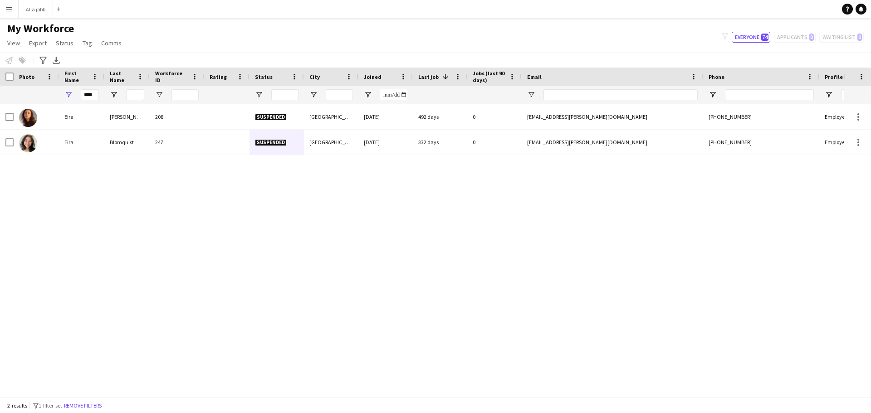
click at [344, 218] on div "Eira Medero 208 Suspended Gothenburg 08-03-2024 492 days 0 eira.medero@icloud.c…" at bounding box center [422, 247] width 844 height 286
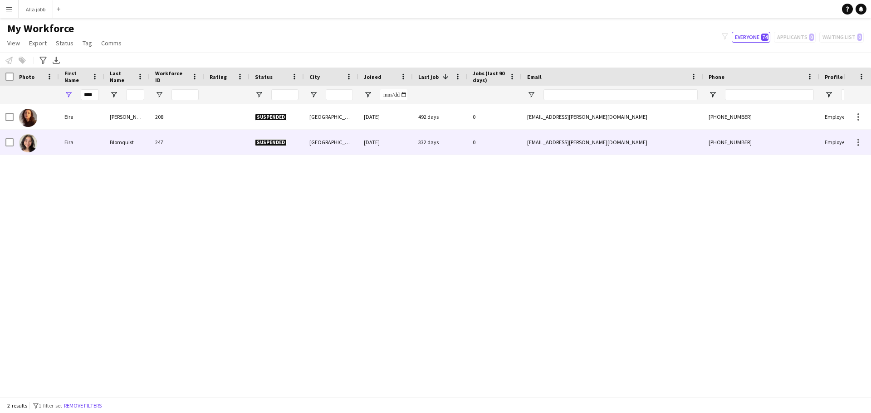
click at [15, 145] on div at bounding box center [36, 142] width 45 height 25
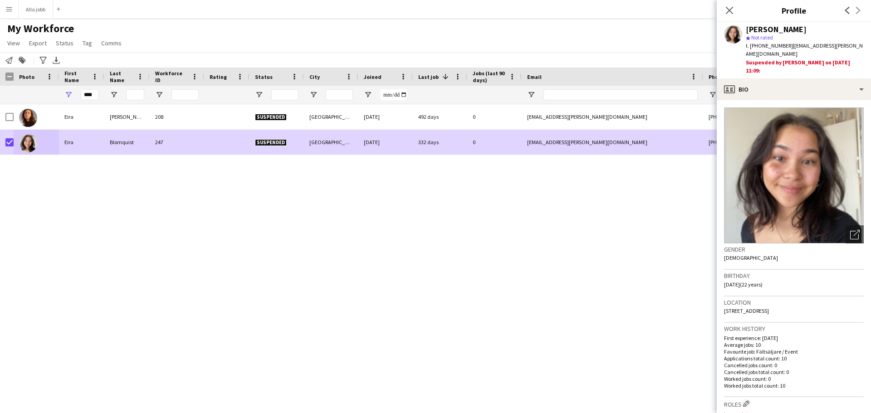
click at [264, 74] on span "Status" at bounding box center [264, 77] width 18 height 7
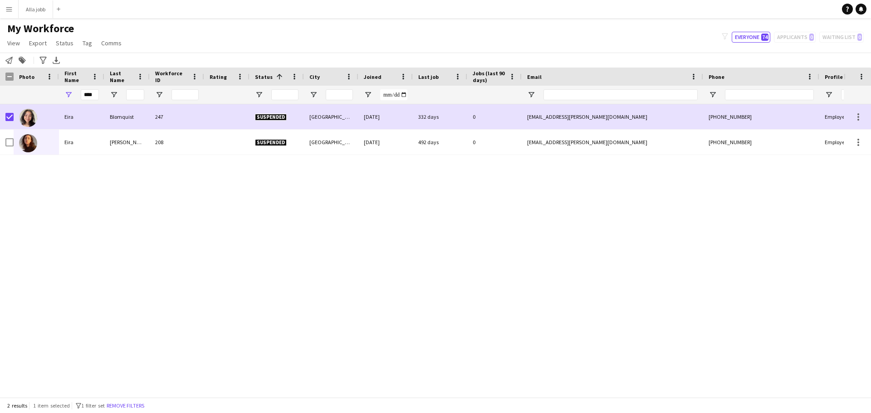
click at [264, 74] on span "Status" at bounding box center [264, 77] width 18 height 7
click at [266, 76] on span "Status" at bounding box center [264, 77] width 18 height 7
click at [181, 197] on div "Eira Medero 208 Suspended Gothenburg 08-03-2024 492 days 0 eira.medero@icloud.c…" at bounding box center [422, 247] width 844 height 286
click at [234, 221] on div "Eira Medero 208 Suspended Gothenburg 08-03-2024 492 days 0 eira.medero@icloud.c…" at bounding box center [422, 247] width 844 height 286
click at [62, 42] on span "Status" at bounding box center [65, 43] width 18 height 8
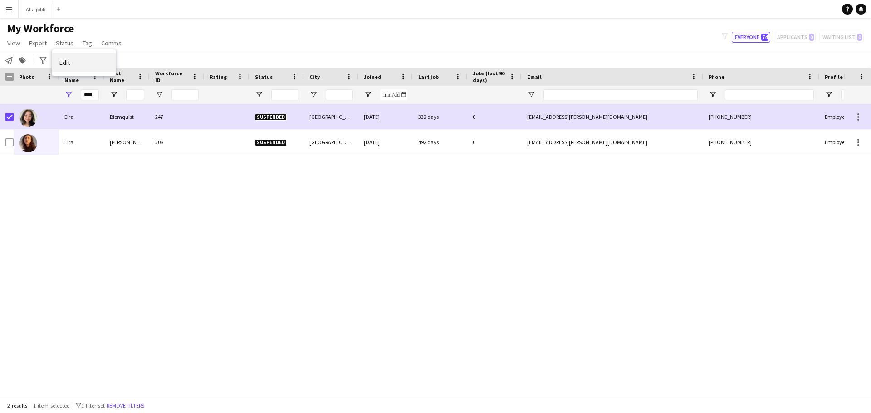
click at [84, 65] on link "Edit" at bounding box center [84, 62] width 64 height 19
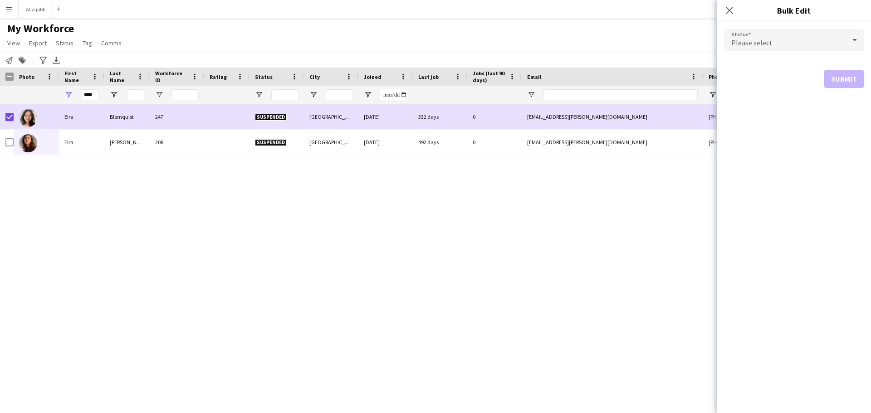
click at [383, 216] on div "Eira Medero 208 Suspended Gothenburg 08-03-2024 492 days 0 eira.medero@icloud.c…" at bounding box center [422, 247] width 844 height 286
click at [729, 9] on icon "Close pop-in" at bounding box center [729, 10] width 9 height 9
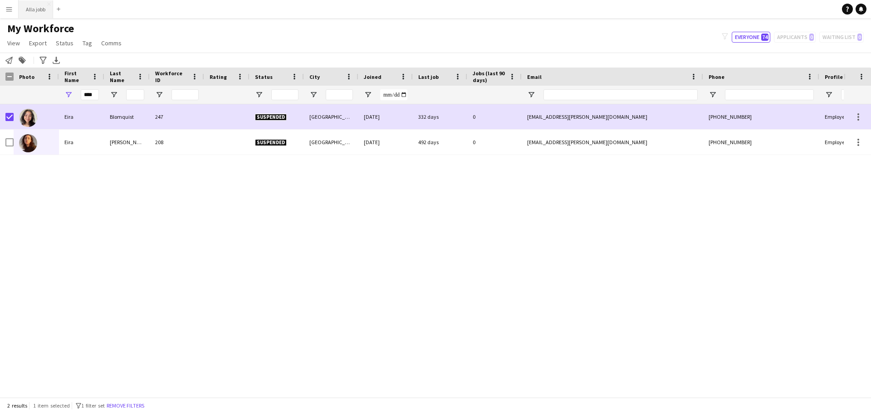
click at [27, 13] on button "Alla jobb Close" at bounding box center [36, 9] width 34 height 18
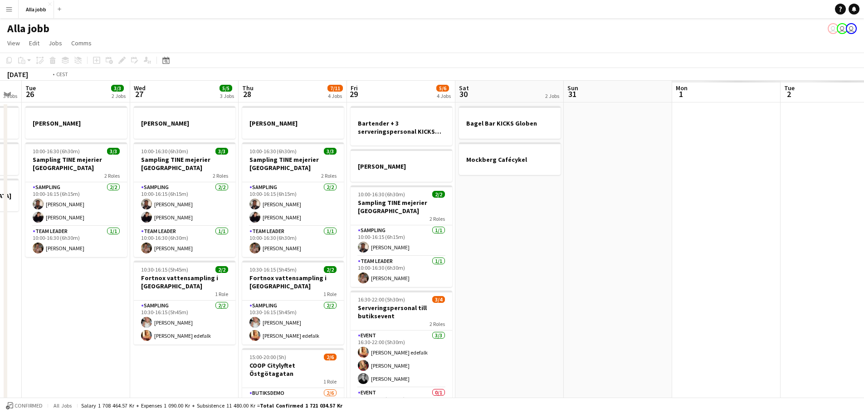
drag, startPoint x: 423, startPoint y: 230, endPoint x: 164, endPoint y: 232, distance: 259.1
click at [165, 232] on app-calendar-viewport "Fri 22 1 Job Sat 23 2/2 3 Jobs Sun 24 2 Jobs Mon 25 3 Jobs Tue 26 3/3 2 Jobs We…" at bounding box center [432, 292] width 864 height 422
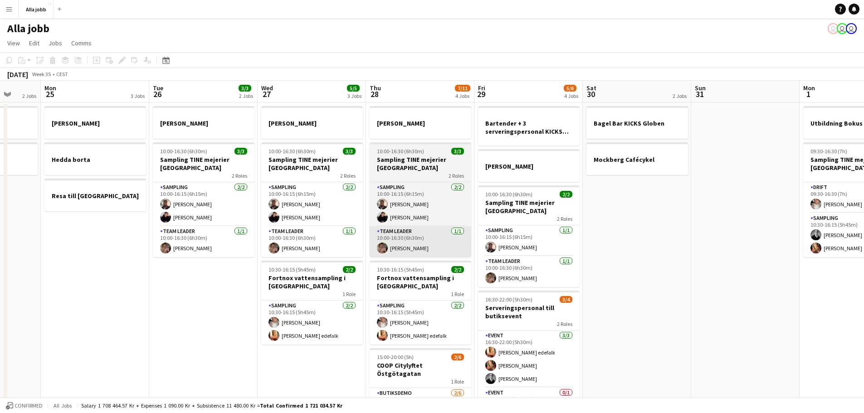
scroll to position [0, 334]
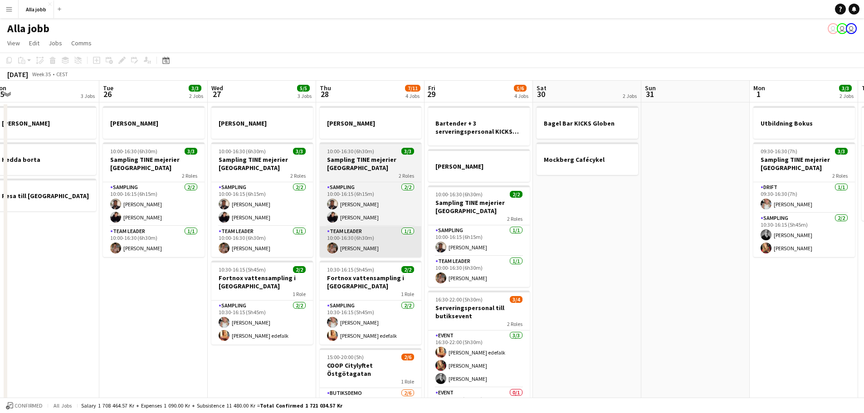
drag, startPoint x: 480, startPoint y: 224, endPoint x: 384, endPoint y: 252, distance: 99.9
click at [236, 234] on app-calendar-viewport "Fri 22 1 Job Sat 23 2/2 3 Jobs Sun 24 2 Jobs Mon 25 3 Jobs Tue 26 3/3 2 Jobs We…" at bounding box center [432, 292] width 864 height 422
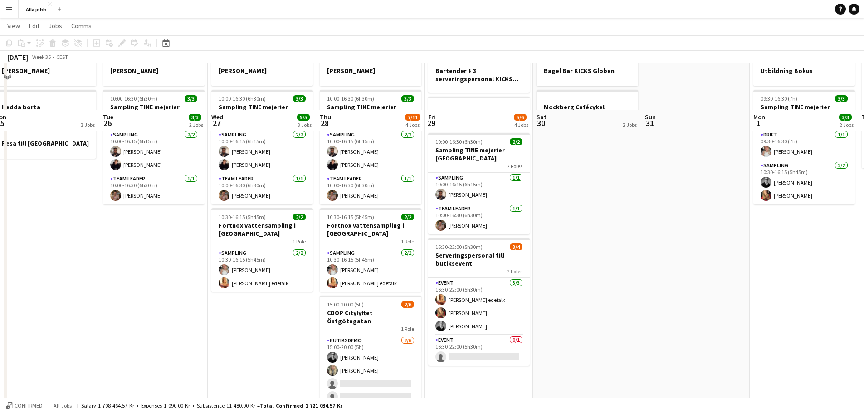
scroll to position [103, 0]
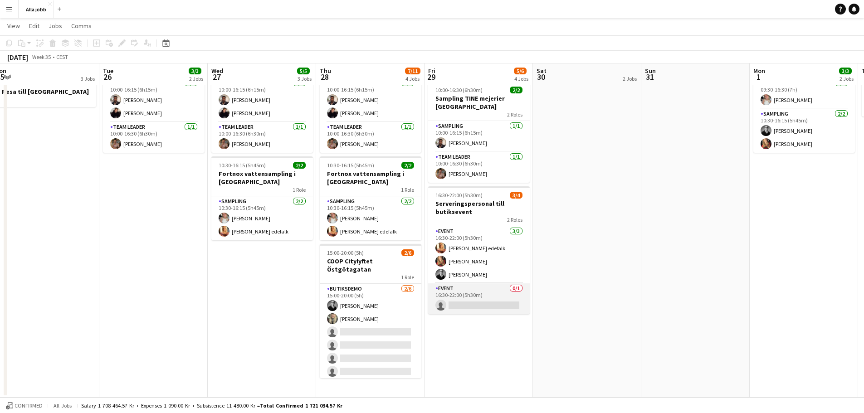
click at [453, 297] on app-card-role "Event 0/1 16:30-22:00 (5h30m) single-neutral-actions" at bounding box center [479, 299] width 102 height 31
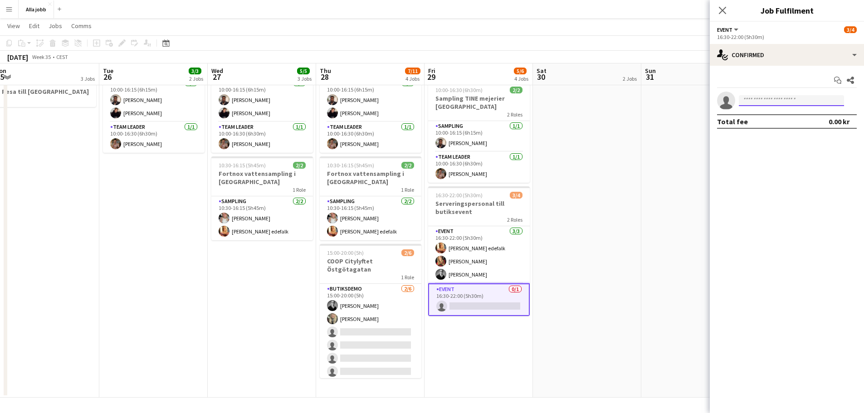
click at [751, 98] on input at bounding box center [791, 100] width 105 height 11
type input "****"
click at [766, 120] on span "eira.blomquist@gmail.com" at bounding box center [791, 121] width 91 height 7
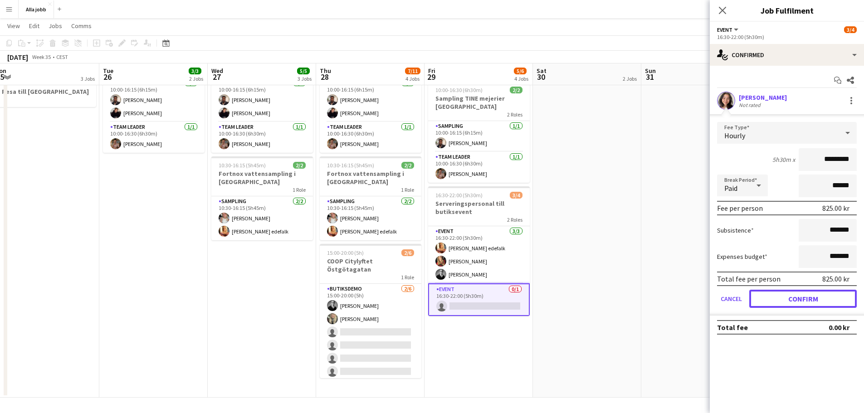
click at [807, 296] on button "Confirm" at bounding box center [804, 299] width 108 height 18
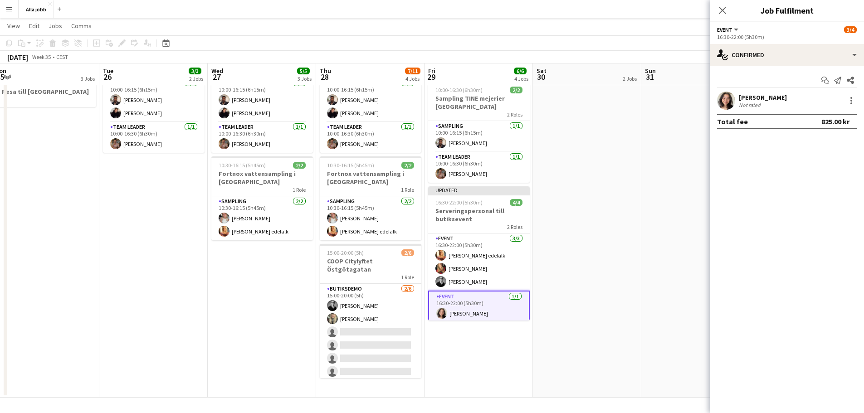
click at [652, 235] on app-date-cell at bounding box center [696, 198] width 108 height 400
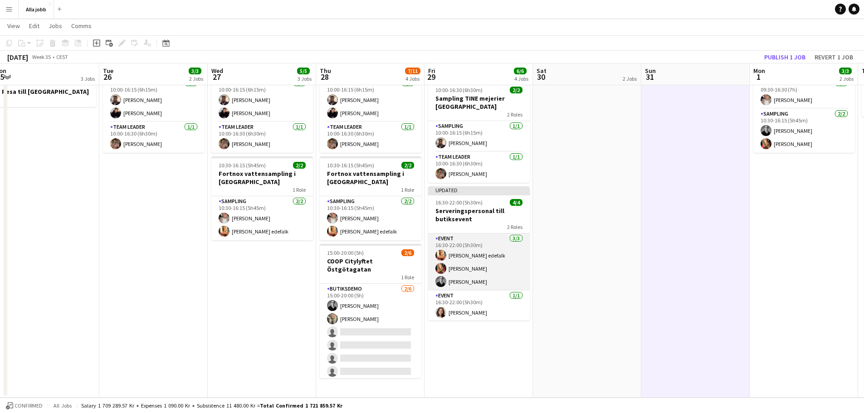
scroll to position [1, 0]
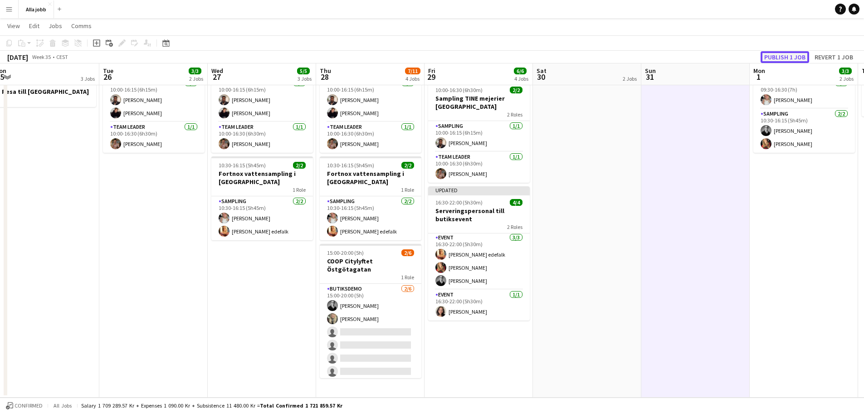
click at [798, 55] on button "Publish 1 job" at bounding box center [785, 57] width 49 height 12
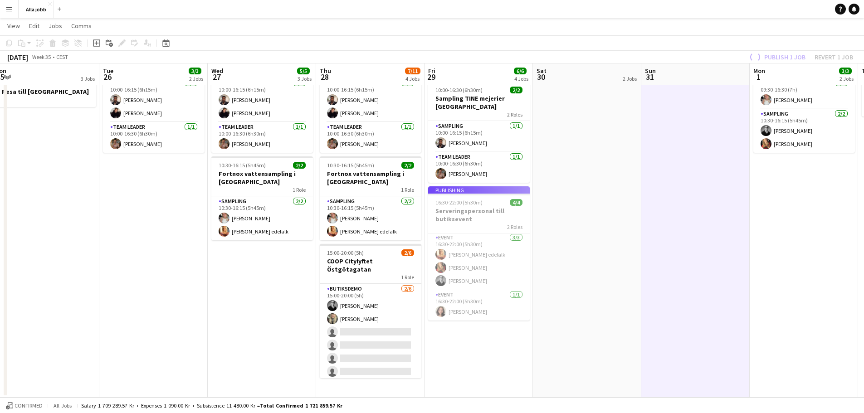
scroll to position [0, 0]
